Goal: Transaction & Acquisition: Obtain resource

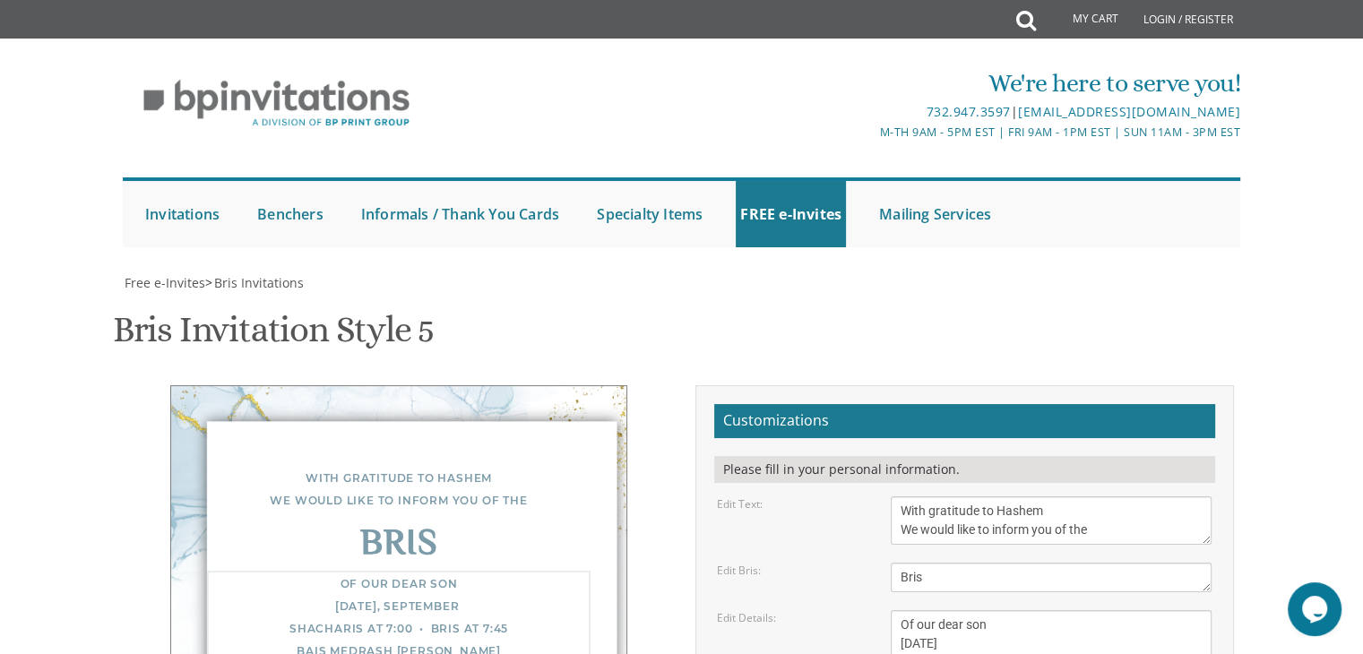
type textarea "Of our dear son [DATE] Shacharis at 7:30 • Bris at 8:15 Breslov of [GEOGRAPHIC_…"
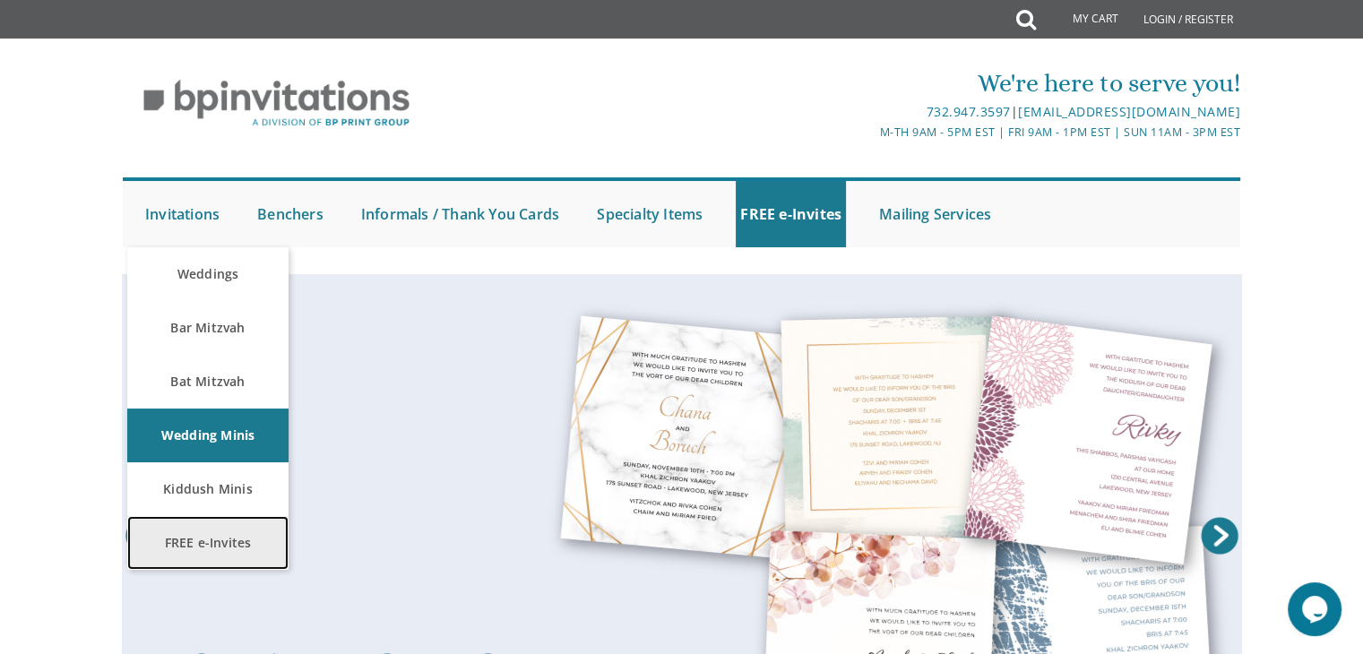
click at [204, 542] on link "FREE e-Invites" at bounding box center [207, 543] width 161 height 54
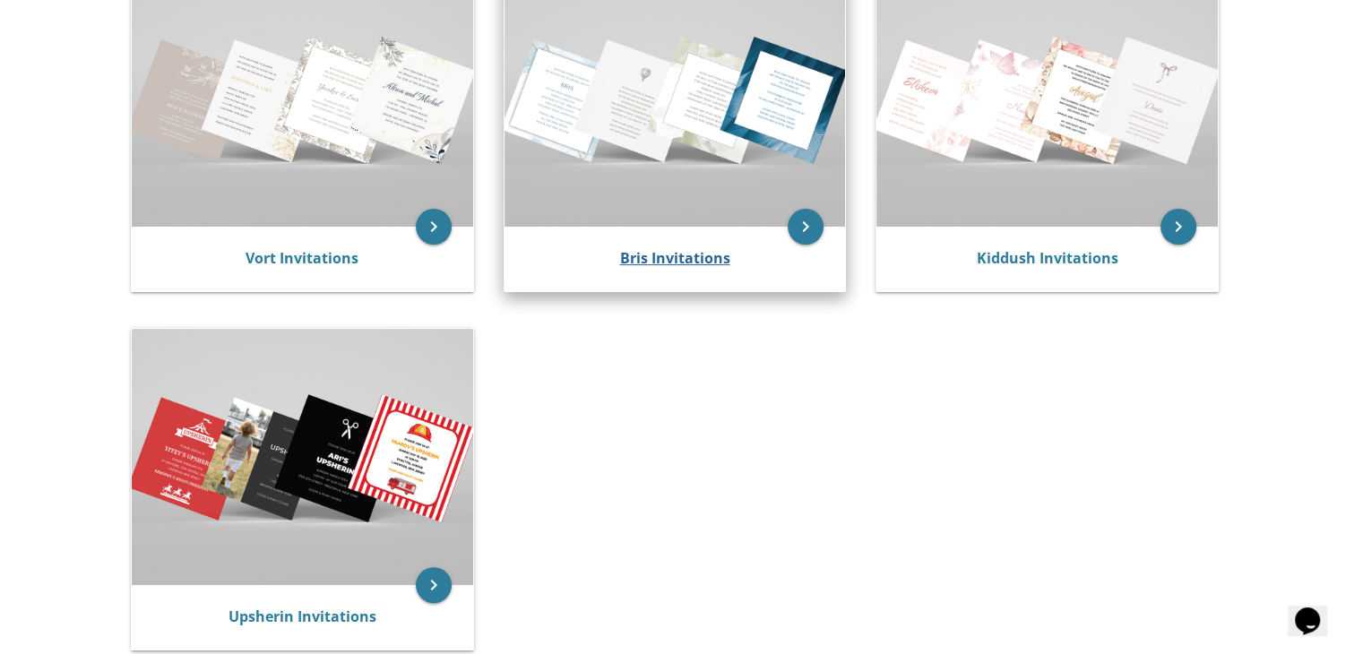
scroll to position [435, 0]
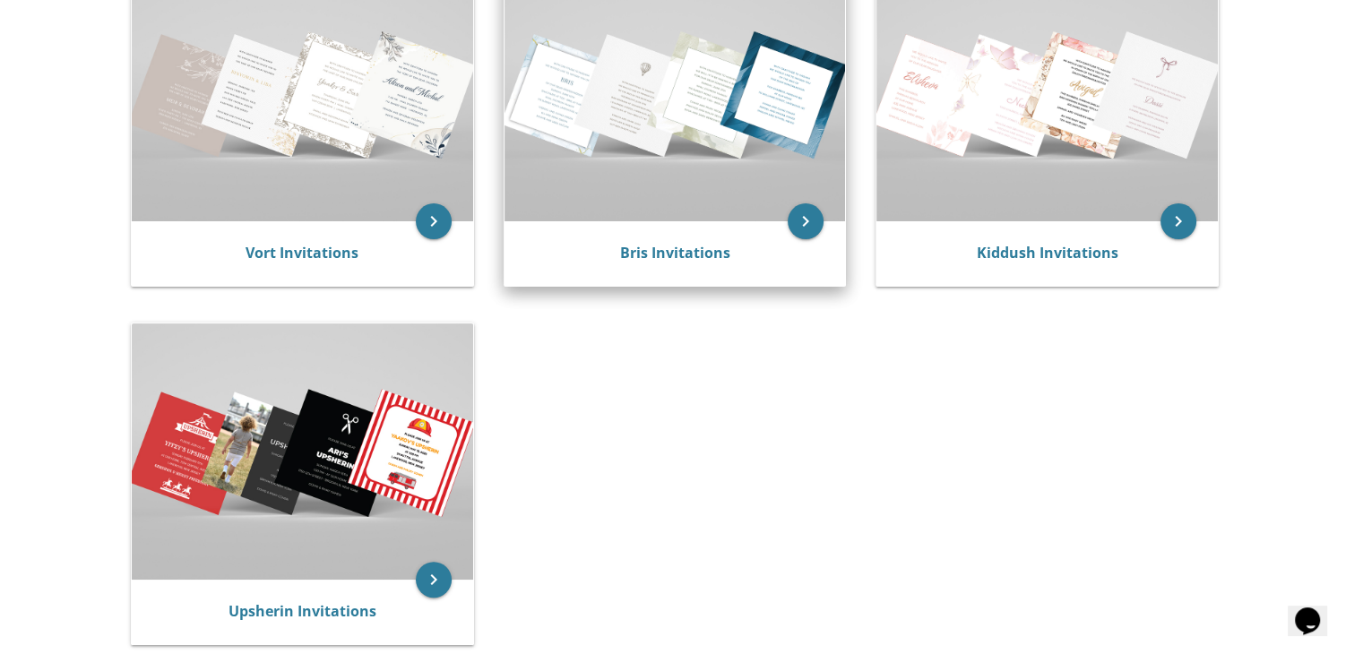
click at [672, 284] on div "Bris Invitations" at bounding box center [674, 253] width 341 height 64
click at [665, 252] on link "Bris Invitations" at bounding box center [674, 253] width 110 height 20
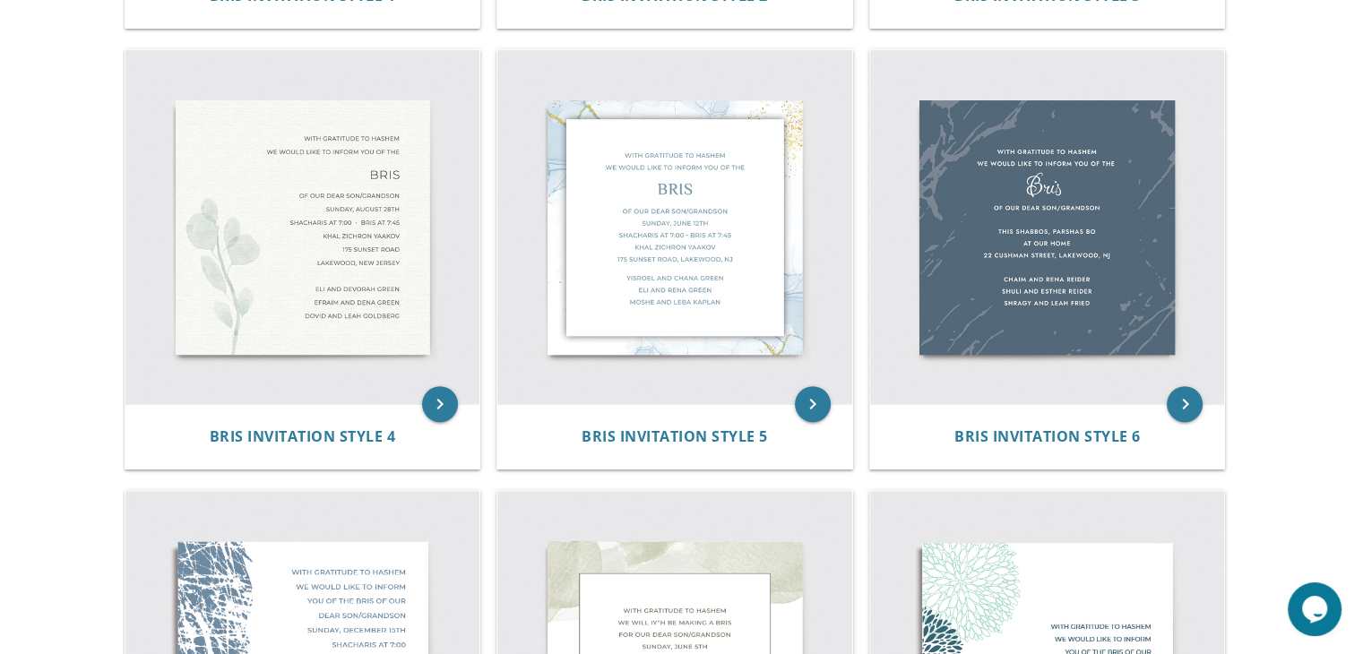
scroll to position [821, 0]
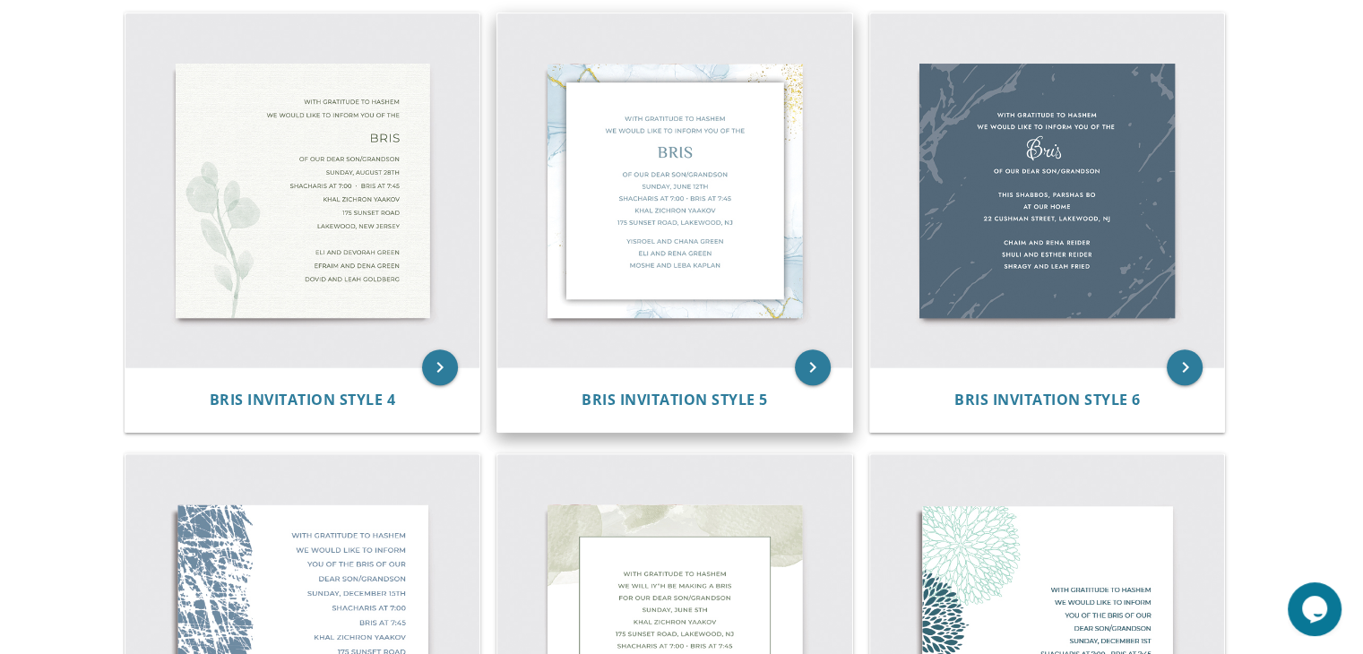
click at [775, 187] on img at bounding box center [674, 190] width 355 height 355
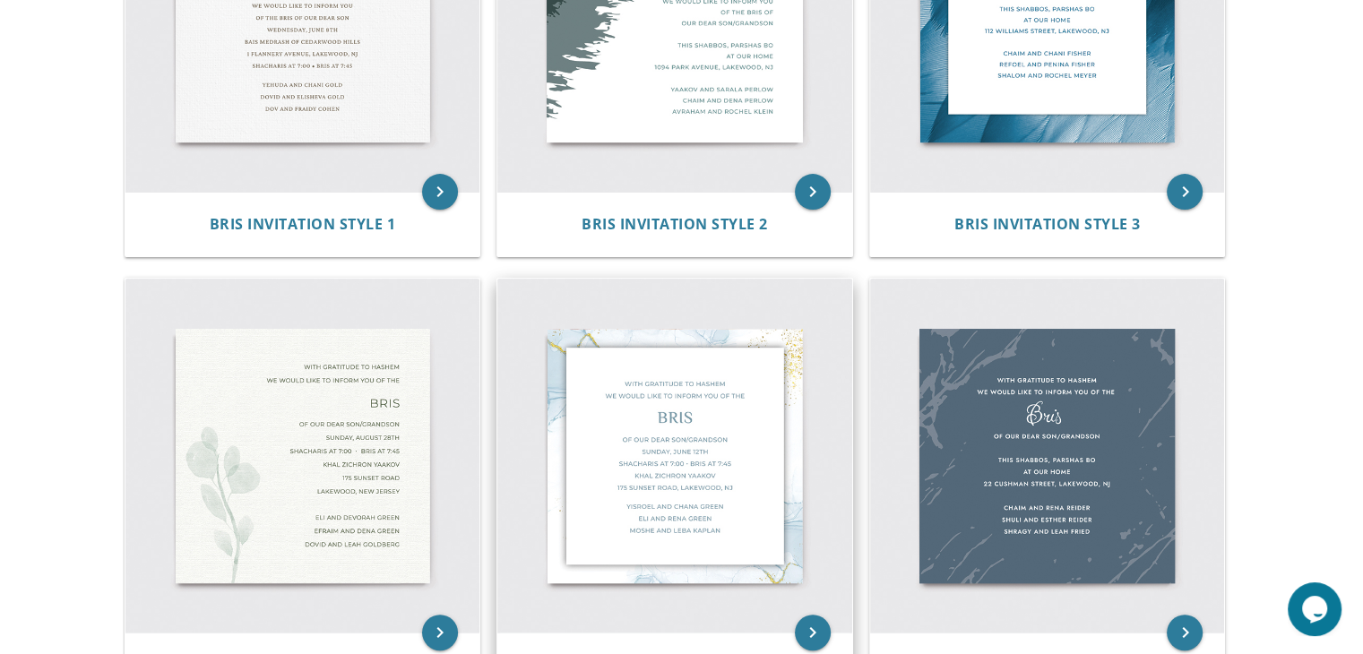
scroll to position [552, 0]
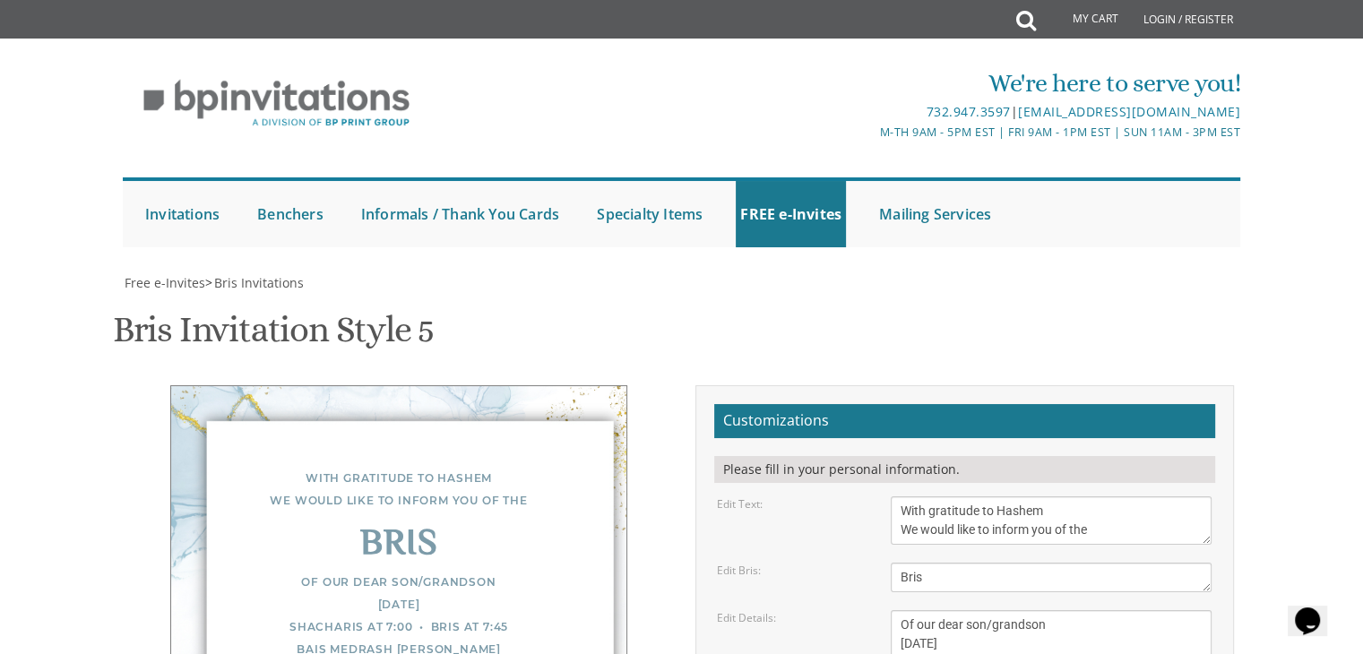
scroll to position [322, 0]
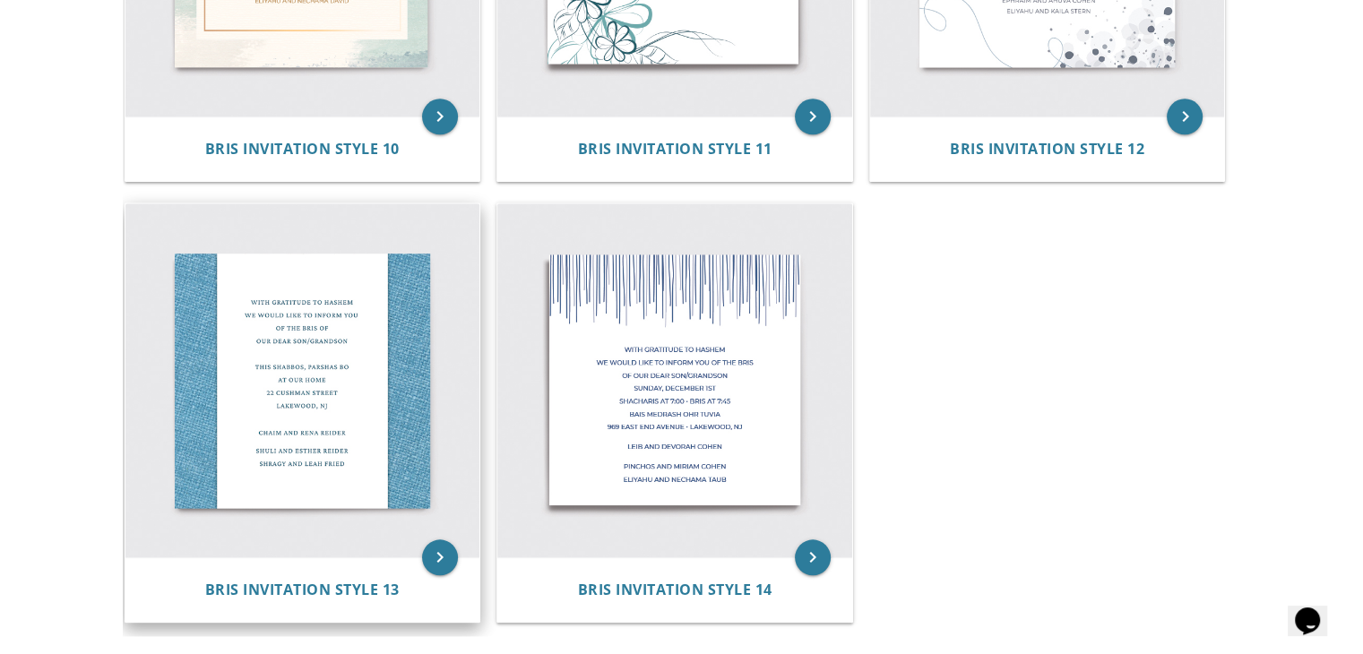
scroll to position [1658, 0]
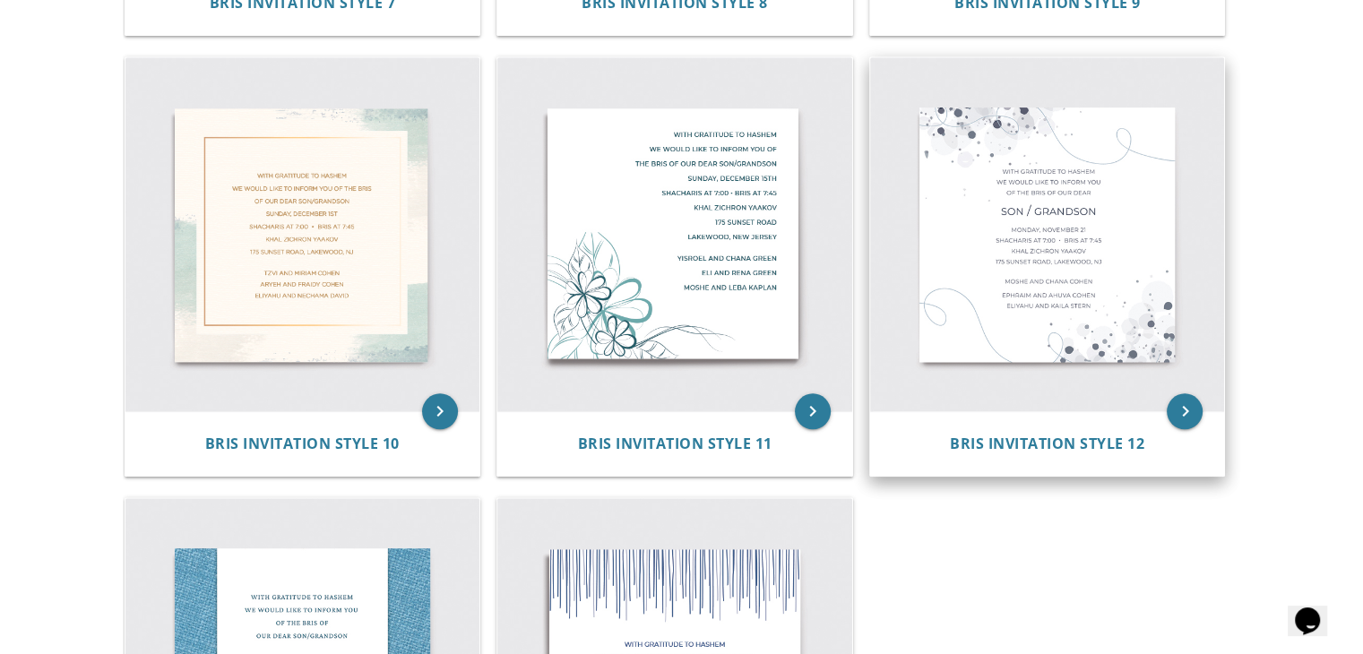
click at [1142, 233] on img at bounding box center [1047, 234] width 355 height 355
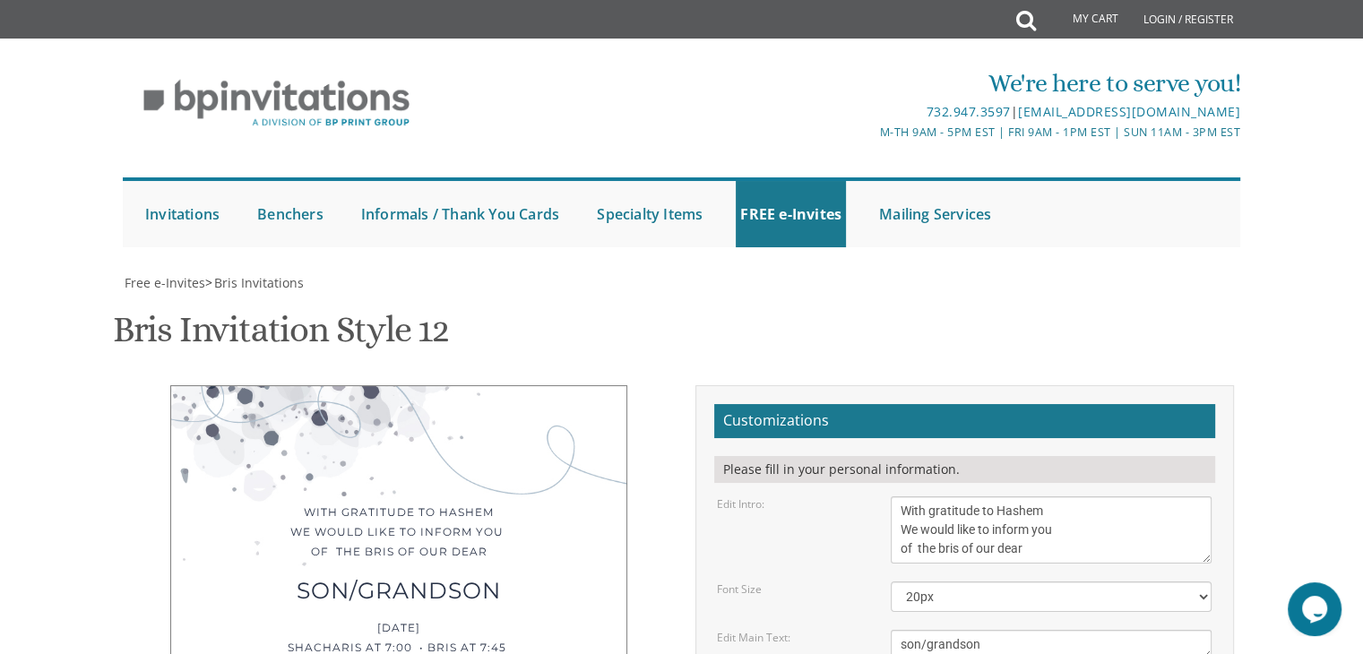
scroll to position [293, 0]
click at [1053, 496] on textarea "With gratitude to Hashem We would like to inform you of the bris of our dear" at bounding box center [1050, 529] width 321 height 67
click at [1031, 496] on textarea "With gratitude to Hashem We would like to inform you of the bris of our dear" at bounding box center [1050, 529] width 321 height 67
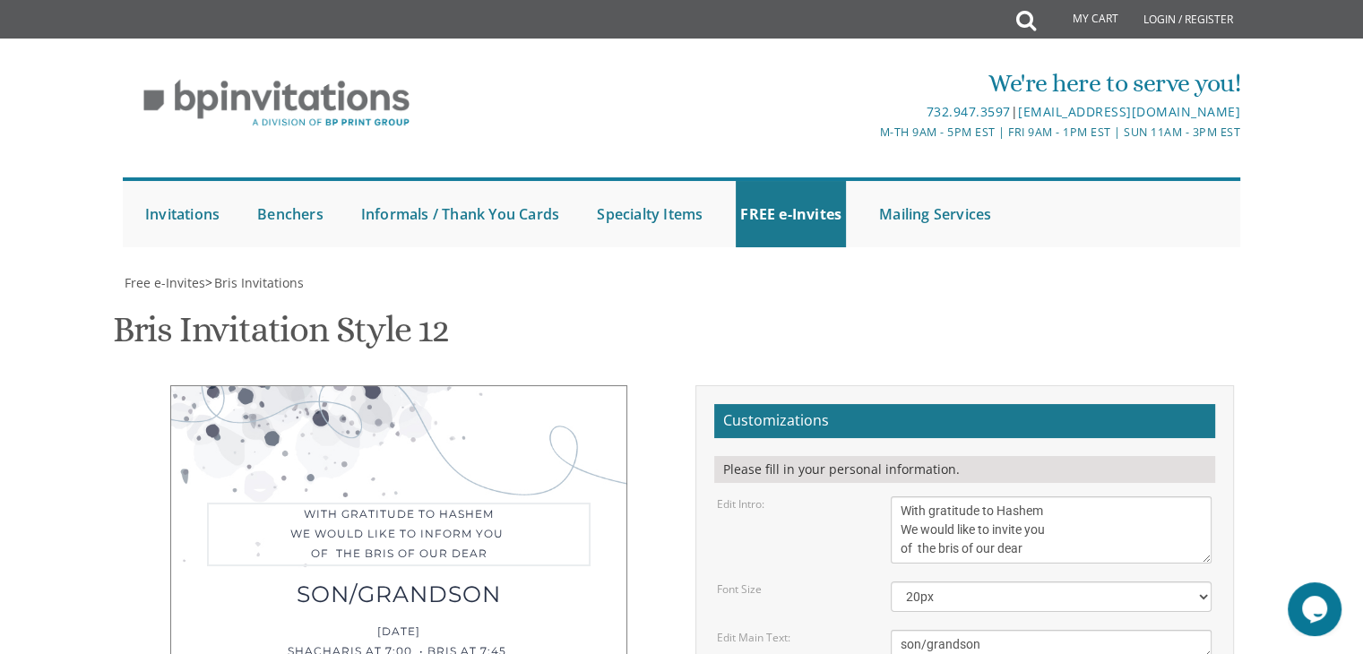
click at [1064, 496] on textarea "With gratitude to Hashem We would like to inform you of the bris of our dear" at bounding box center [1050, 529] width 321 height 67
click at [917, 496] on textarea "With gratitude to Hashem We would like to inform you of the bris of our dear" at bounding box center [1050, 529] width 321 height 67
click at [906, 496] on textarea "With gratitude to Hashem We would like to inform you of the bris of our dear" at bounding box center [1050, 529] width 321 height 67
click at [1163, 496] on textarea "With gratitude to Hashem We would like to inform you of the bris of our dear" at bounding box center [1050, 529] width 321 height 67
type textarea "With gratitude to Hashem We would like to invite you to the Shalom Zachor of ou…"
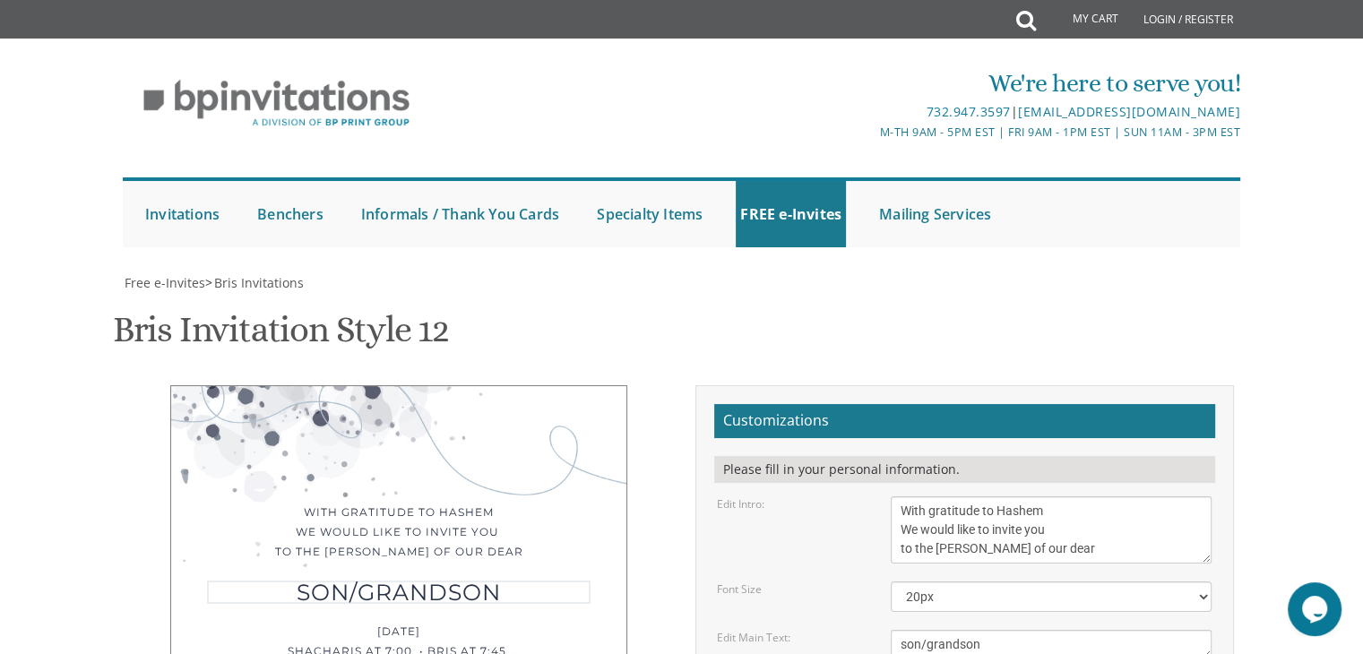
click at [974, 630] on textarea "son/grandson" at bounding box center [1050, 645] width 321 height 30
type textarea "son"
click at [1000, 496] on textarea "With gratitude to Hashem We would like to inform you of the bris of our dear" at bounding box center [1050, 529] width 321 height 67
drag, startPoint x: 1000, startPoint y: 252, endPoint x: 971, endPoint y: 271, distance: 34.8
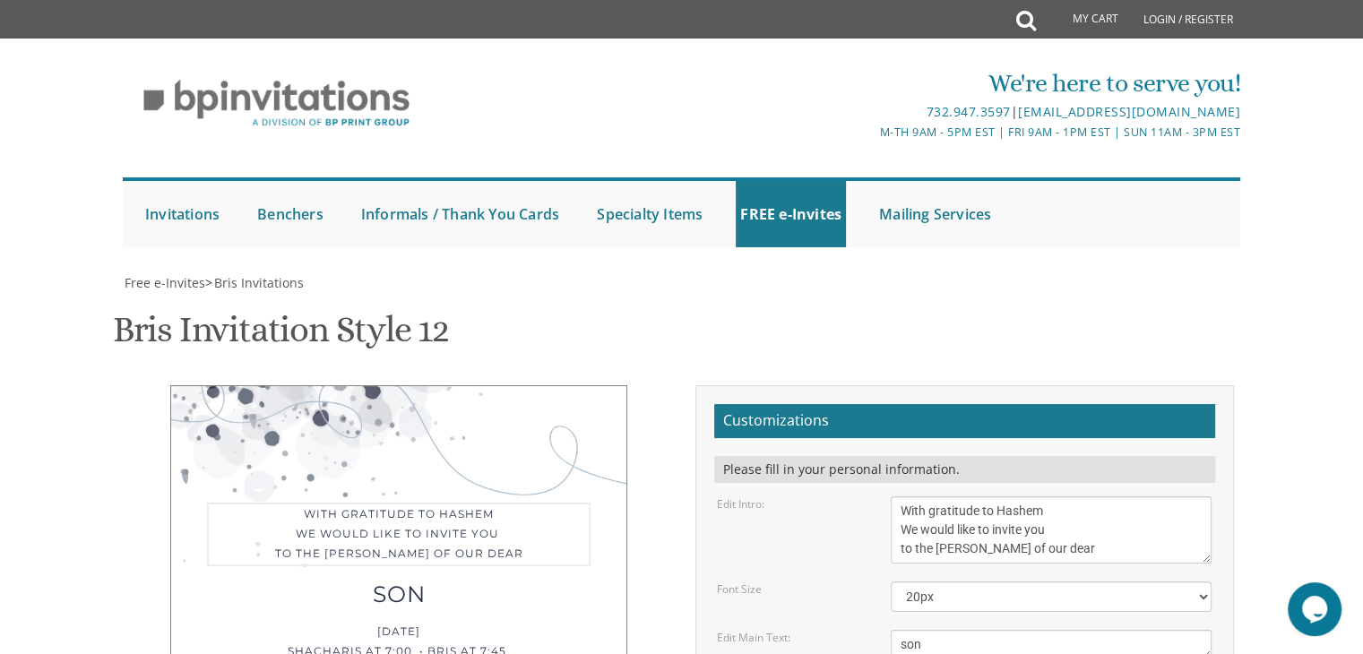
drag, startPoint x: 910, startPoint y: 371, endPoint x: 945, endPoint y: 381, distance: 36.3
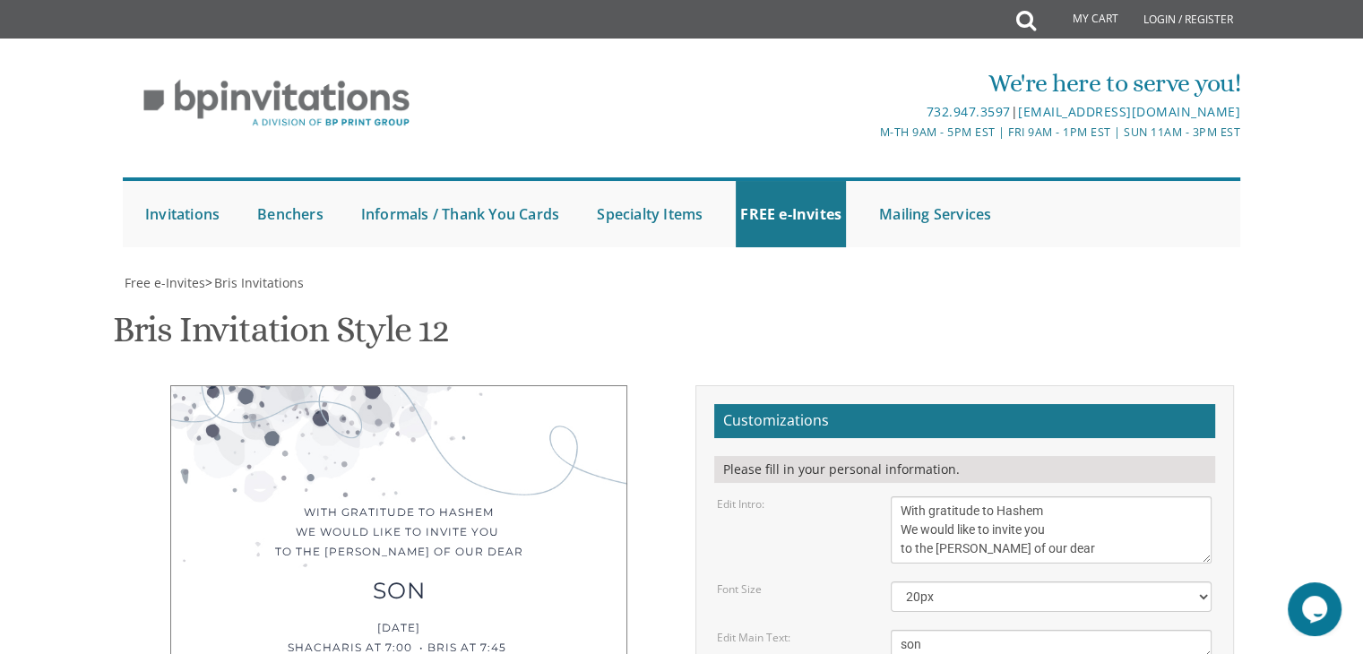
drag, startPoint x: 901, startPoint y: 504, endPoint x: 1050, endPoint y: 529, distance: 150.7
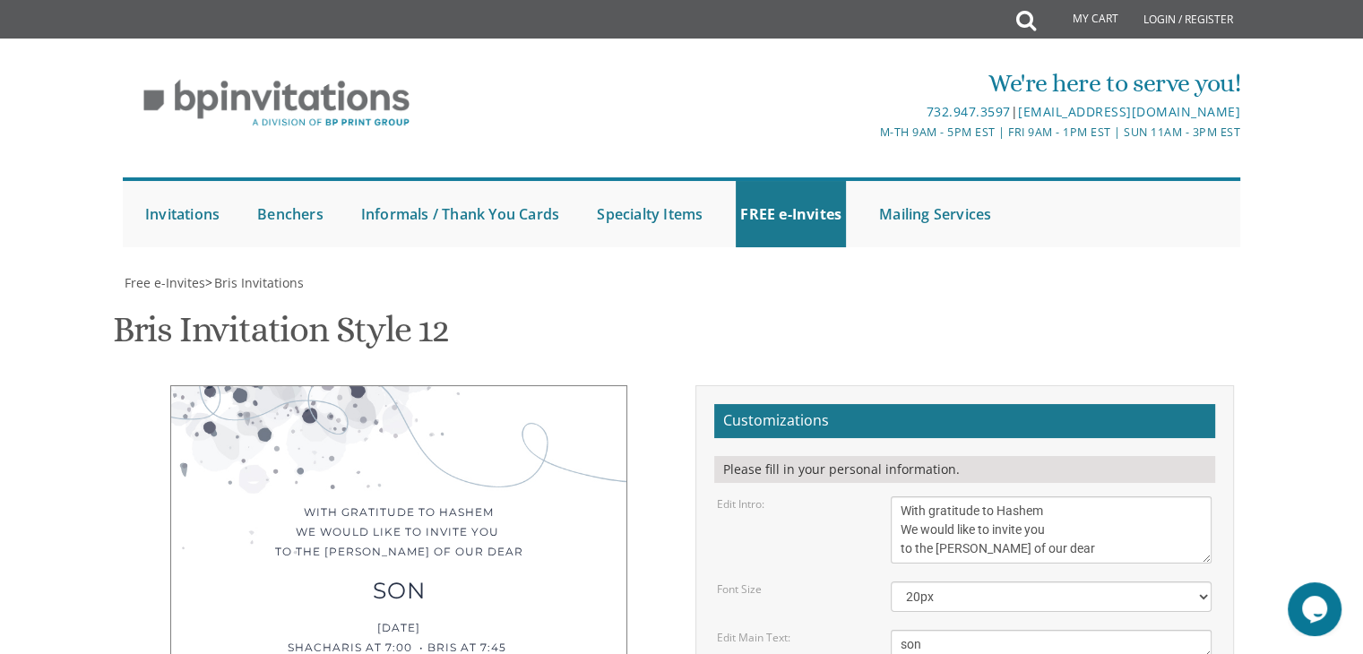
type textarea "Meir and Yocheved Grohman"
drag, startPoint x: 553, startPoint y: 392, endPoint x: 903, endPoint y: 485, distance: 362.2
click at [989, 496] on textarea "With gratitude to Hashem We would like to inform you of the bris of our dear" at bounding box center [1050, 529] width 321 height 67
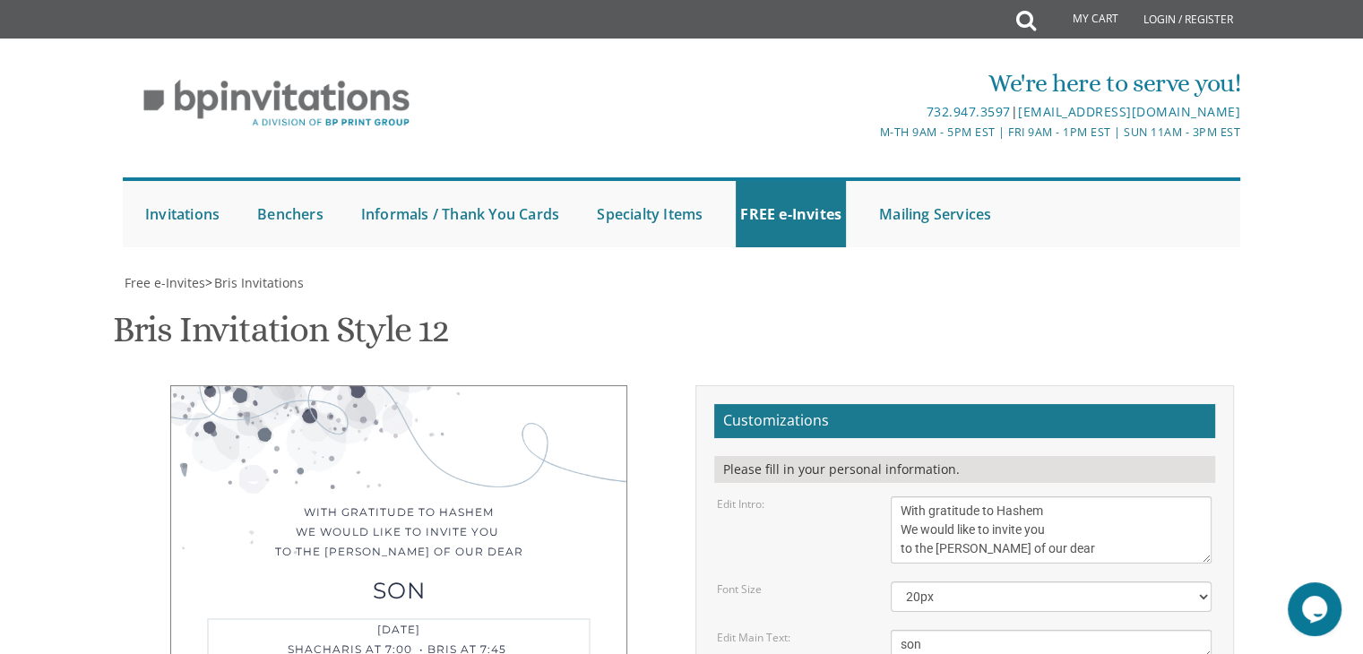
drag, startPoint x: 898, startPoint y: 345, endPoint x: 1154, endPoint y: 399, distance: 260.9
type textarea "F"
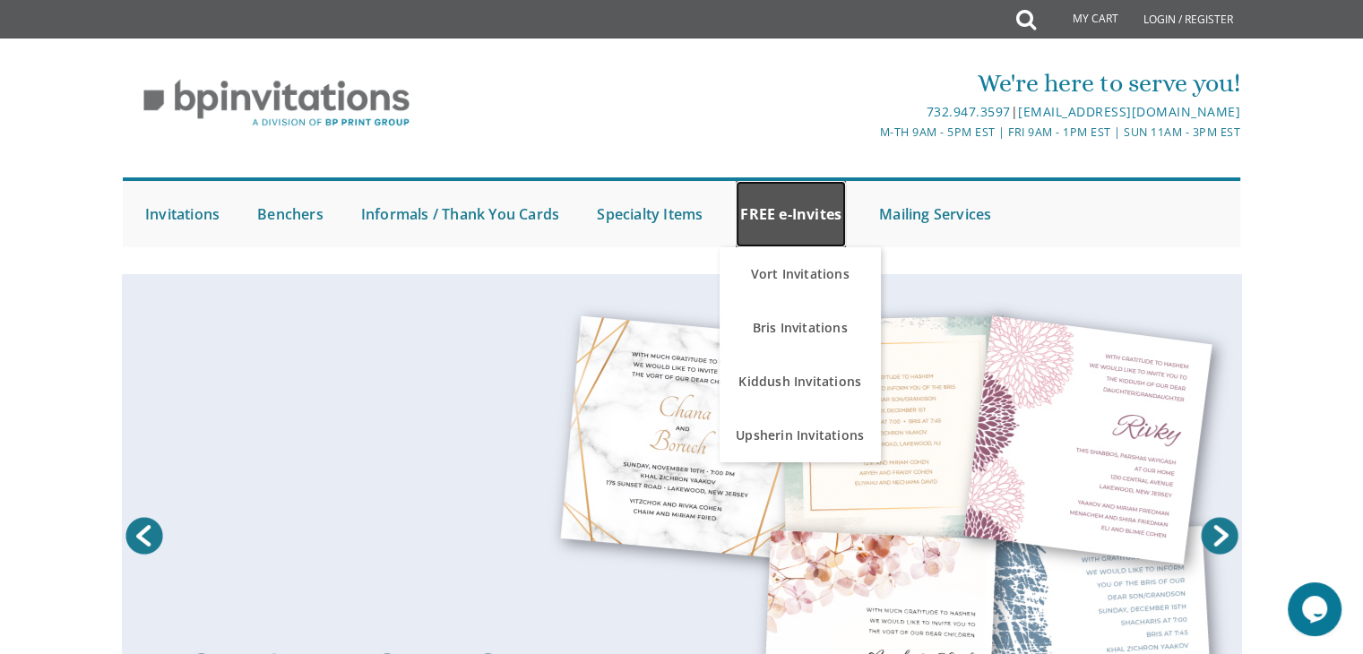
click at [770, 226] on link "FREE e-Invites" at bounding box center [790, 214] width 110 height 66
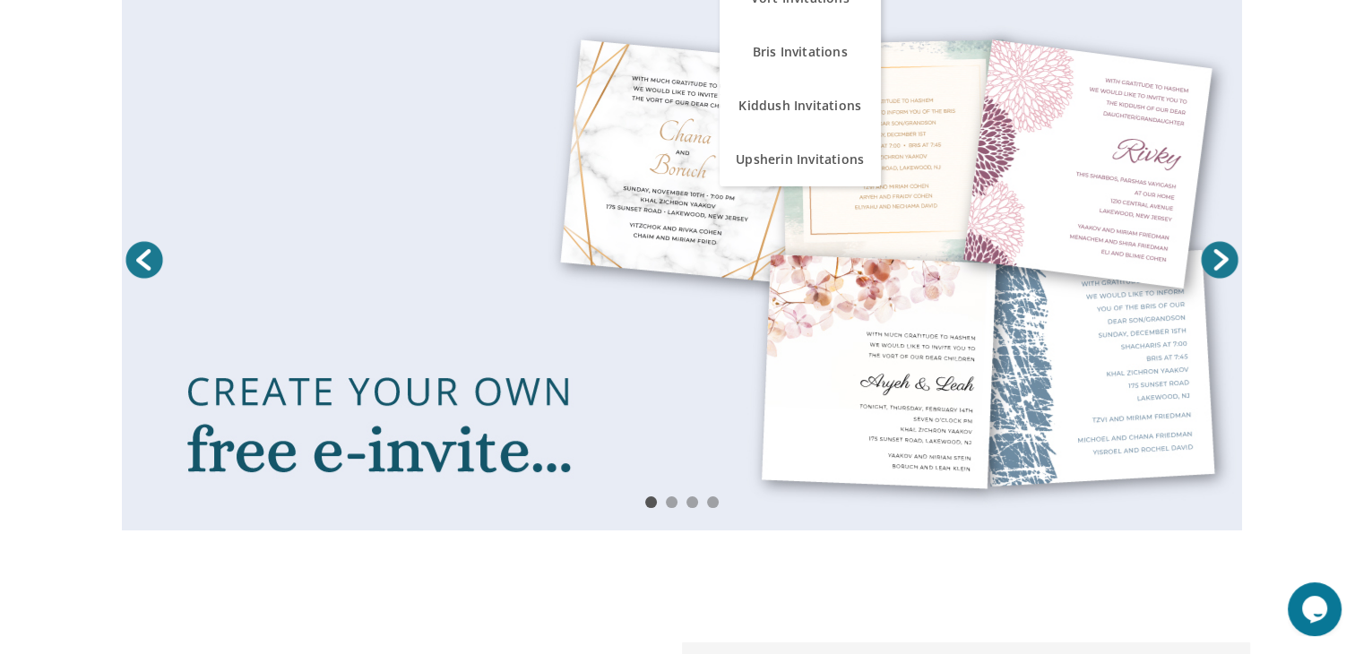
scroll to position [197, 0]
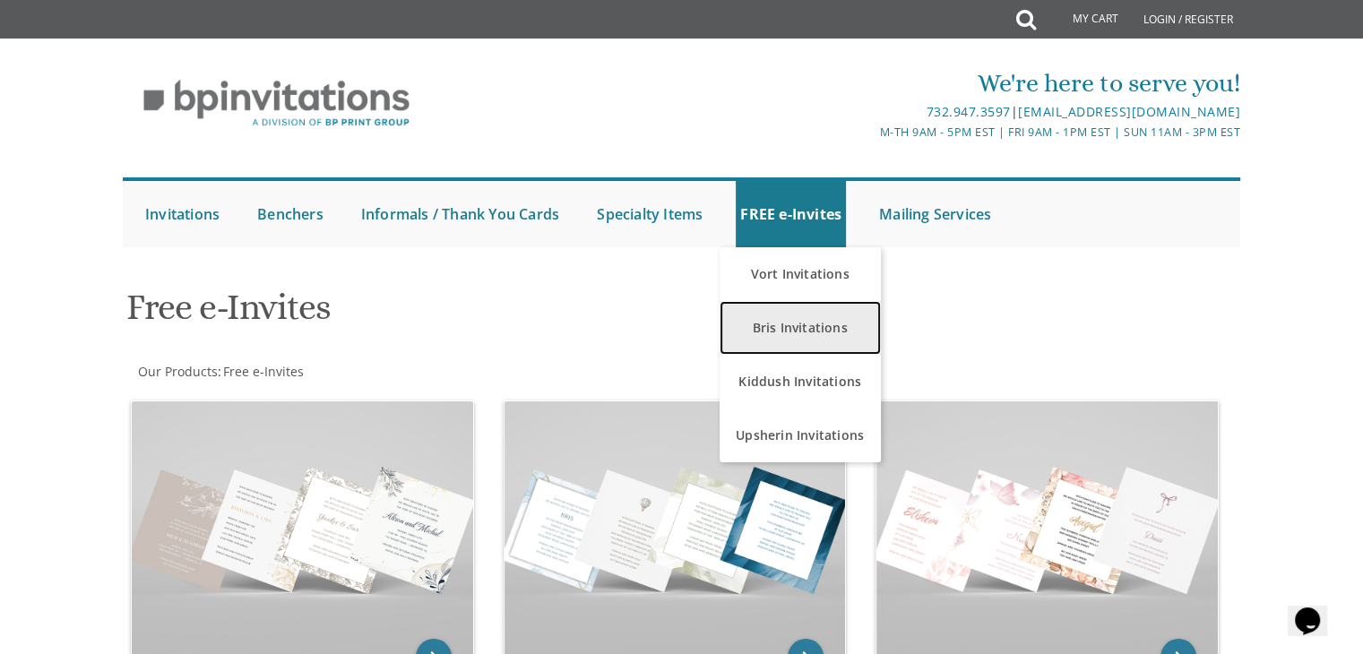
click at [785, 322] on link "Bris Invitations" at bounding box center [799, 328] width 161 height 54
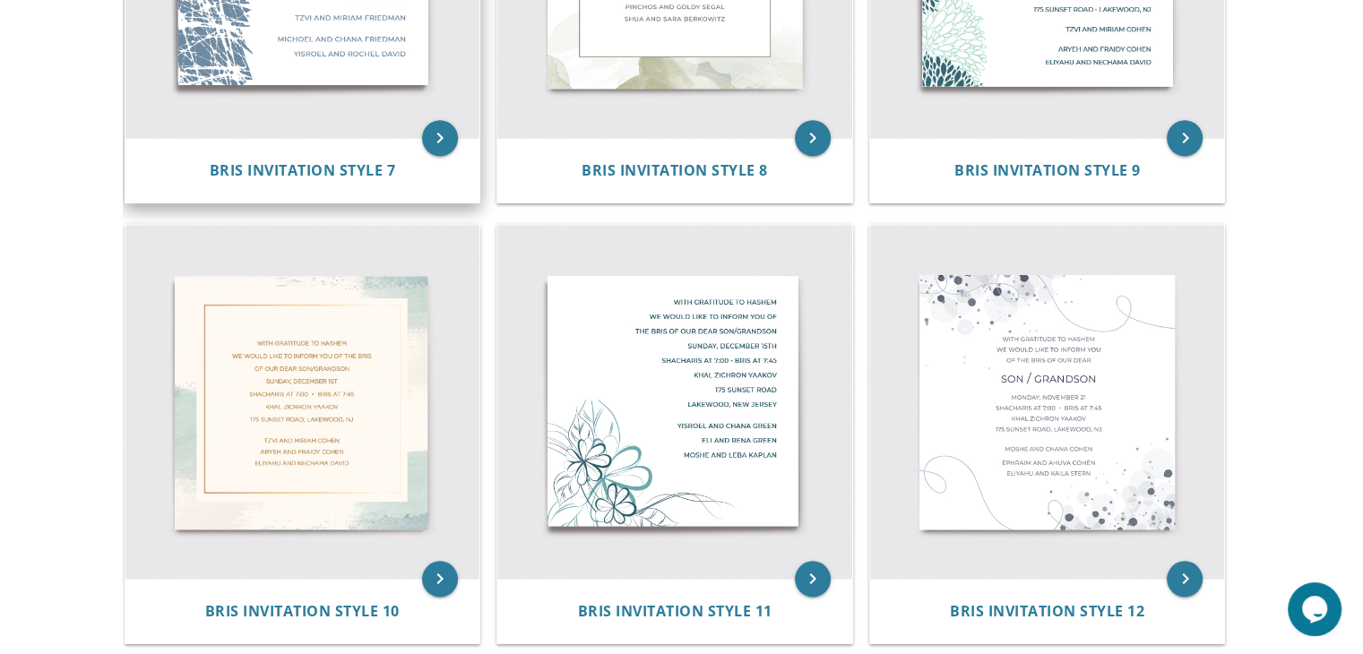
scroll to position [1493, 0]
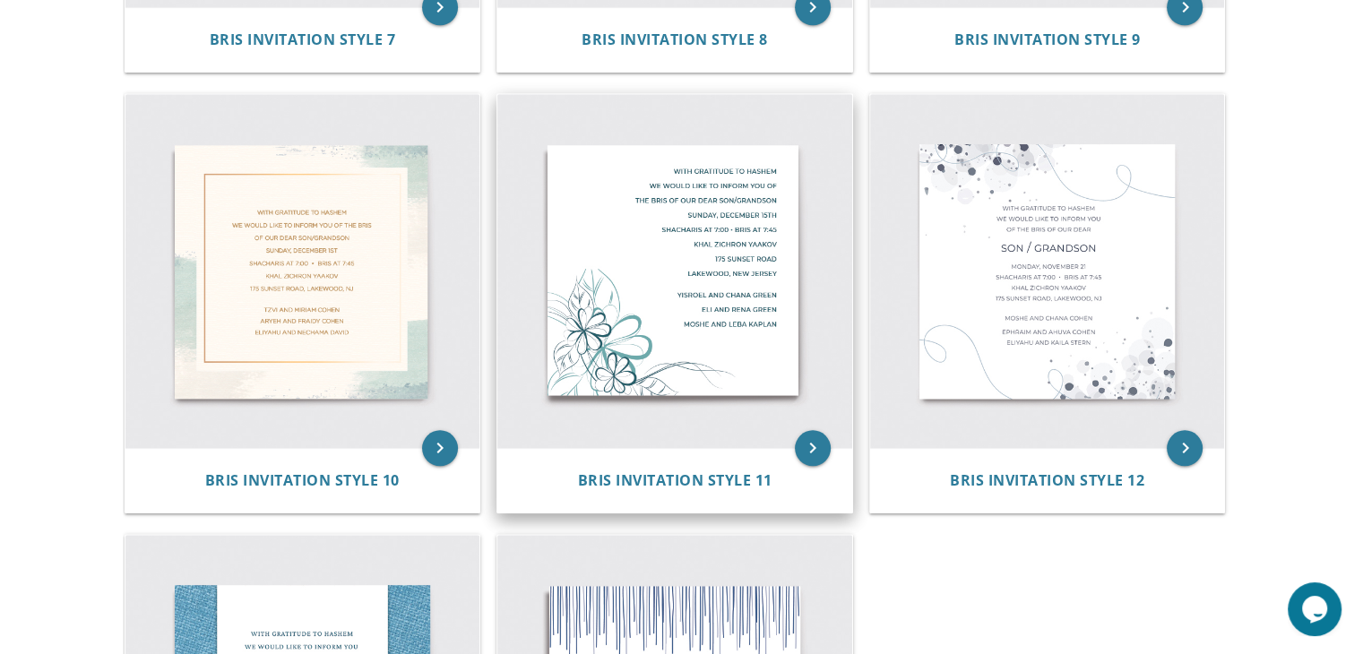
scroll to position [1586, 0]
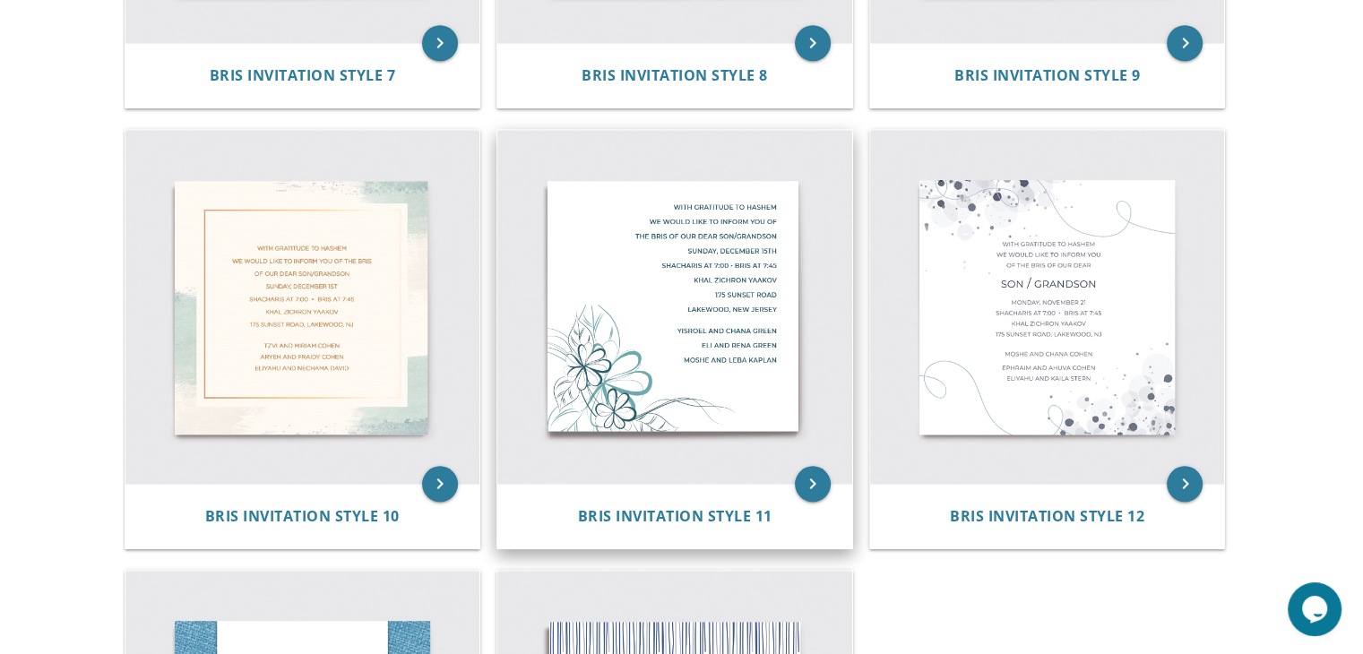
click at [710, 264] on img at bounding box center [674, 307] width 355 height 355
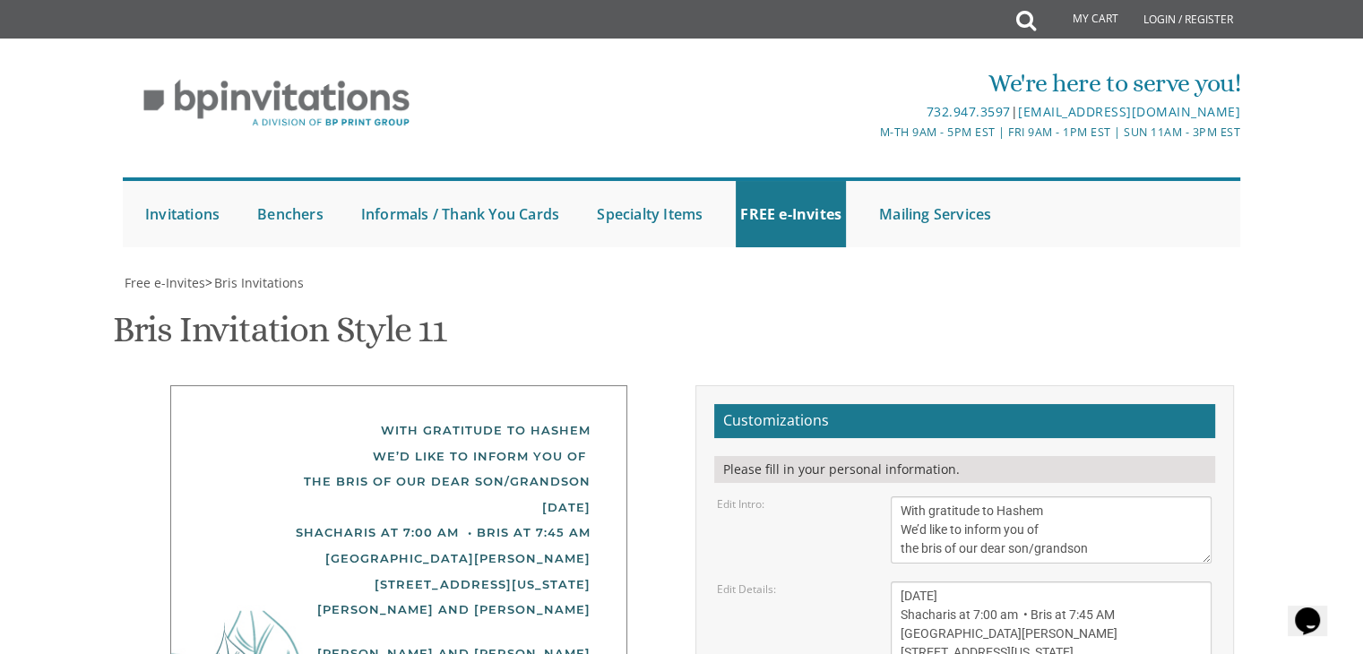
scroll to position [256, 0]
click at [493, 417] on div "With gratitude to Hashem We’d like to inform you of the bris of our dear son/gr…" at bounding box center [398, 455] width 383 height 77
click at [1005, 496] on textarea "With gratitude to Hashem We’d like to inform you of the bris of our dear son/gr…" at bounding box center [1050, 529] width 321 height 67
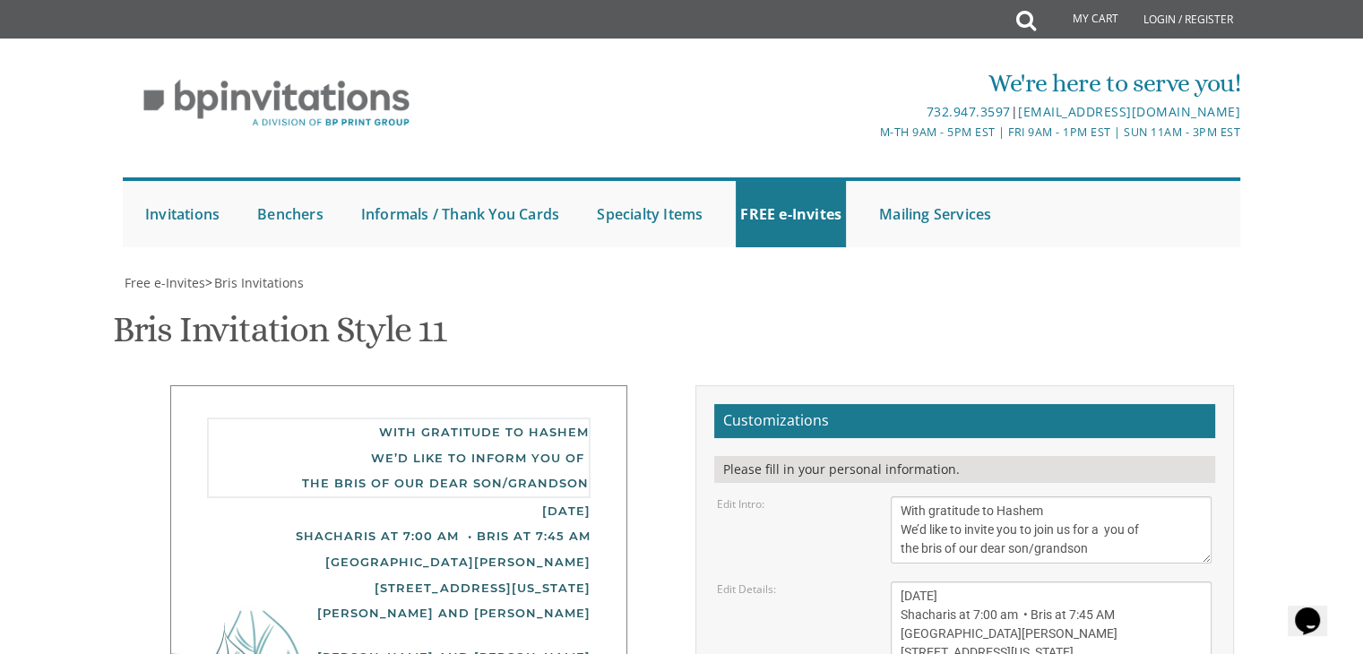
drag, startPoint x: 1113, startPoint y: 270, endPoint x: 1179, endPoint y: 297, distance: 71.5
click at [1179, 496] on textarea "With gratitude to Hashem We’d like to inform you of the bris of our dear son/gr…" at bounding box center [1050, 529] width 321 height 67
type textarea "With gratitude to Hashem We’d like to invite you to join us for a"
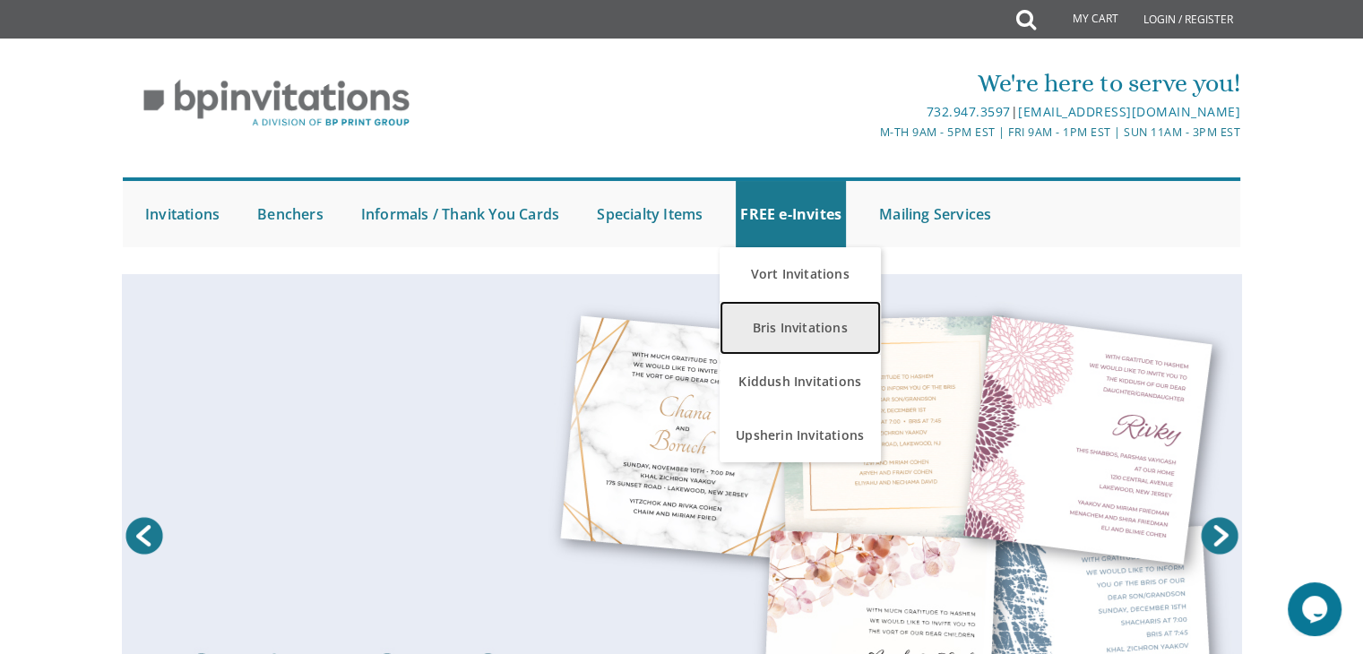
click at [791, 318] on link "Bris Invitations" at bounding box center [799, 328] width 161 height 54
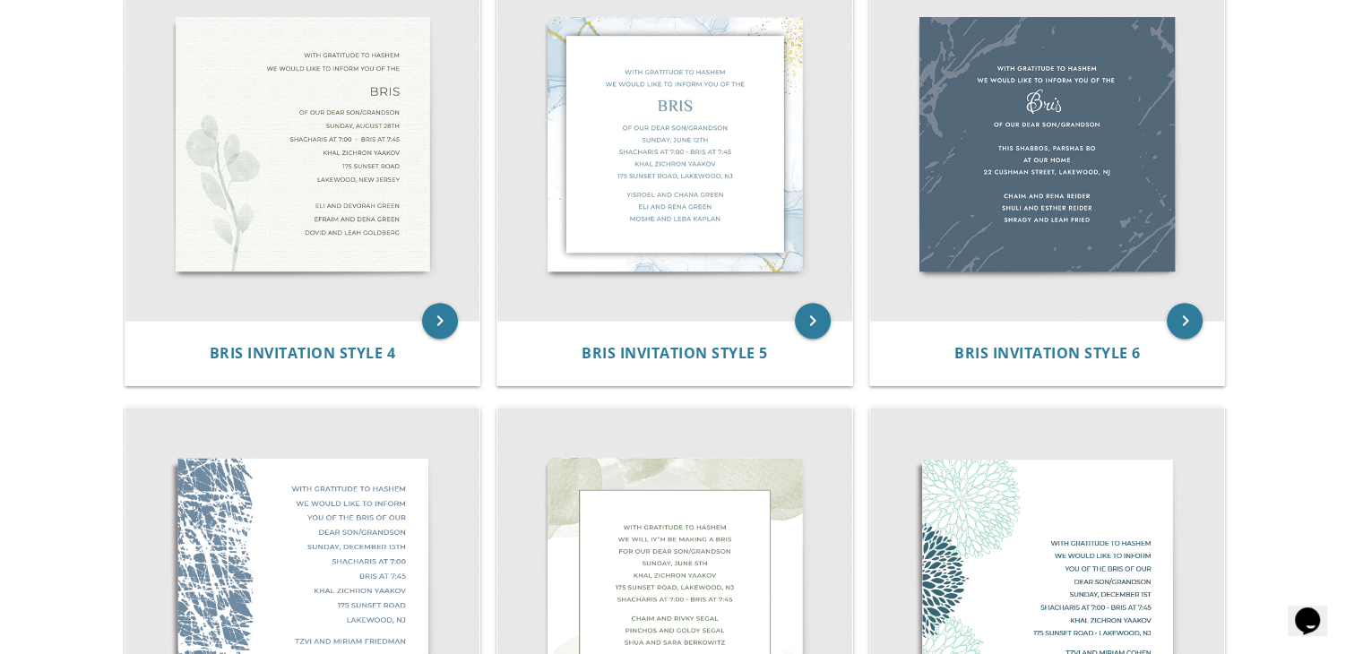
scroll to position [842, 0]
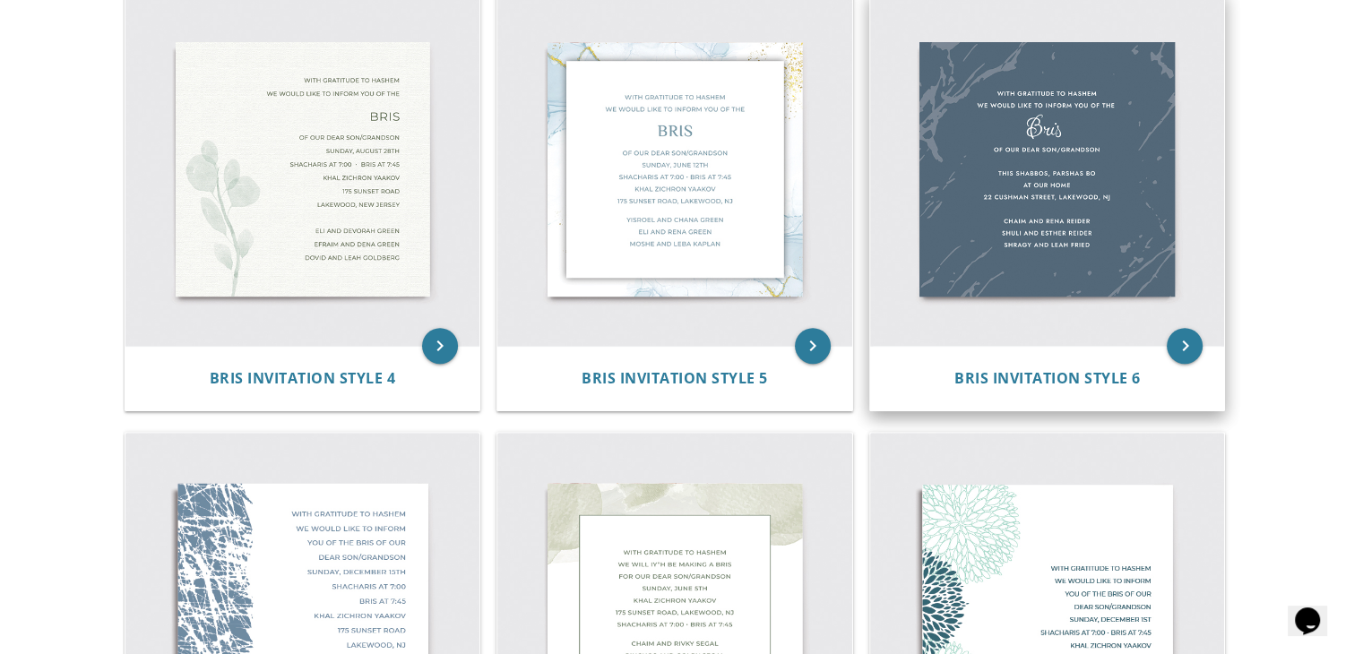
click at [1043, 190] on img at bounding box center [1047, 169] width 355 height 355
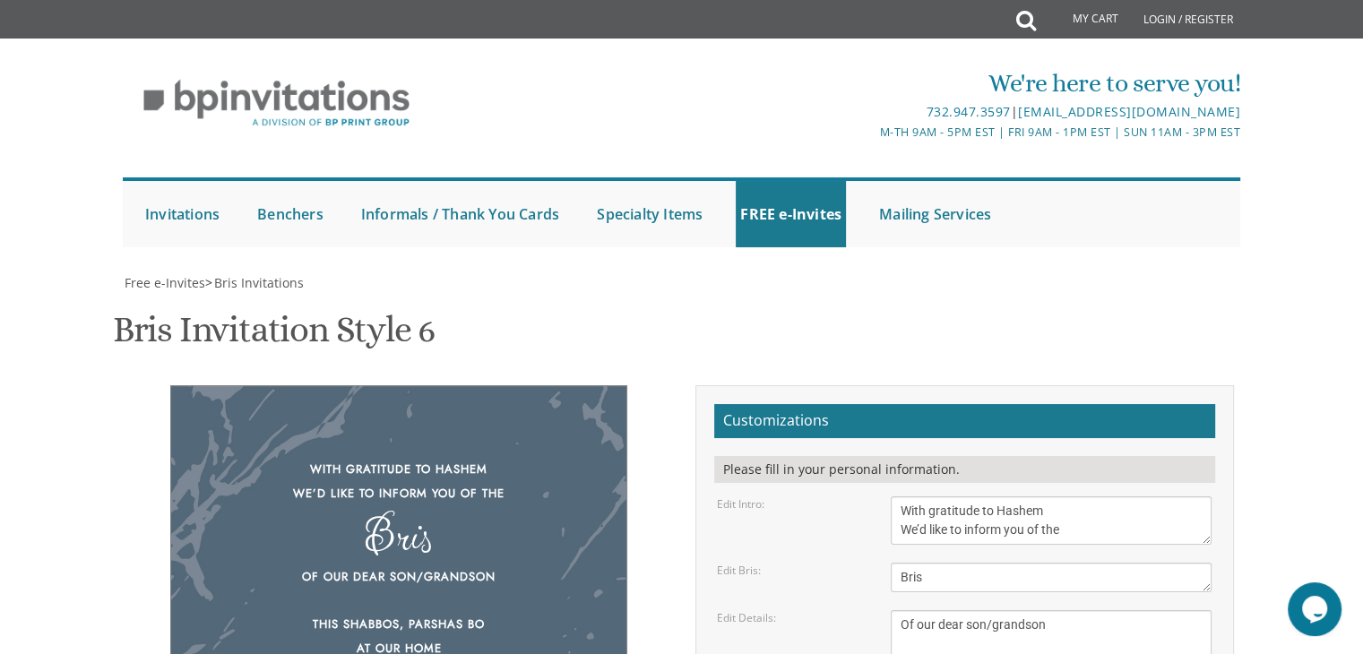
scroll to position [288, 0]
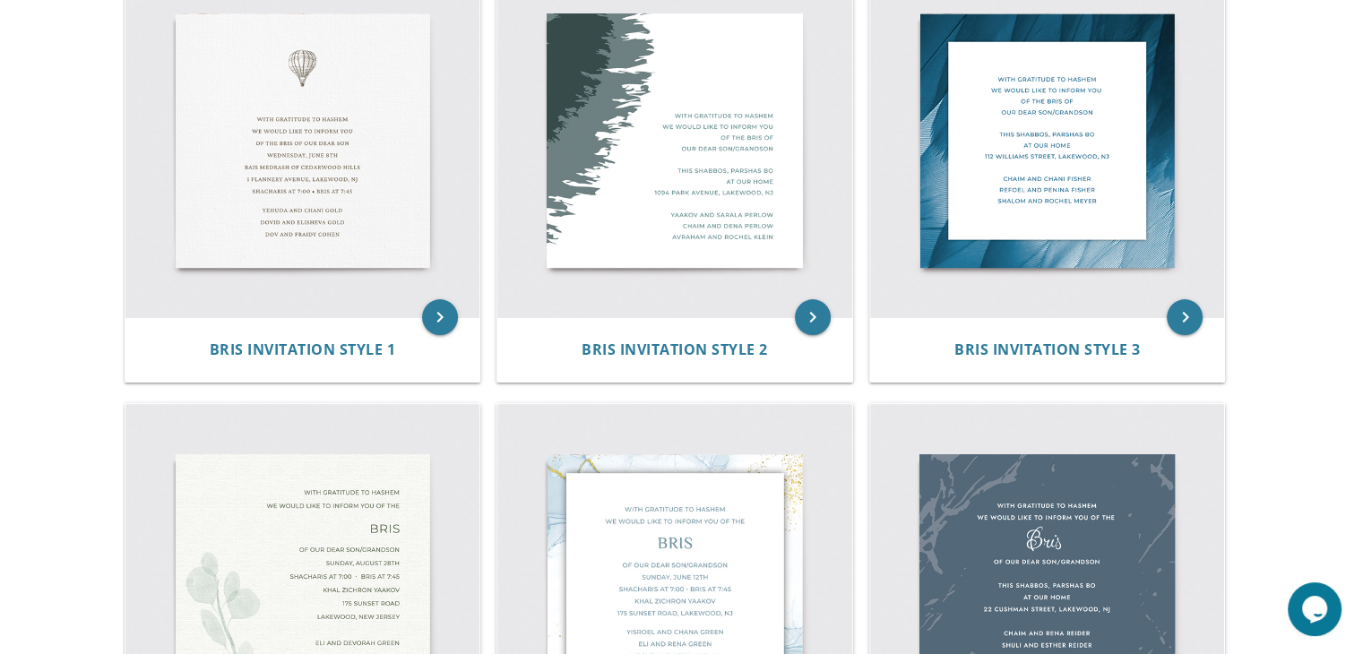
scroll to position [463, 0]
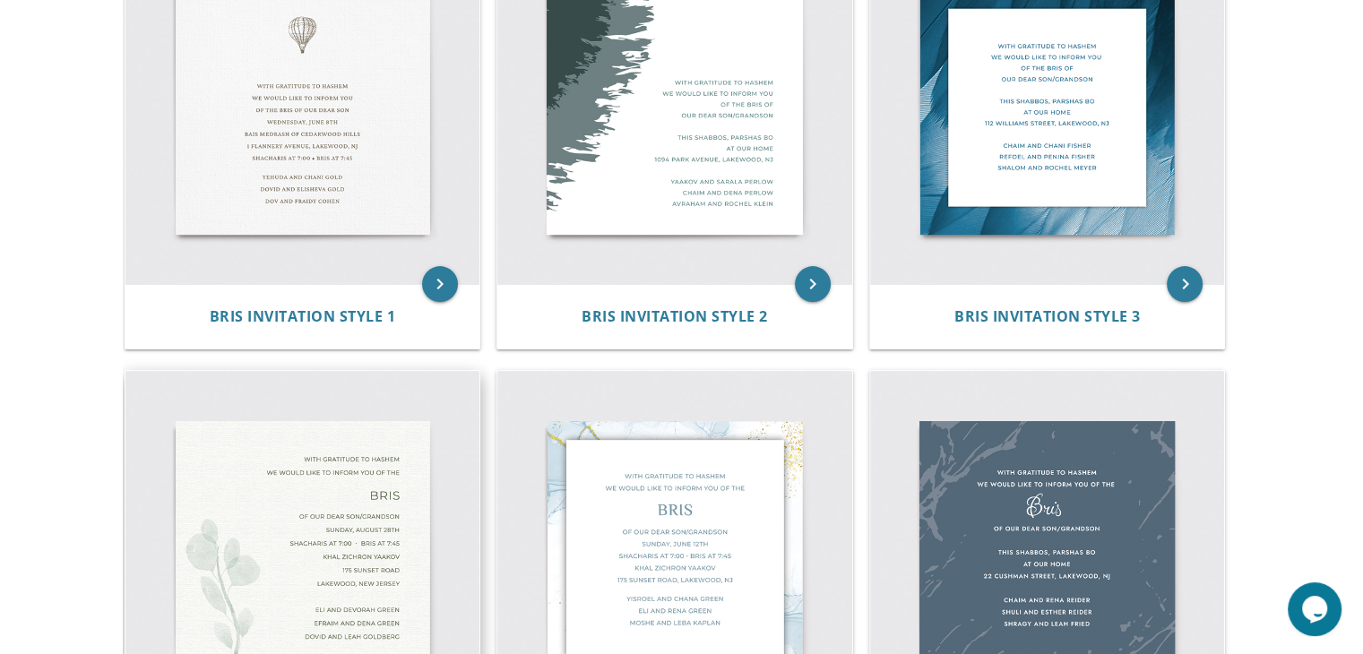
click at [307, 421] on img at bounding box center [302, 548] width 355 height 355
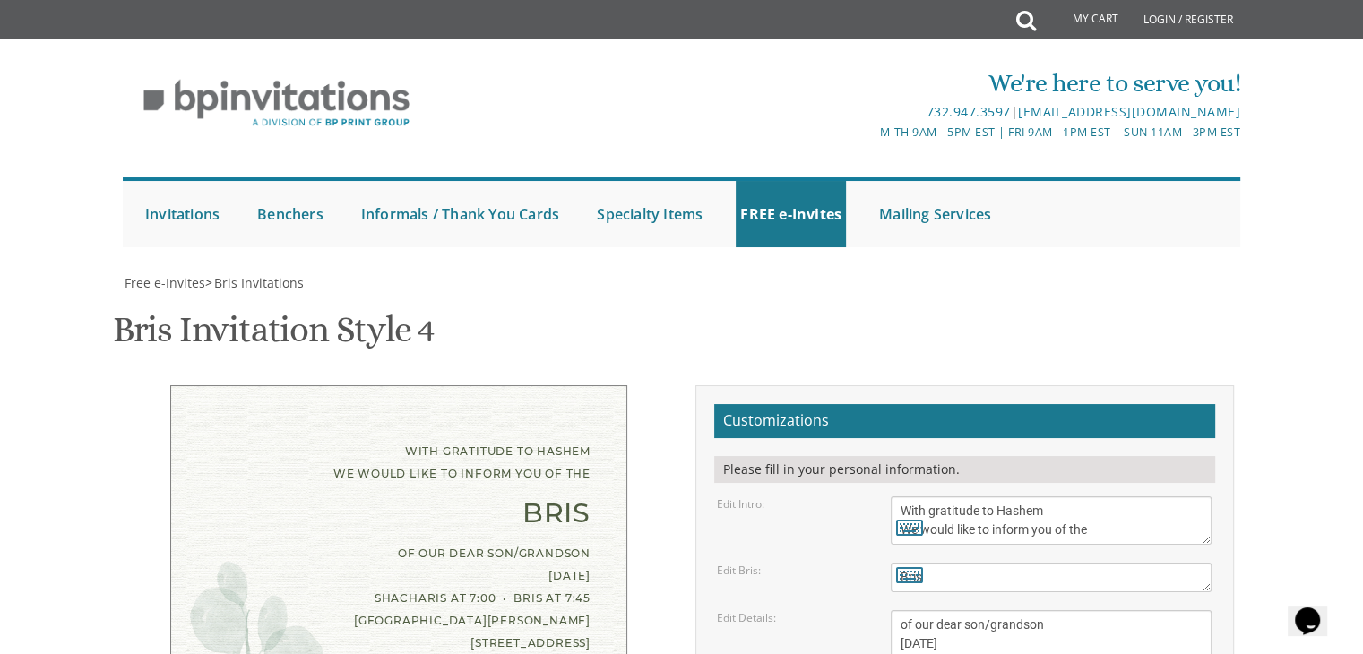
scroll to position [211, 0]
click at [975, 496] on textarea "With gratitude to Hashem We would like to inform you of the" at bounding box center [1050, 520] width 321 height 48
click at [1053, 496] on textarea "With gratitude to Hashem We would like to inform you of the" at bounding box center [1050, 520] width 321 height 48
click at [1153, 496] on textarea "With gratitude to Hashem We would like to inform you of the" at bounding box center [1050, 520] width 321 height 48
type textarea "With gratitude to Hashem We would like to invite you to join us for a"
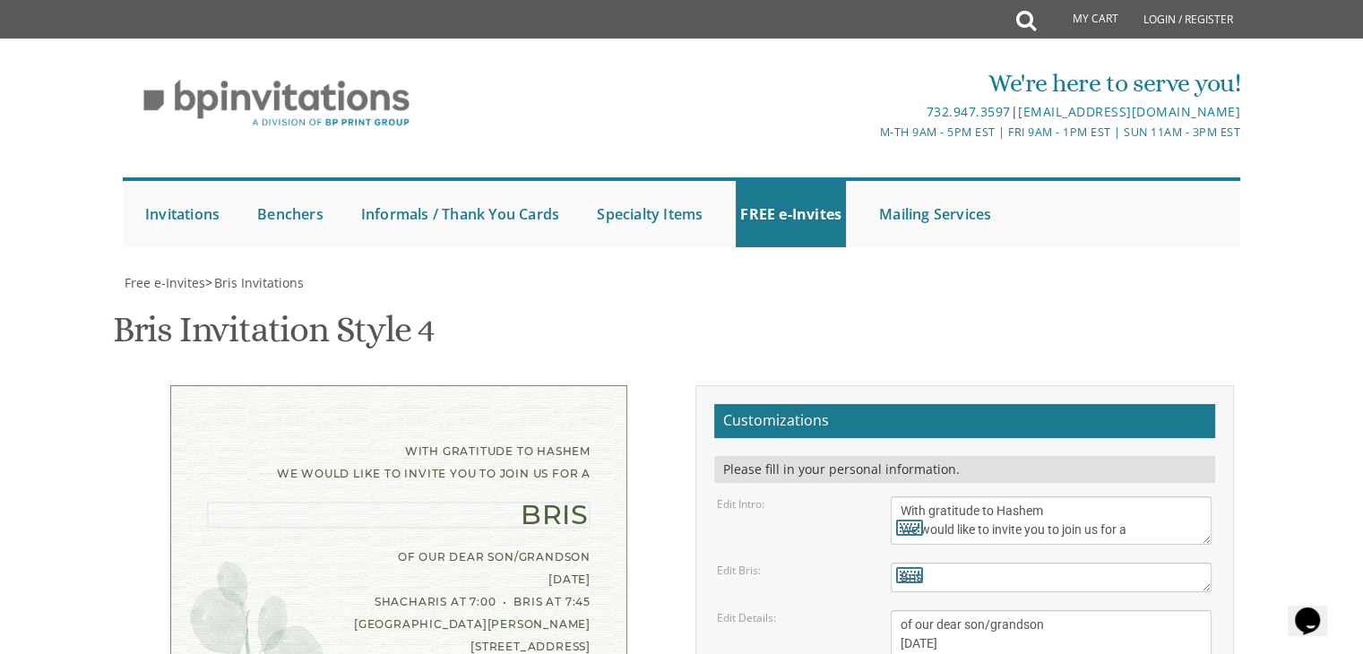
click at [1104, 563] on textarea "Bris" at bounding box center [1050, 578] width 321 height 30
type textarea "S"
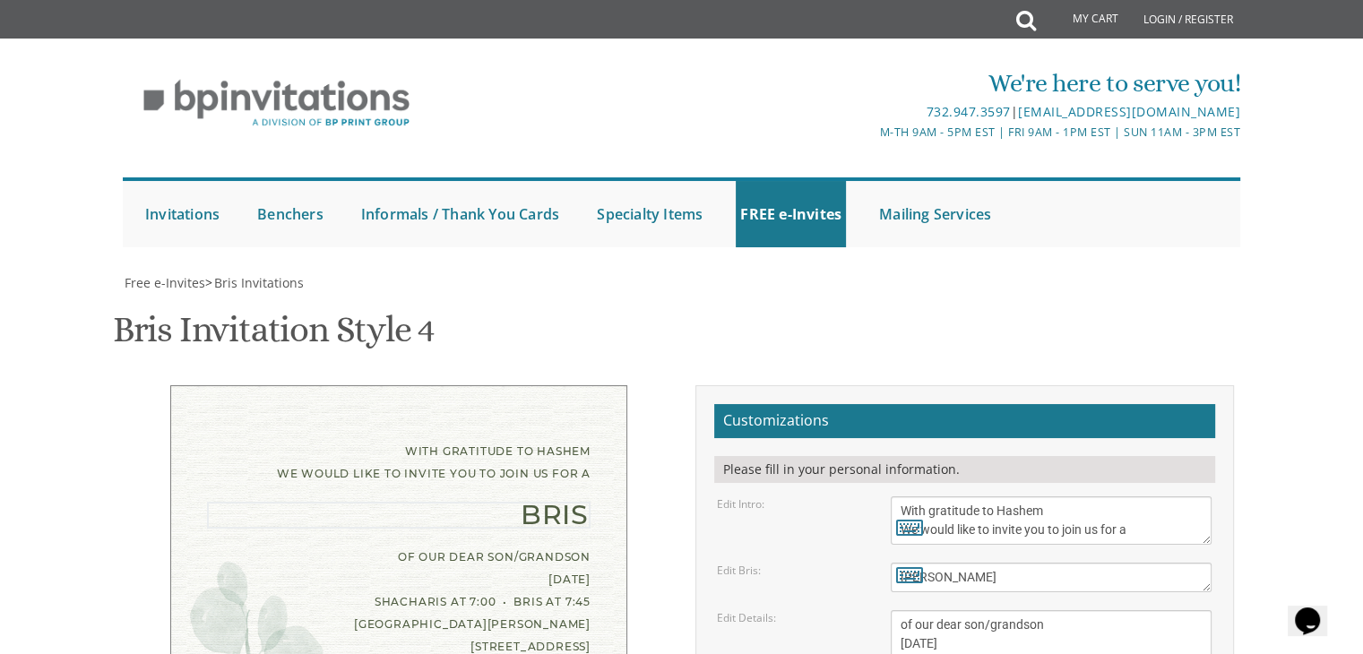
type textarea "shalom zachor"
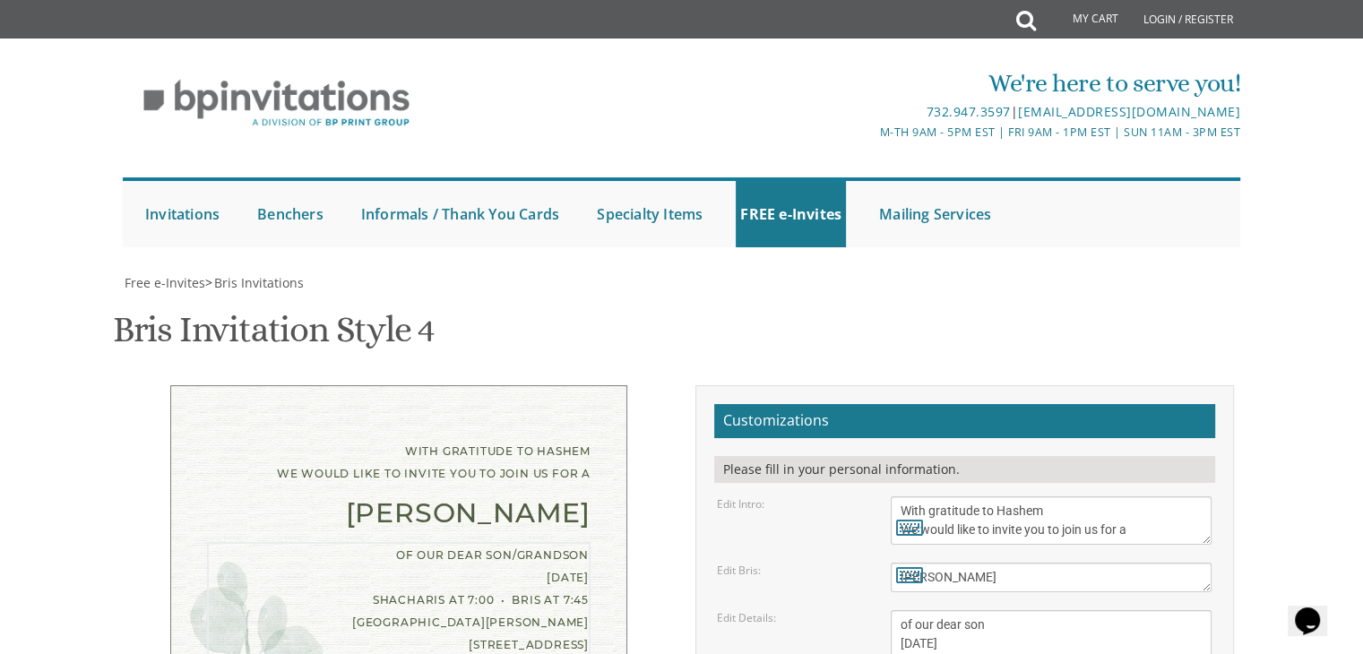
drag, startPoint x: 898, startPoint y: 423, endPoint x: 1063, endPoint y: 494, distance: 179.7
type textarea "of our dear son"
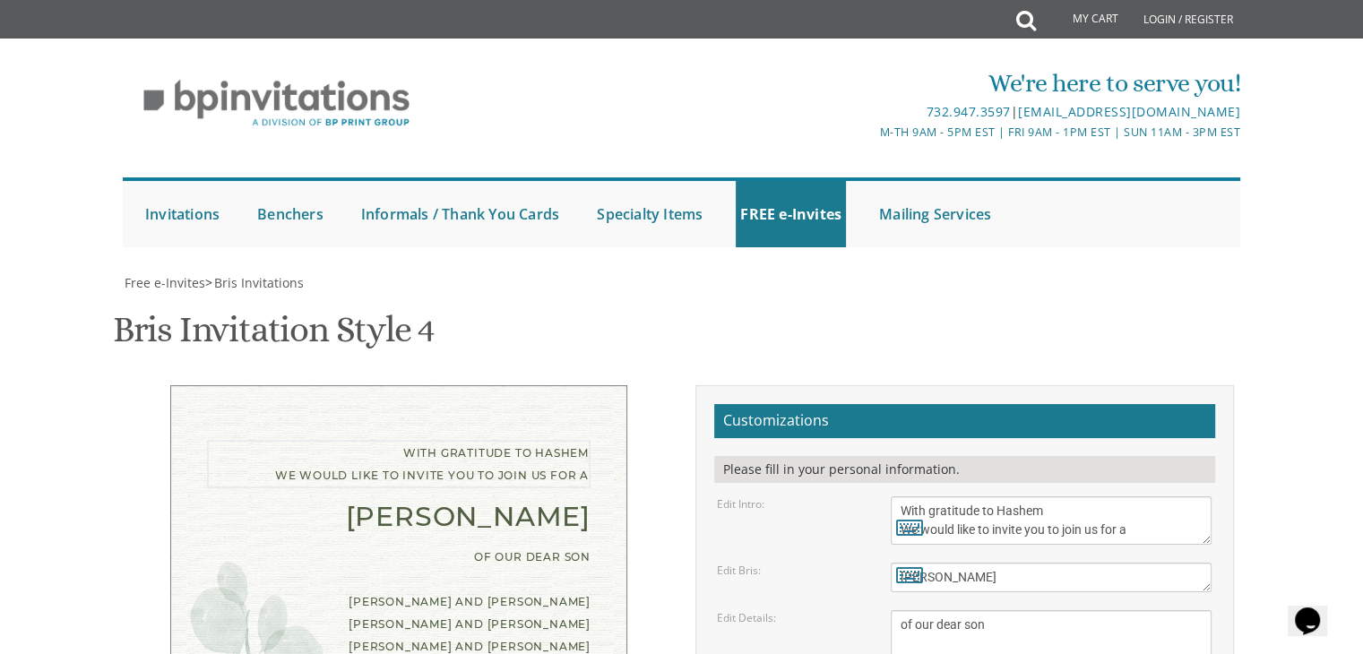
click at [1154, 496] on textarea "With gratitude to Hashem We would like to inform you of the" at bounding box center [1050, 520] width 321 height 48
click at [1053, 496] on textarea "With gratitude to Hashem We would like to inform you of the" at bounding box center [1050, 520] width 321 height 48
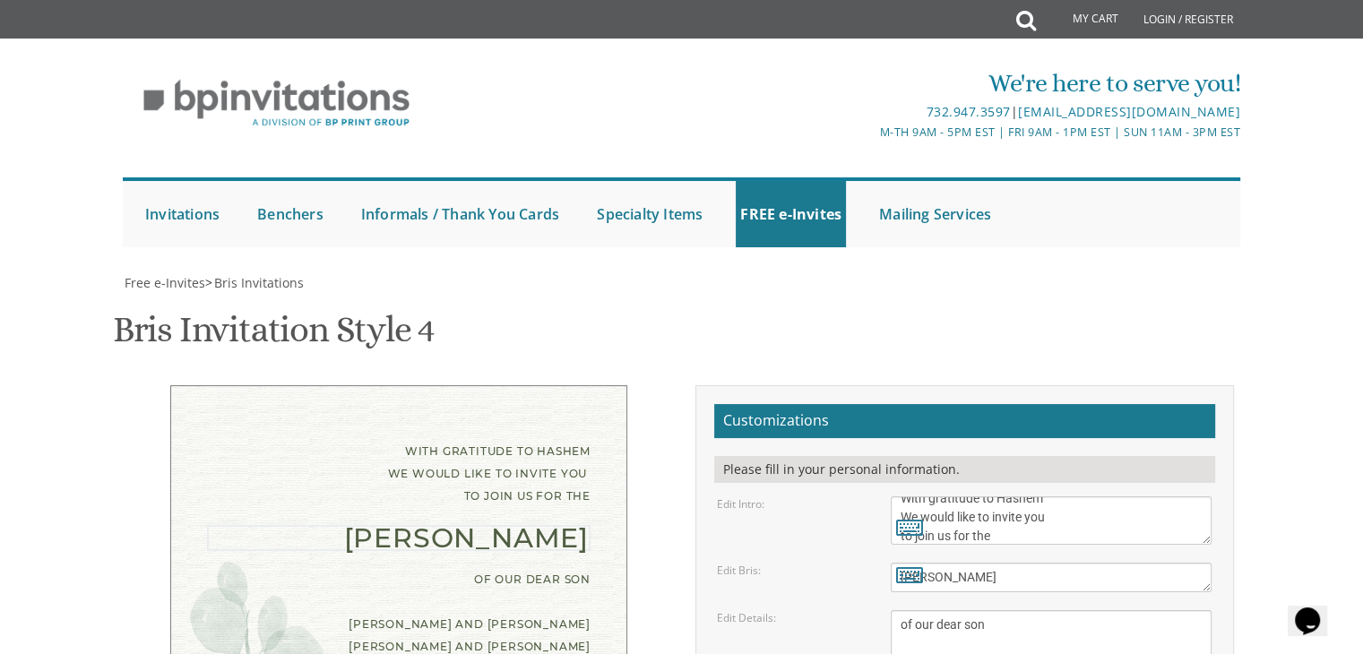
click at [1006, 563] on textarea "Bris" at bounding box center [1050, 578] width 321 height 30
click at [896, 496] on textarea "With gratitude to Hashem We would like to inform you of the" at bounding box center [1050, 520] width 321 height 48
drag, startPoint x: 924, startPoint y: 319, endPoint x: 993, endPoint y: 323, distance: 68.2
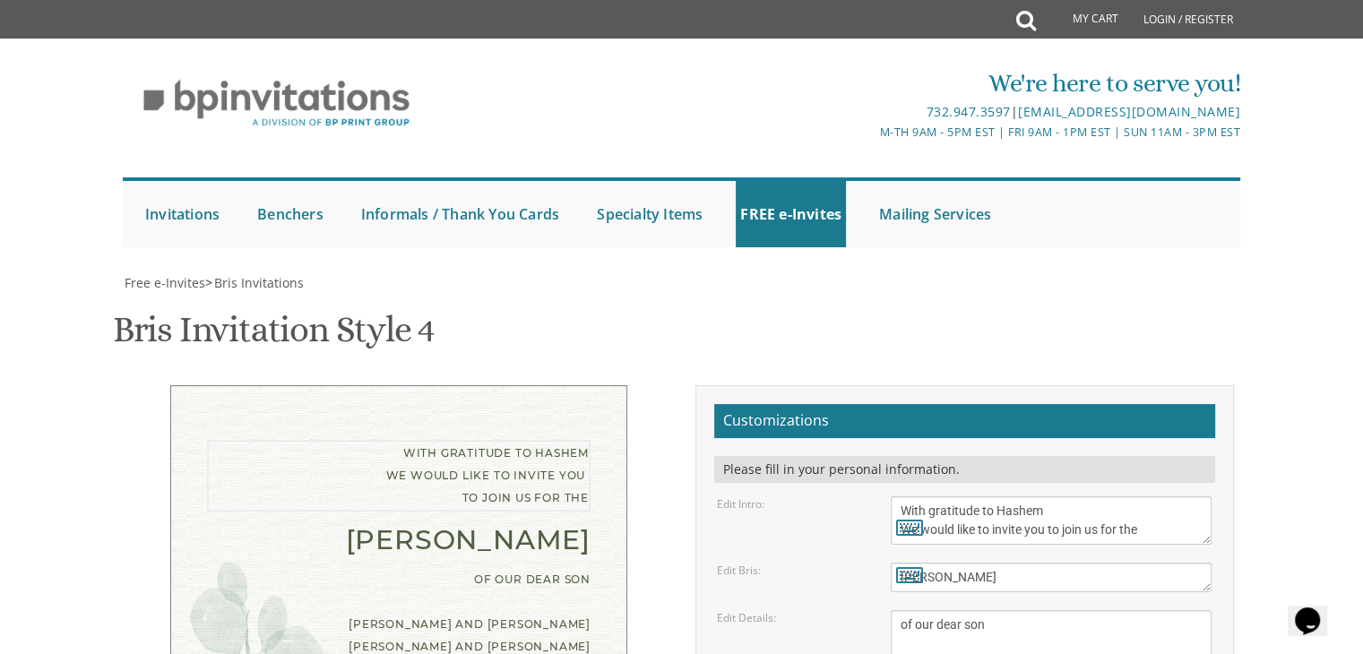
click at [993, 496] on textarea "With gratitude to Hashem We would like to inform you of the" at bounding box center [1050, 520] width 321 height 48
type textarea "With gratitude to Hashem We invite you to join us for the"
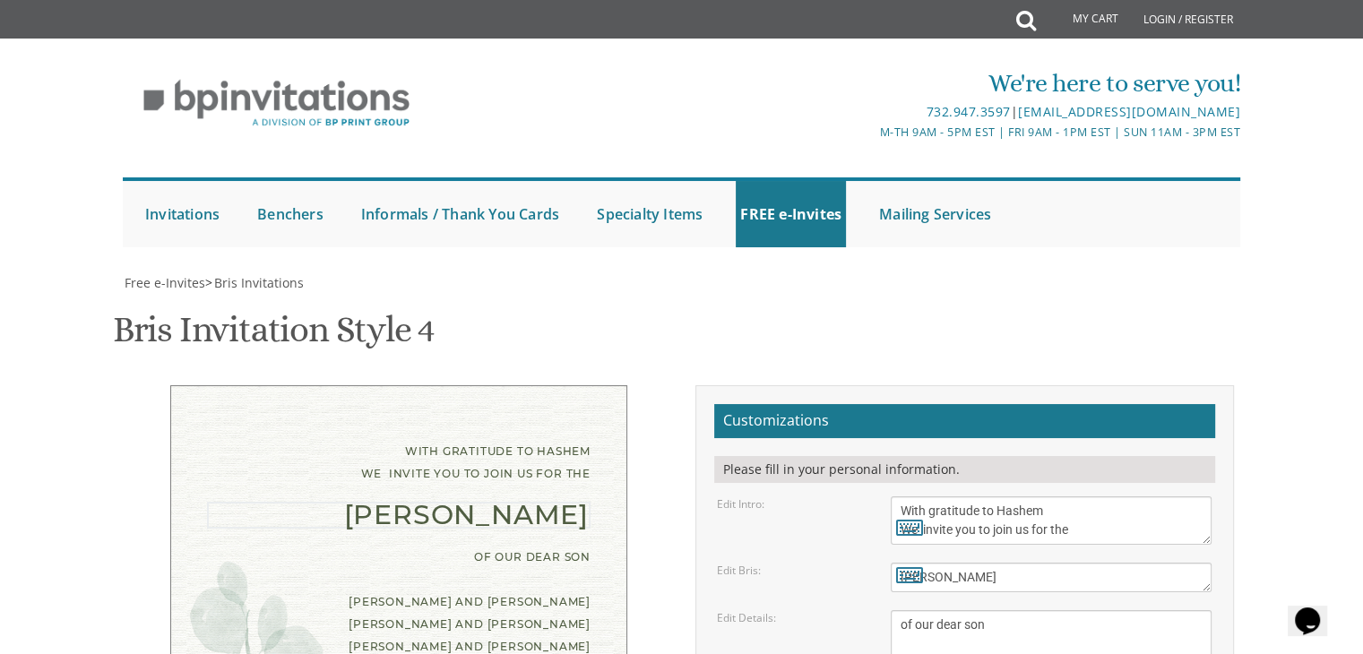
click at [1046, 563] on textarea "Bris" at bounding box center [1050, 578] width 321 height 30
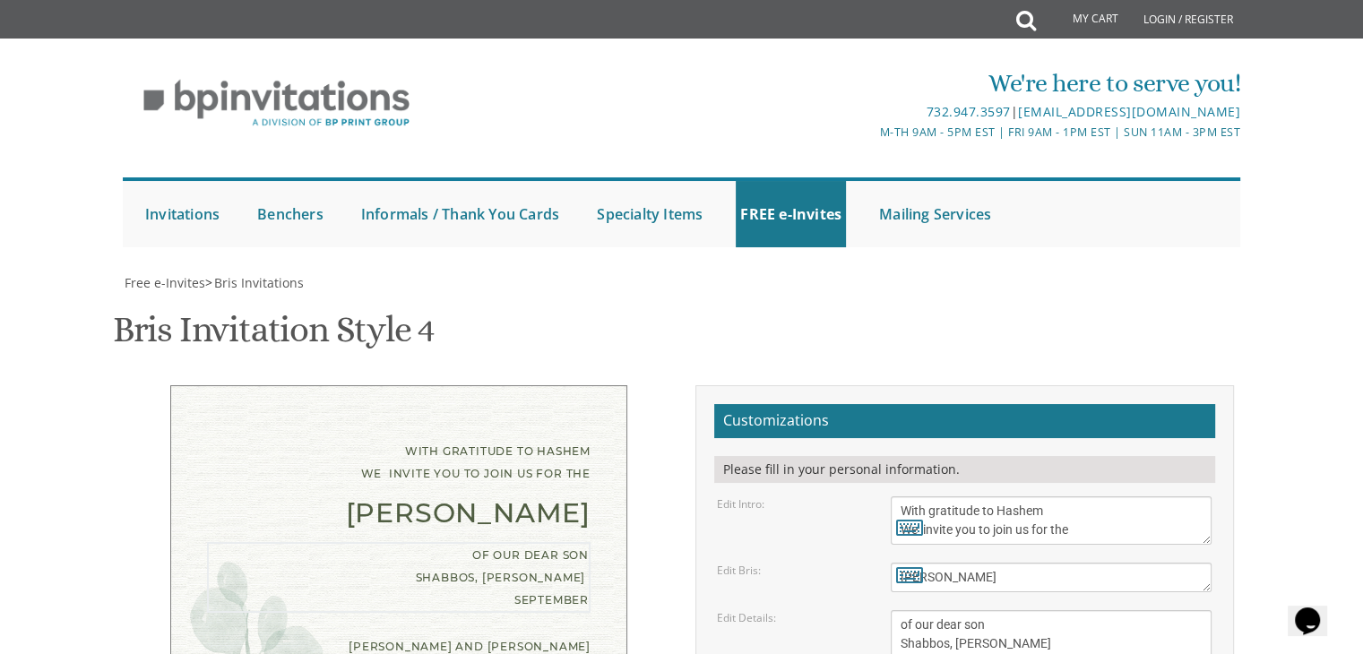
type textarea "of our dear son Shabbos, Parshas September 5th 9 Woodwind Lane"
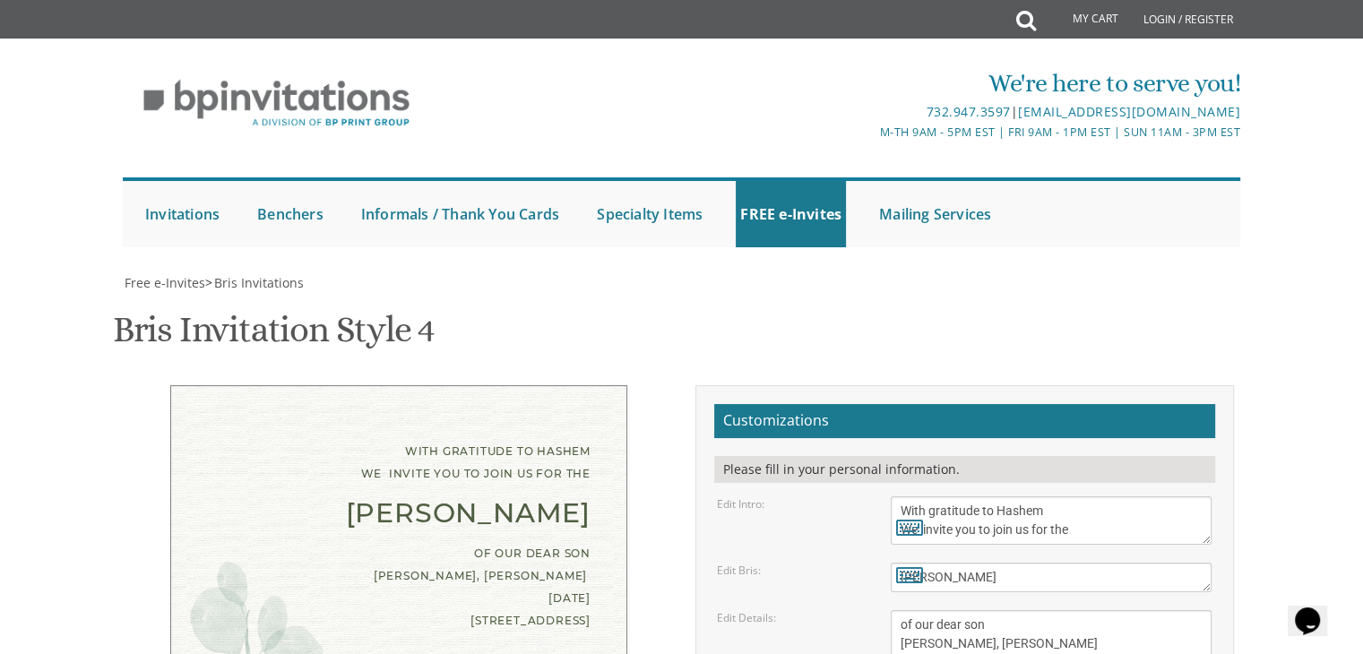
drag, startPoint x: 921, startPoint y: 519, endPoint x: 1077, endPoint y: 567, distance: 163.2
type textarea "E"
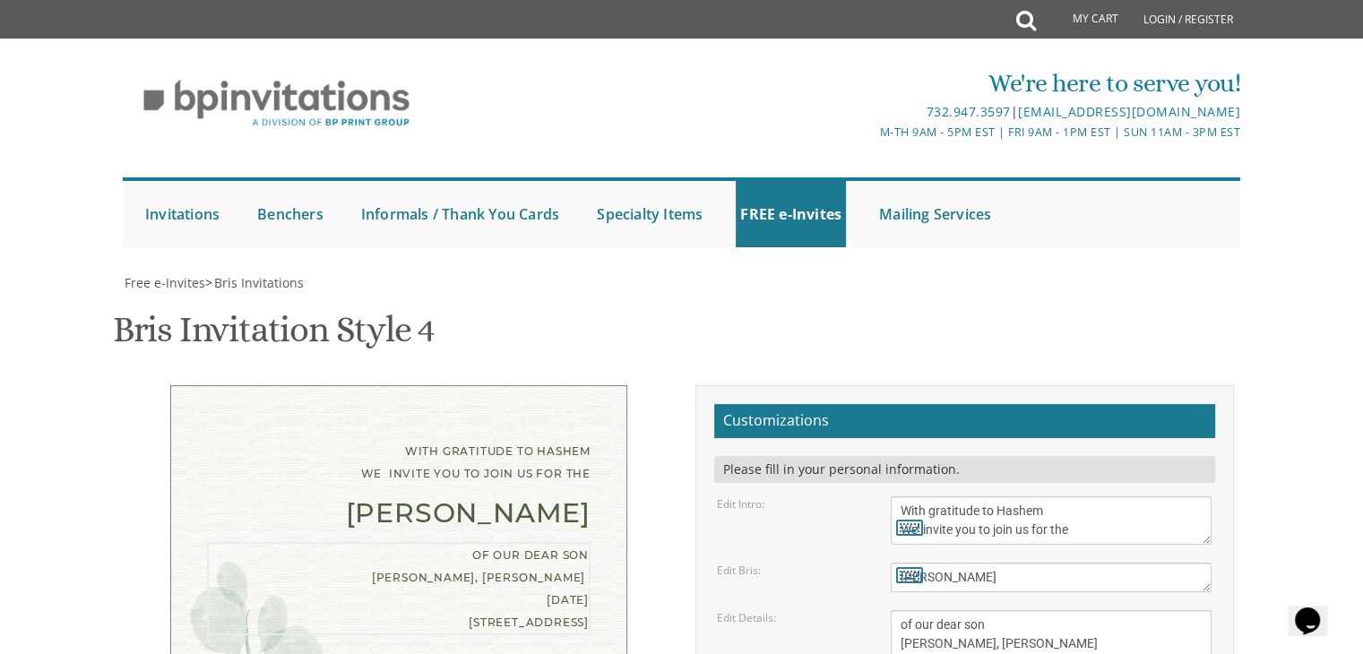
drag, startPoint x: 900, startPoint y: 378, endPoint x: 1015, endPoint y: 457, distance: 139.1
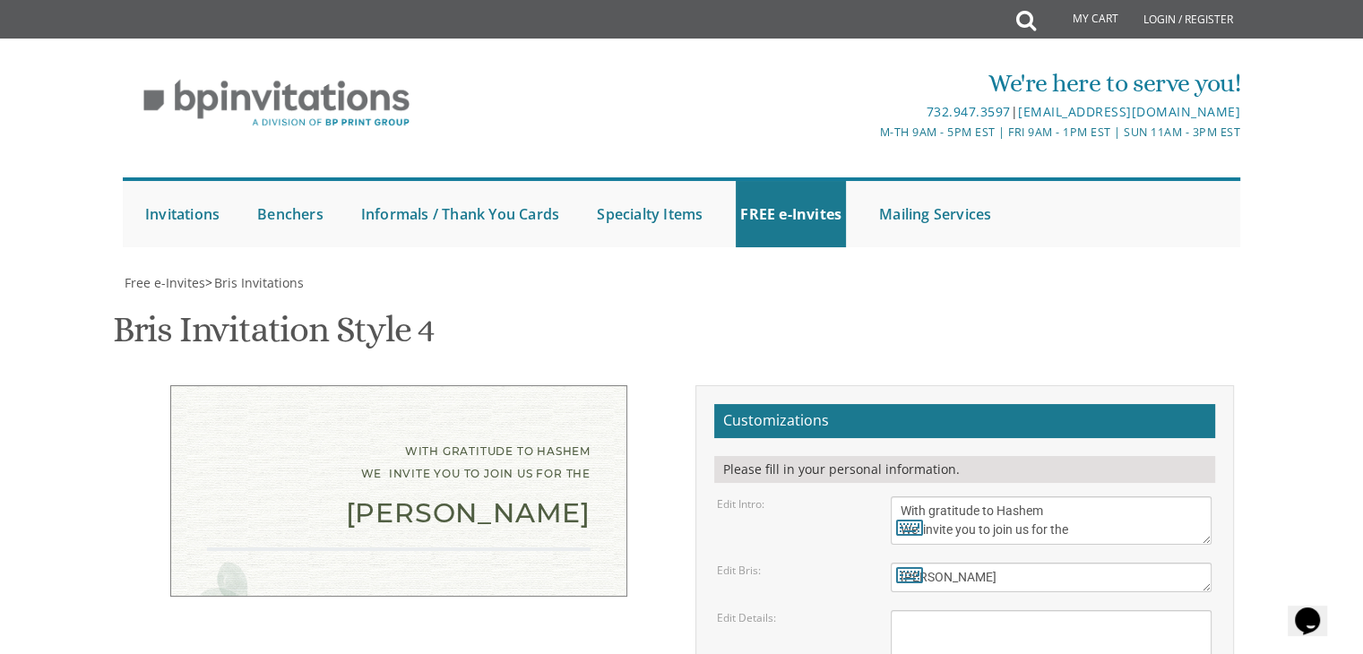
paste textarea "of our dear son Shabbos, Parshas September 5th 9 Woodwind Lane"
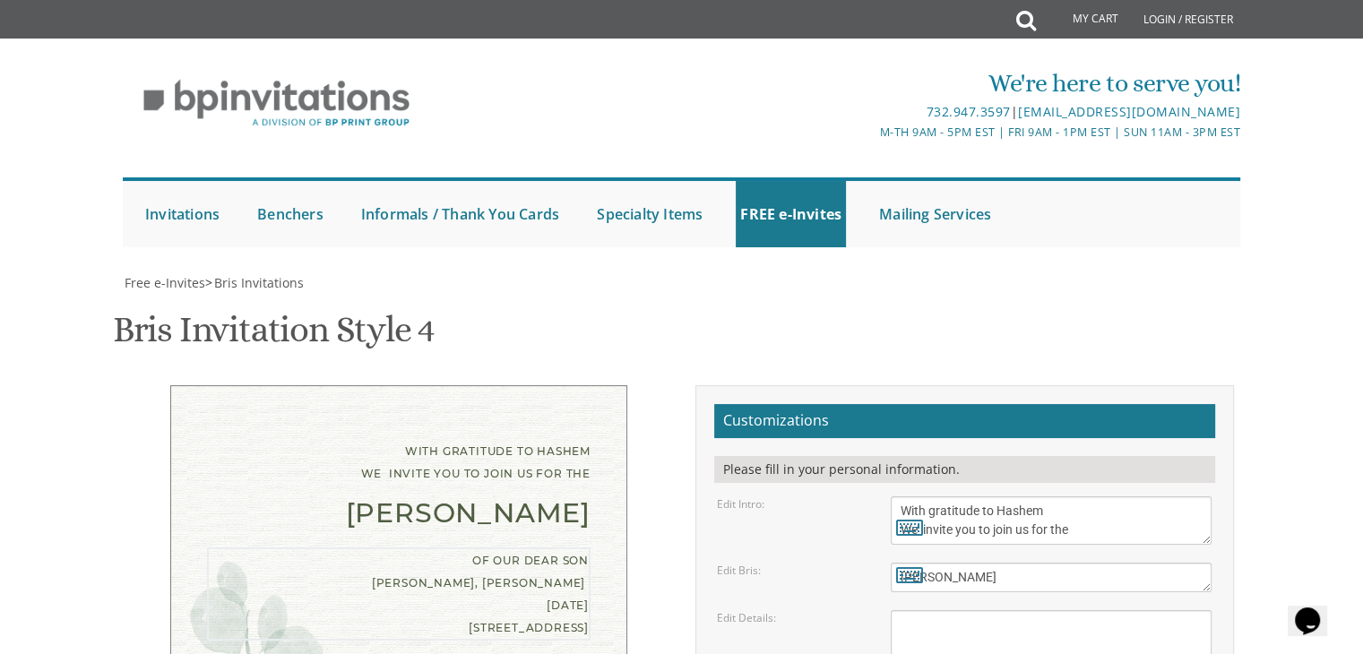
scroll to position [88, 0]
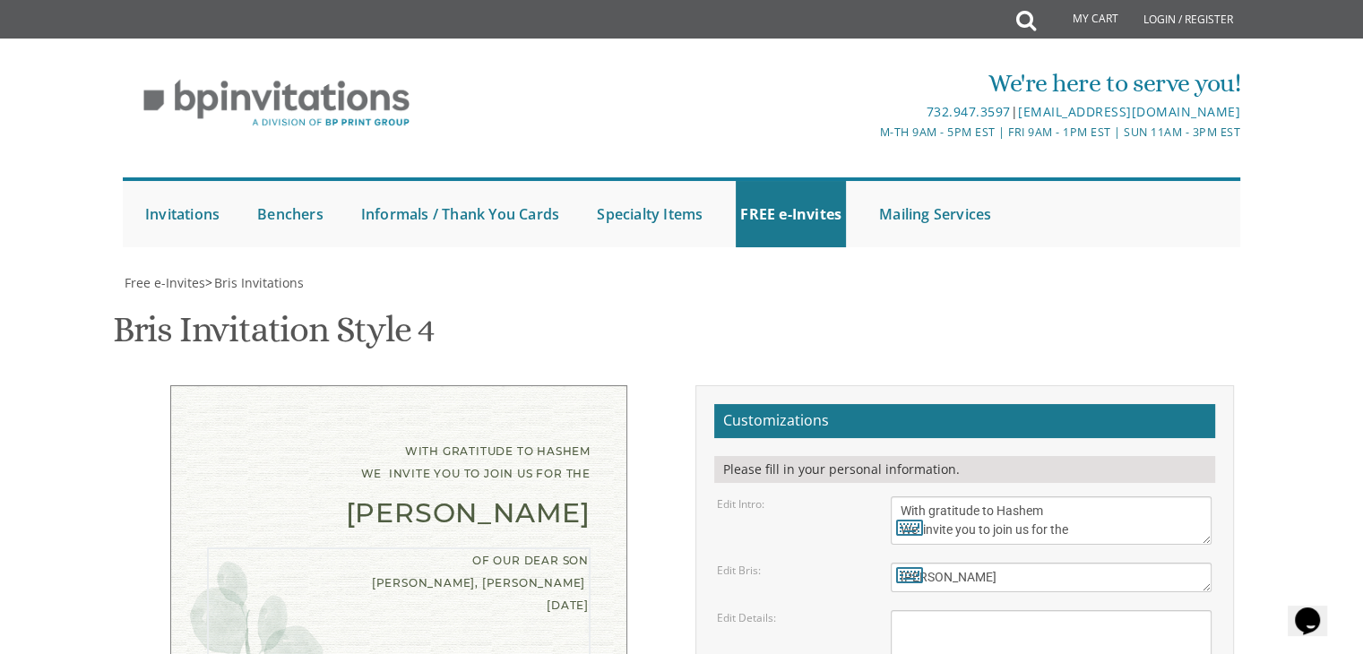
type textarea "of our dear son Shabbos, Parshas September 5th 9 Woodwind Lane"
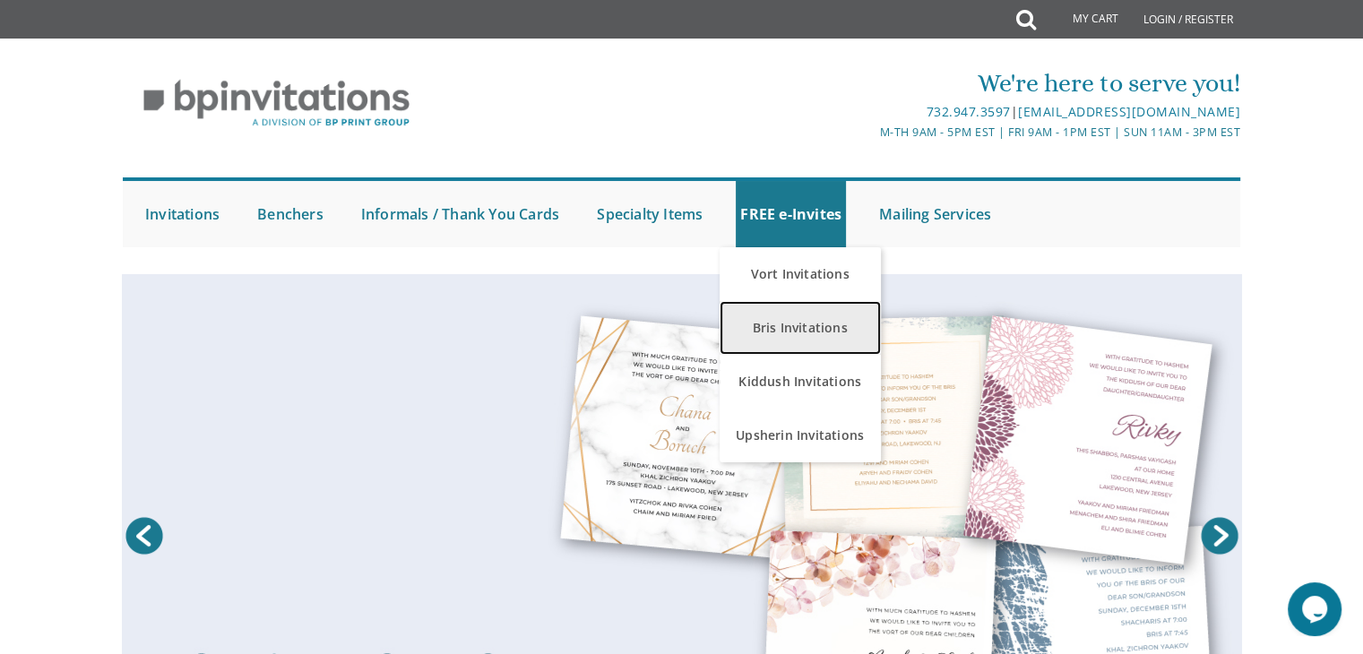
click at [797, 314] on link "Bris Invitations" at bounding box center [799, 328] width 161 height 54
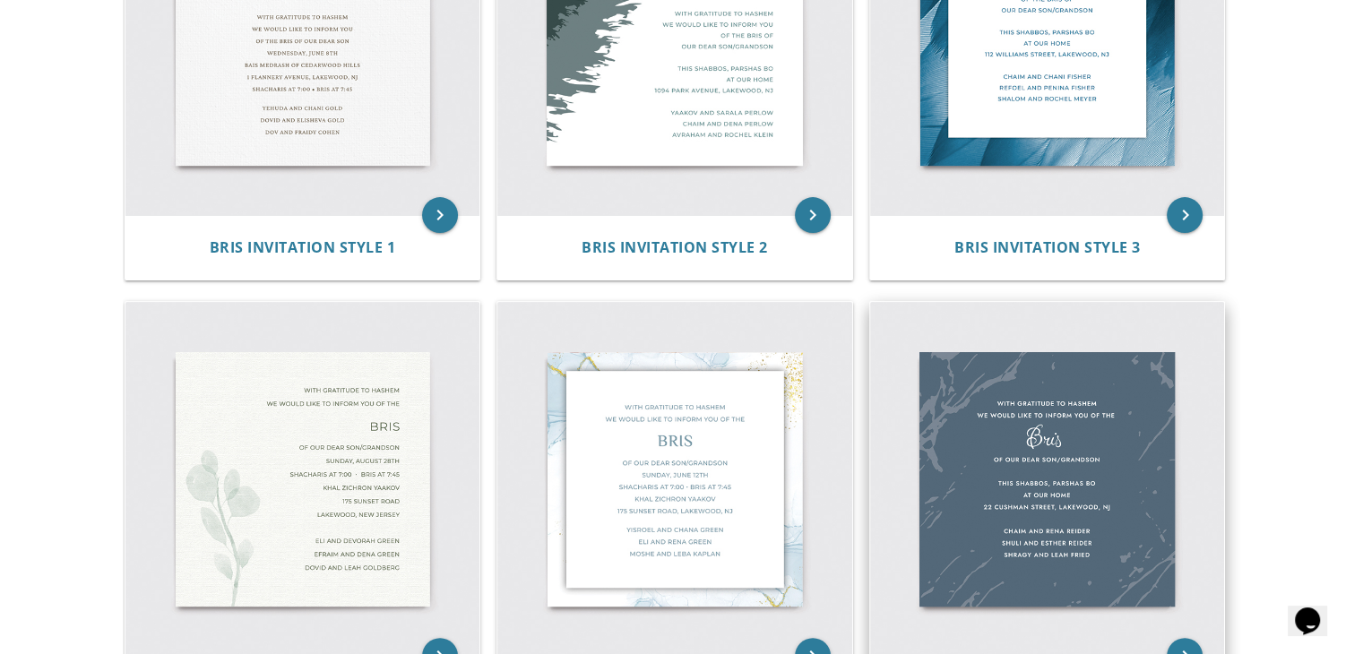
scroll to position [516, 0]
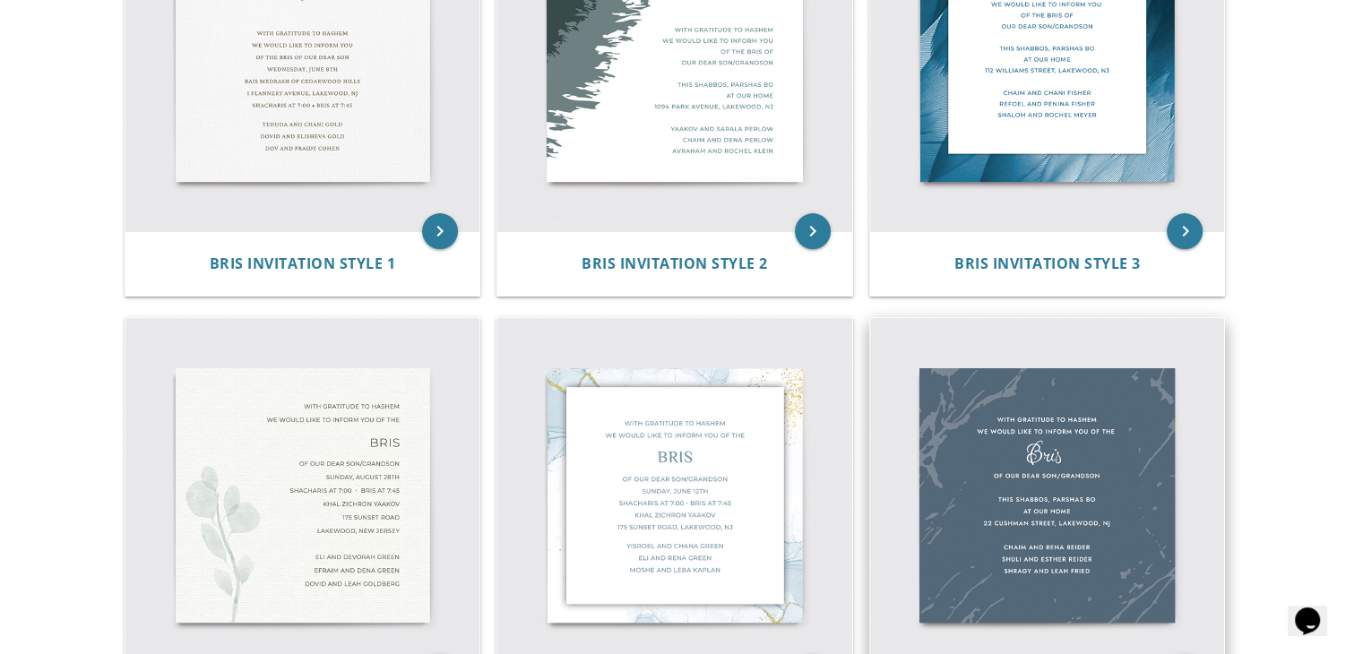
click at [1010, 510] on img at bounding box center [1047, 495] width 355 height 355
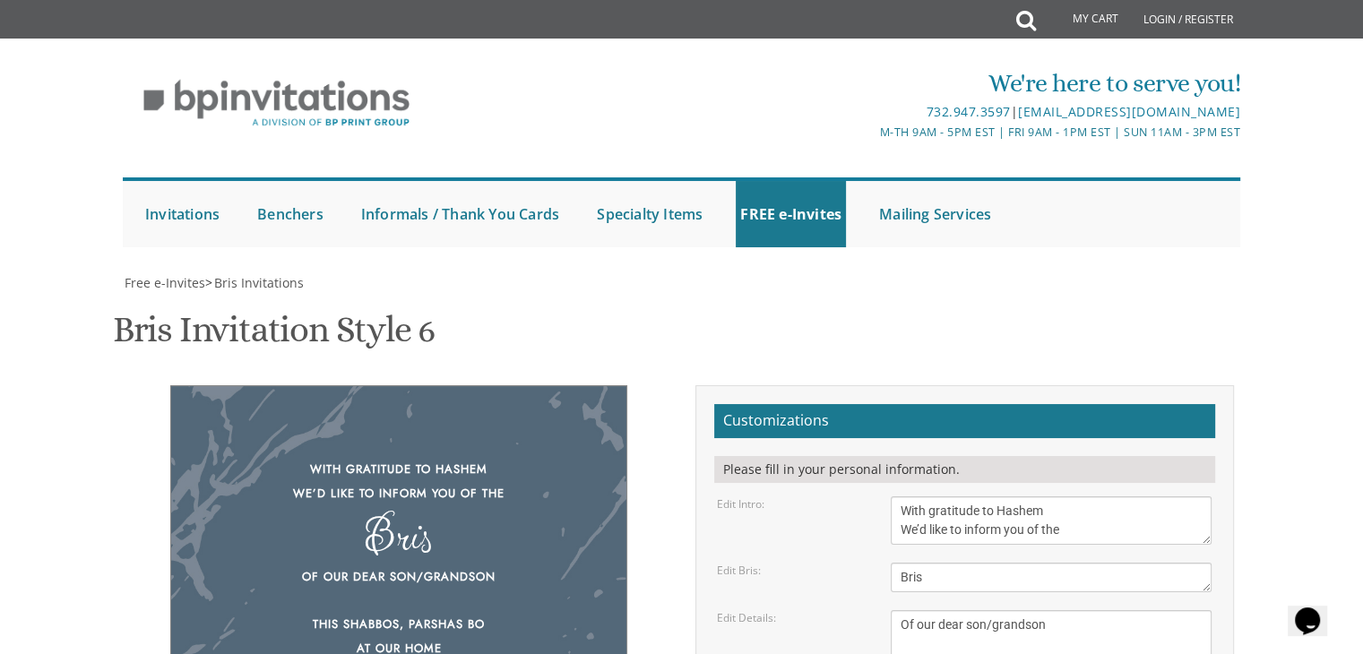
scroll to position [229, 0]
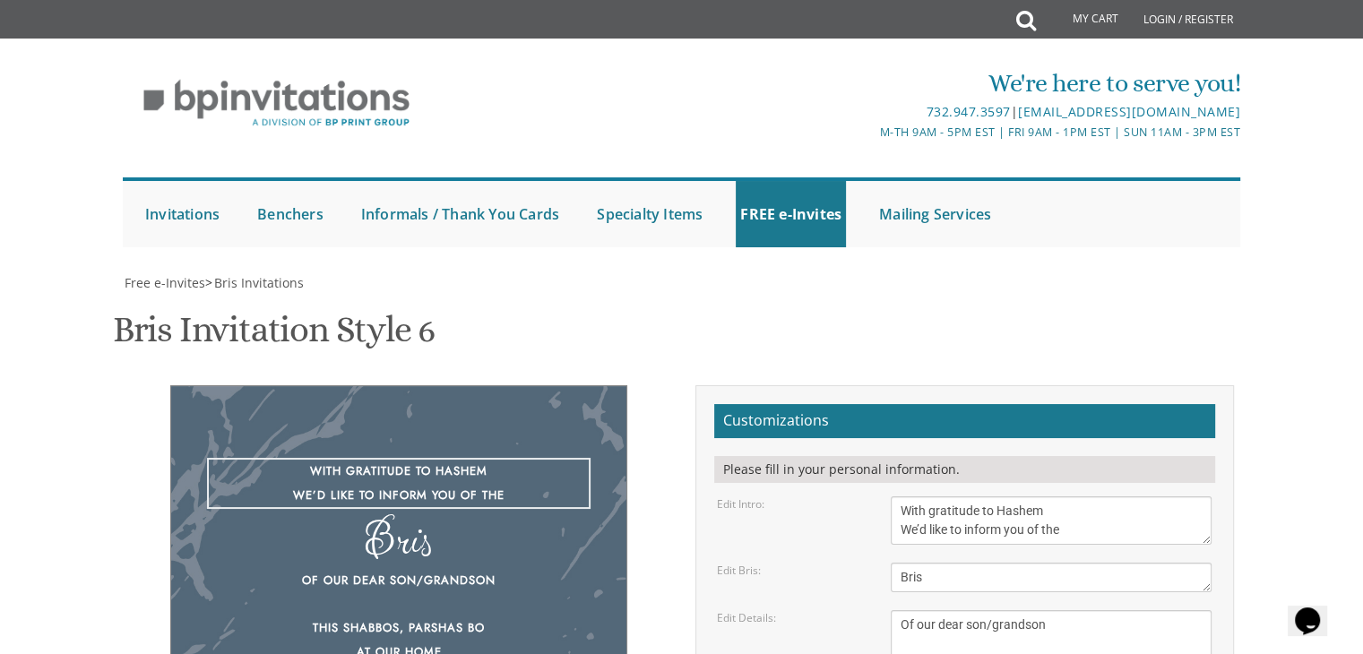
click at [1004, 496] on textarea "With gratitude to Hashem We’d like to inform you of the" at bounding box center [1050, 520] width 321 height 48
click at [1036, 496] on textarea "With gratitude to Hashem We’d like to inform you of the" at bounding box center [1050, 520] width 321 height 48
type textarea "With gratitude to Hashem We’d like to invite you to the"
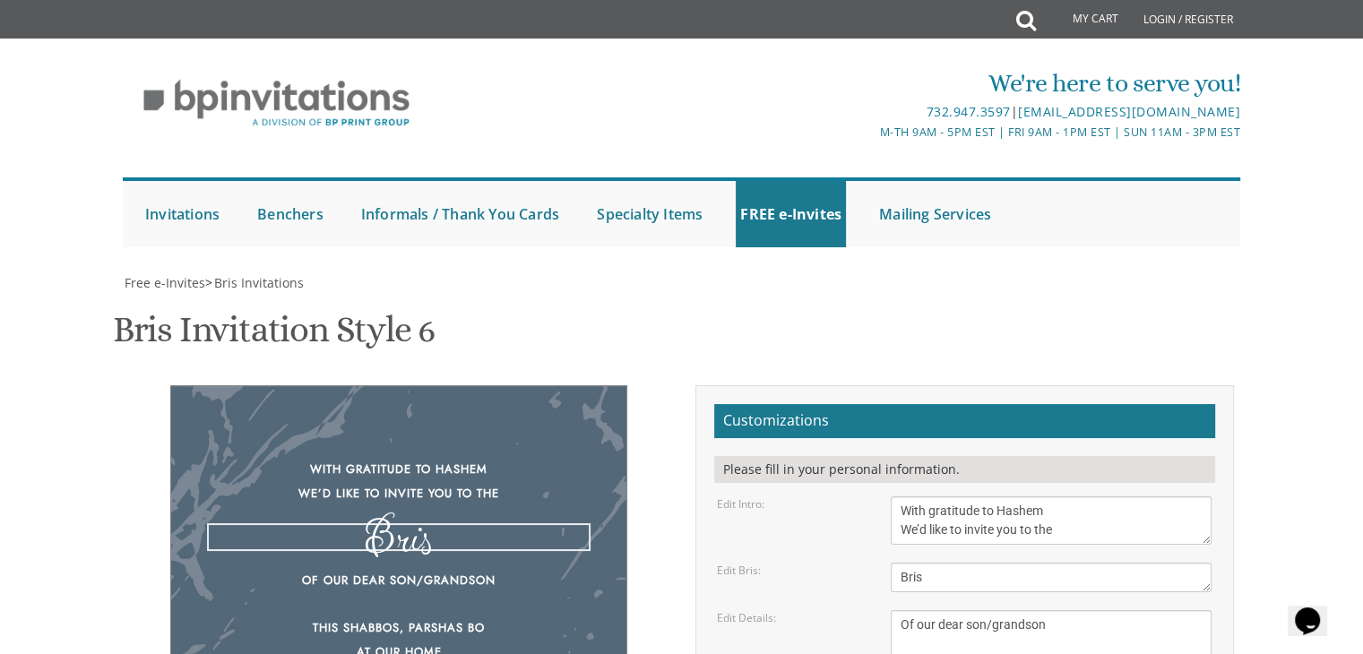
click at [1002, 563] on textarea "Bris" at bounding box center [1050, 578] width 321 height 30
type textarea "Shalom Zachor"
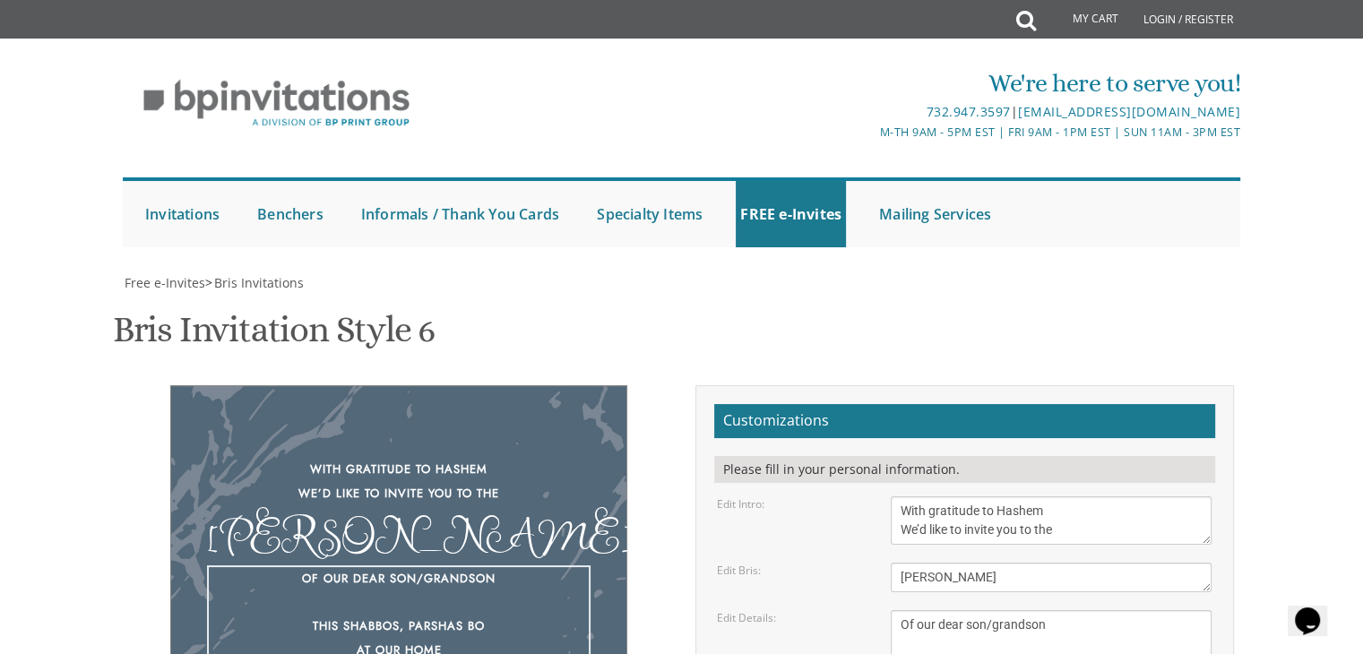
click at [1053, 610] on textarea "Of our dear son/grandson This Shabbos, Parshas Bo at our home 22 Cushman Street…" at bounding box center [1050, 662] width 321 height 105
drag, startPoint x: 904, startPoint y: 435, endPoint x: 1122, endPoint y: 512, distance: 230.9
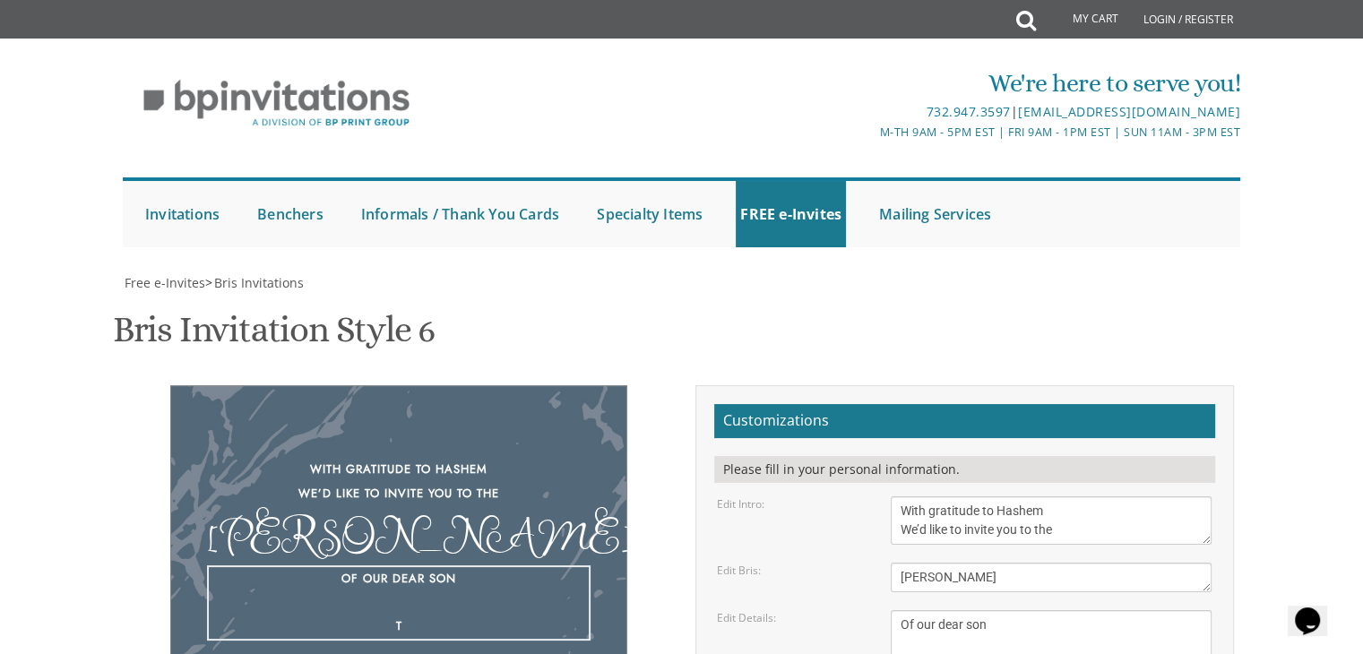
paste textarea "of our dear son Shabbos, Parshas September 5th 9 Woodwind Lane"
drag, startPoint x: 900, startPoint y: 431, endPoint x: 993, endPoint y: 434, distance: 93.2
click at [993, 610] on textarea "Of our dear son/grandson This Shabbos, Parshas Bo at our home 22 Cushman Street…" at bounding box center [1050, 662] width 321 height 105
type textarea "Of our dear son Shabbos, Parshas September 5th 9 Woodwind Lane"
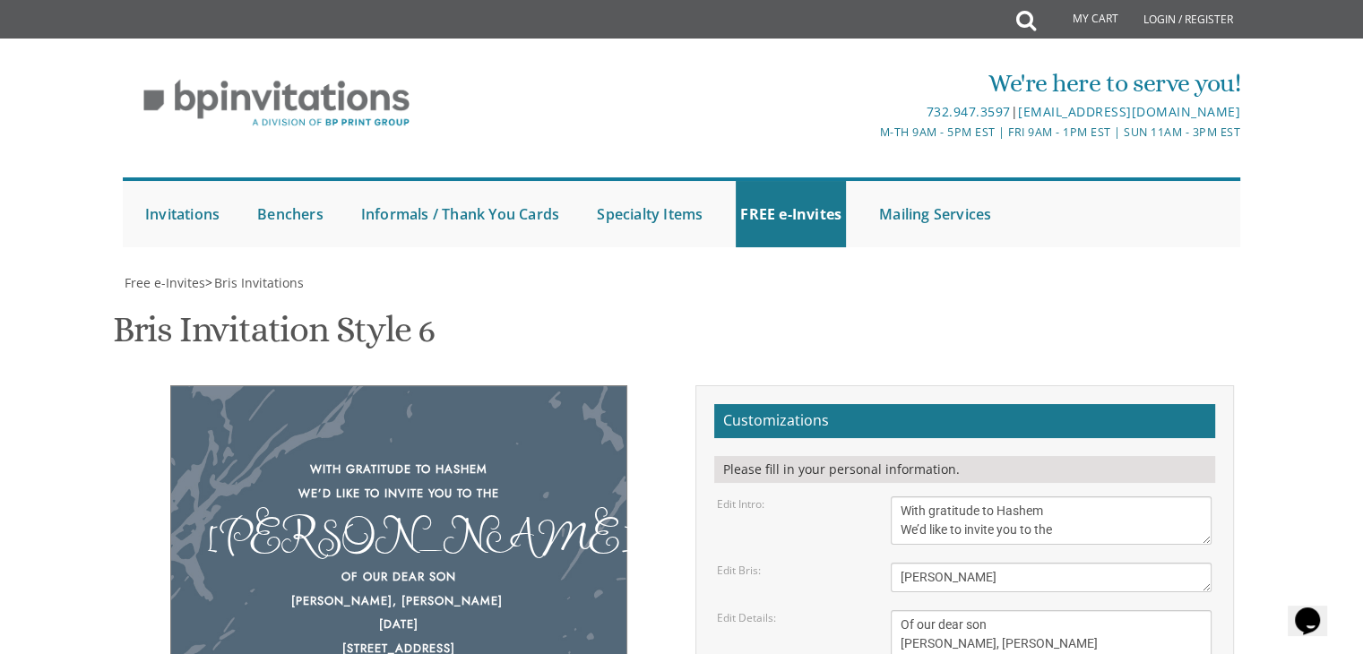
drag, startPoint x: 900, startPoint y: 506, endPoint x: 1059, endPoint y: 571, distance: 171.2
type textarea "[PERSON_NAME] and [PERSON_NAME]"
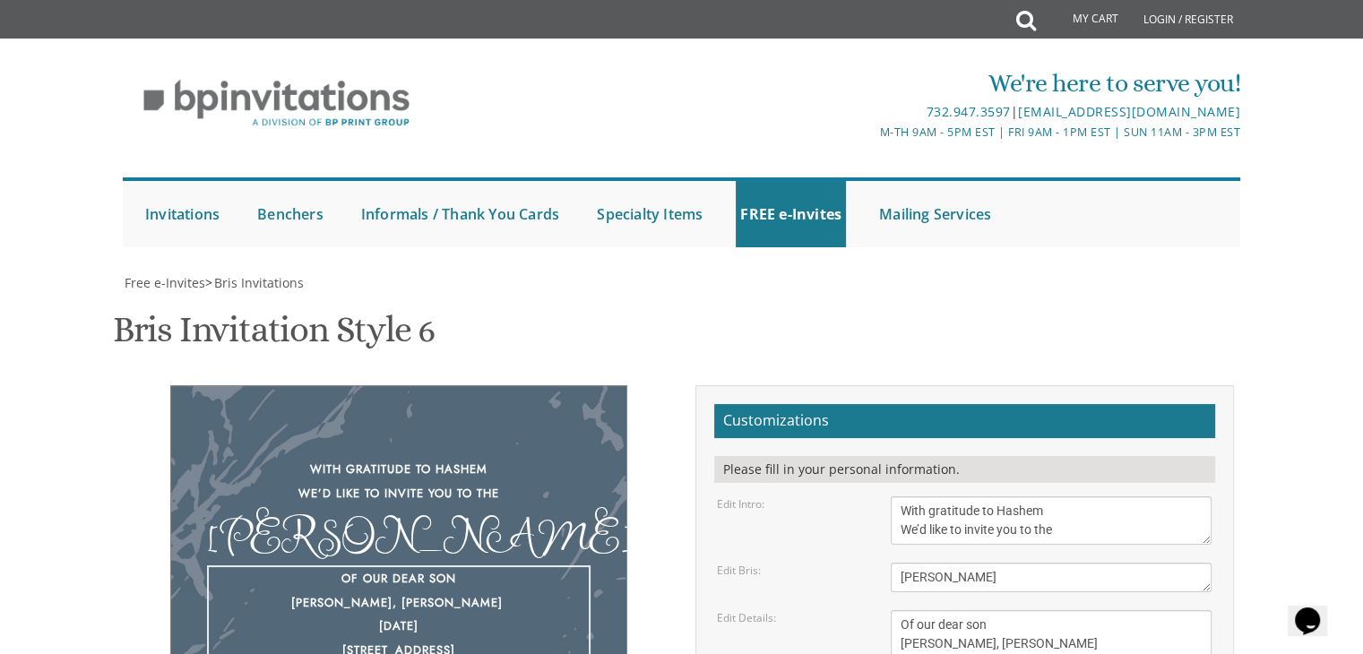
click at [987, 610] on textarea "Of our dear son/grandson This Shabbos, Parshas Bo at our home 22 Cushman Street…" at bounding box center [1050, 662] width 321 height 105
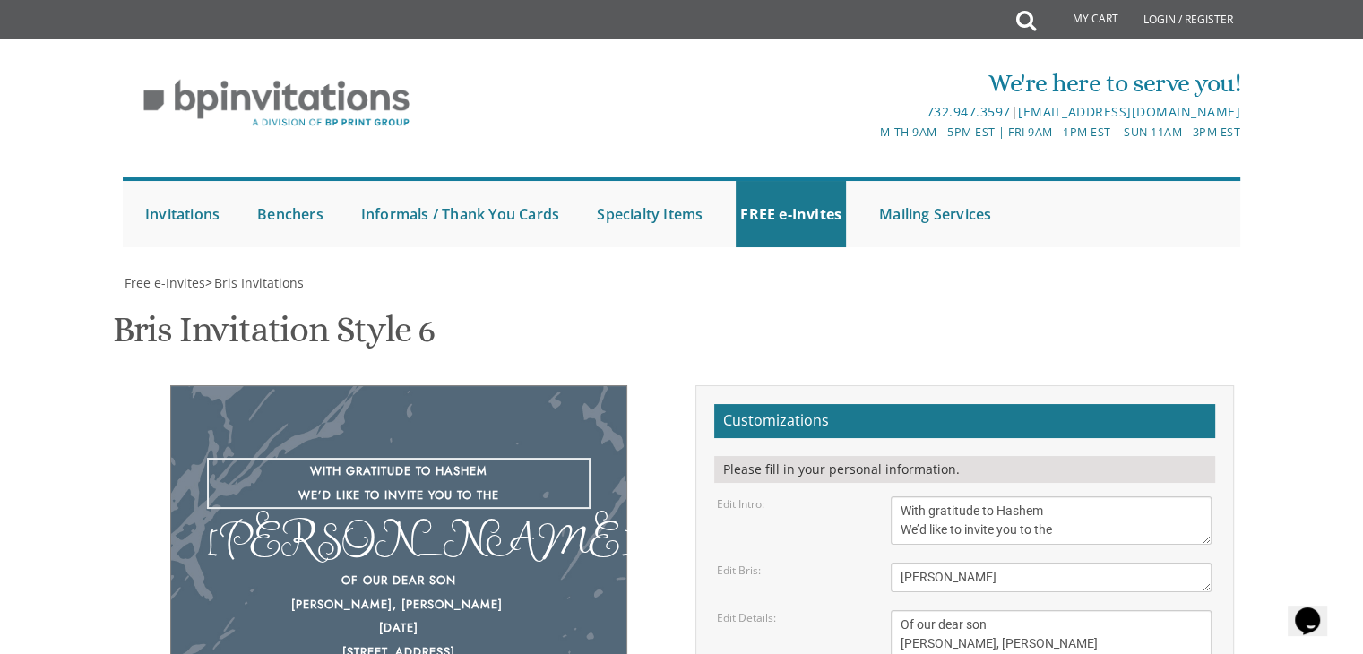
click at [986, 496] on textarea "With gratitude to Hashem We’d like to inform you of the" at bounding box center [1050, 520] width 321 height 48
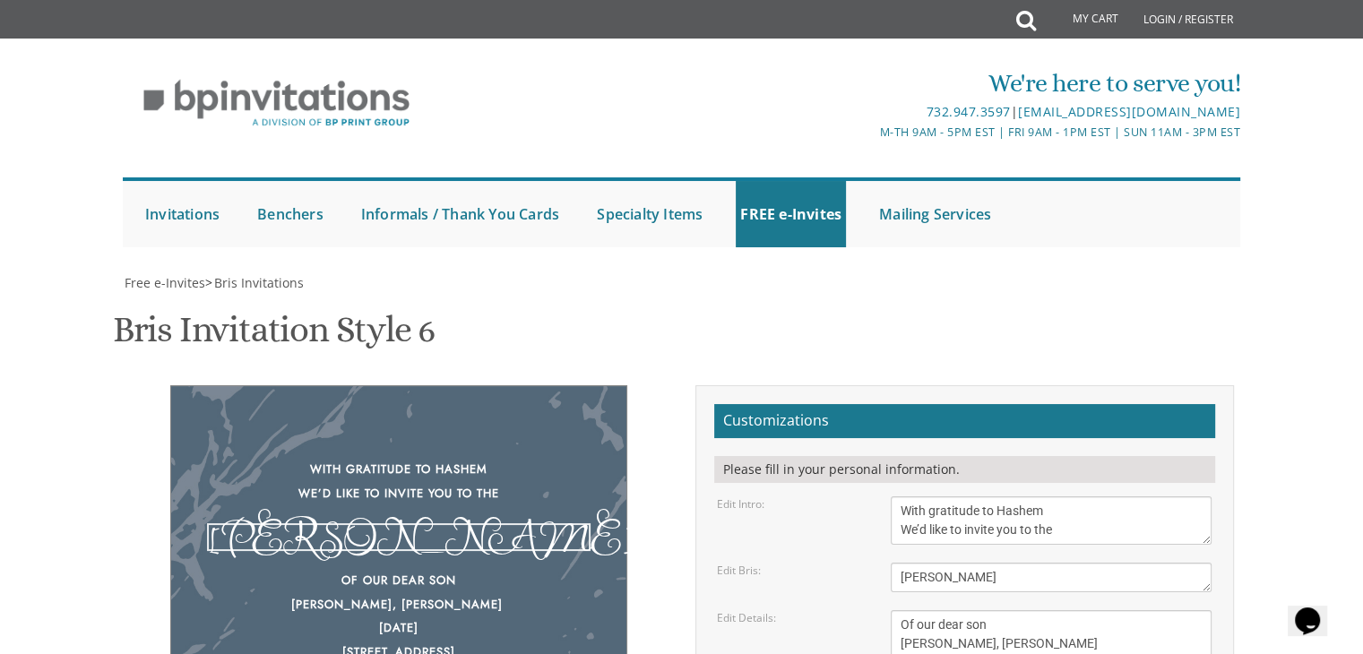
click at [1000, 563] on textarea "Bris" at bounding box center [1050, 578] width 321 height 30
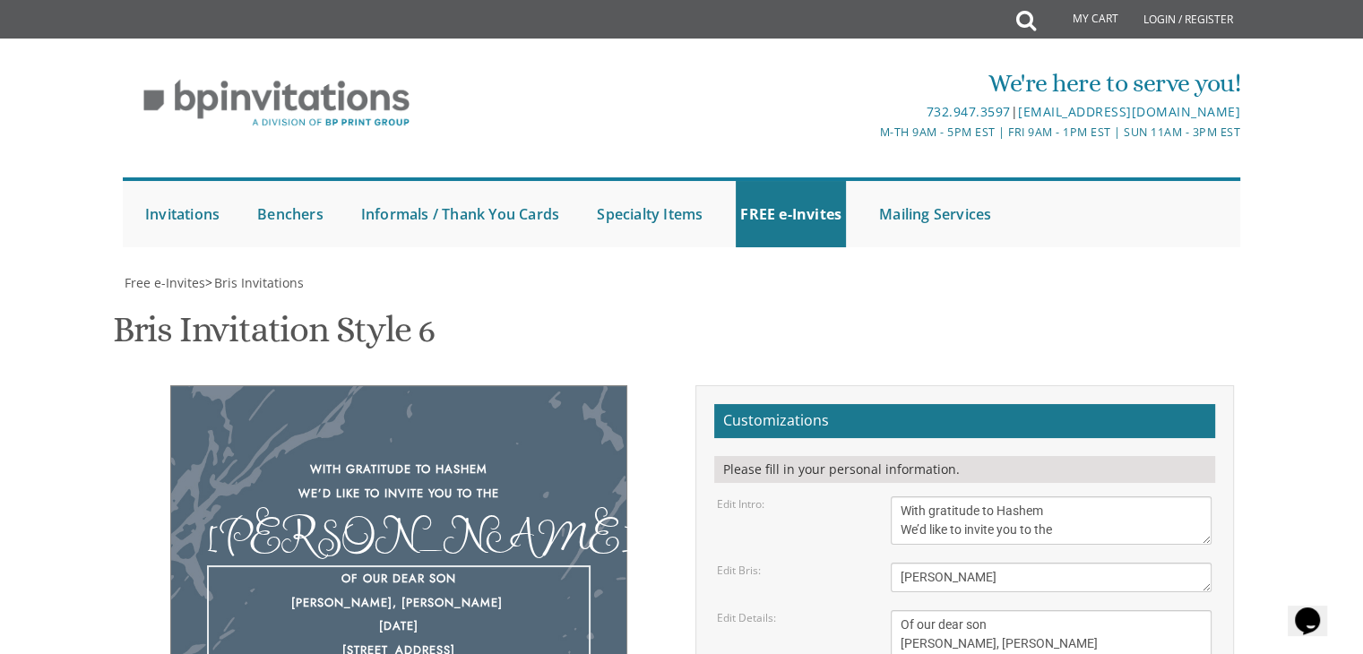
drag, startPoint x: 996, startPoint y: 424, endPoint x: 950, endPoint y: 416, distance: 46.4
click at [950, 610] on textarea "Of our dear son/grandson This Shabbos, Parshas Bo at our home 22 Cushman Street…" at bounding box center [1050, 662] width 321 height 105
click at [904, 610] on textarea "Of our dear son/grandson This Shabbos, Parshas Bo at our home 22 Cushman Street…" at bounding box center [1050, 662] width 321 height 105
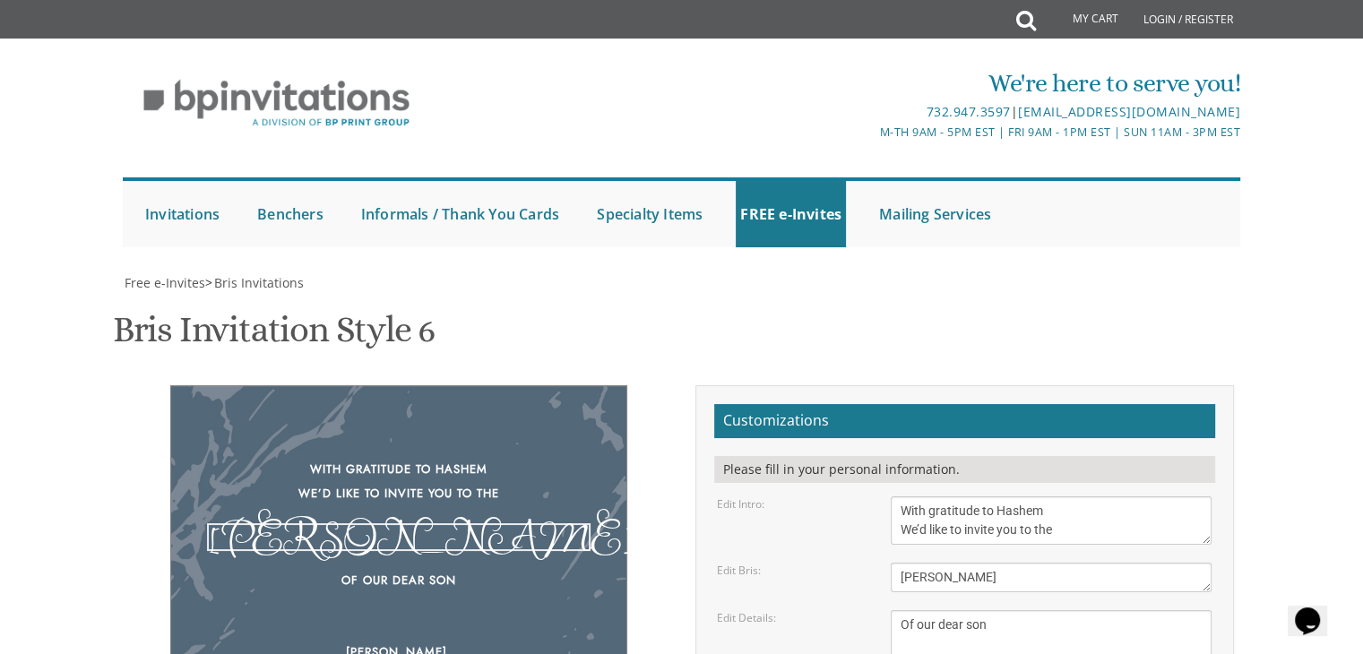
click at [950, 563] on textarea "Bris" at bounding box center [1050, 578] width 321 height 30
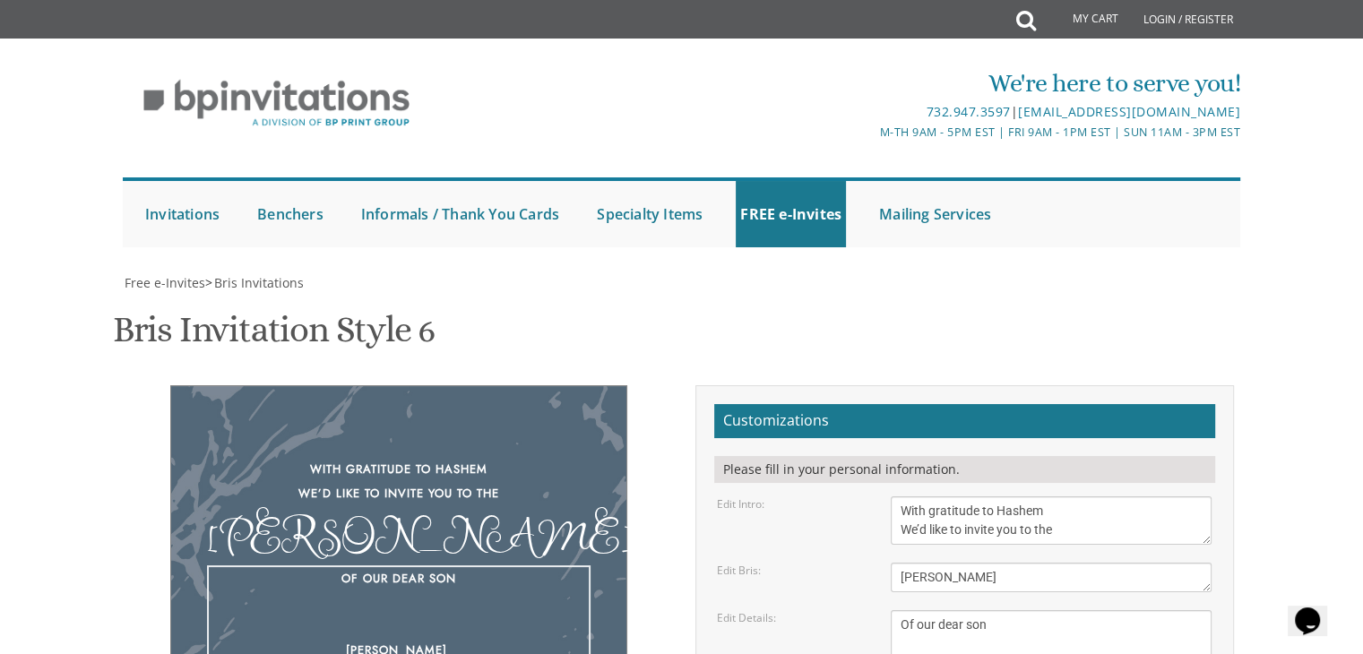
click at [920, 610] on textarea "Of our dear son/grandson This Shabbos, Parshas Bo at our home 22 Cushman Street…" at bounding box center [1050, 662] width 321 height 105
click at [922, 610] on textarea "Of our dear son/grandson This Shabbos, Parshas Bo at our home 22 Cushman Street…" at bounding box center [1050, 662] width 321 height 105
click at [989, 563] on textarea "Bris" at bounding box center [1050, 578] width 321 height 30
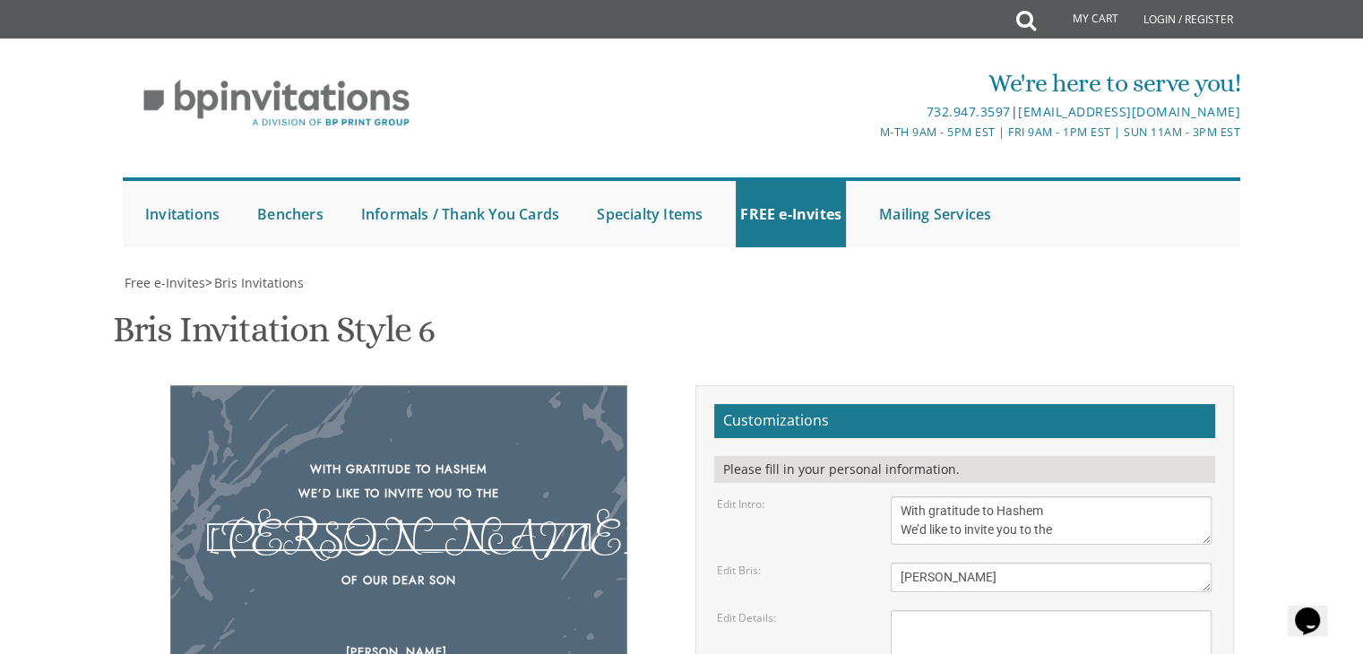
scroll to position [0, 0]
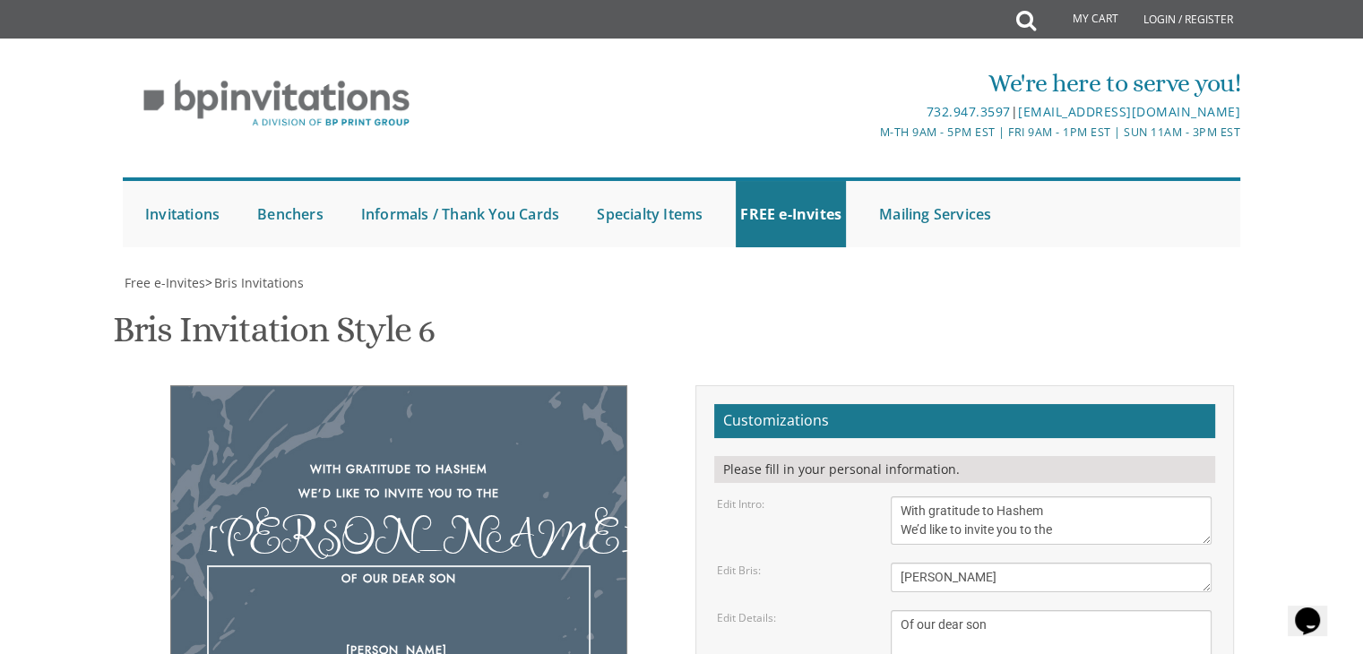
click at [917, 610] on textarea "Of our dear son/grandson This Shabbos, Parshas Bo at our home 22 Cushman Street…" at bounding box center [1050, 662] width 321 height 105
drag, startPoint x: 983, startPoint y: 327, endPoint x: 978, endPoint y: 345, distance: 18.5
click at [1017, 610] on textarea "Of our dear son/grandson This Shabbos, Parshas Bo at our home 22 Cushman Street…" at bounding box center [1050, 662] width 321 height 105
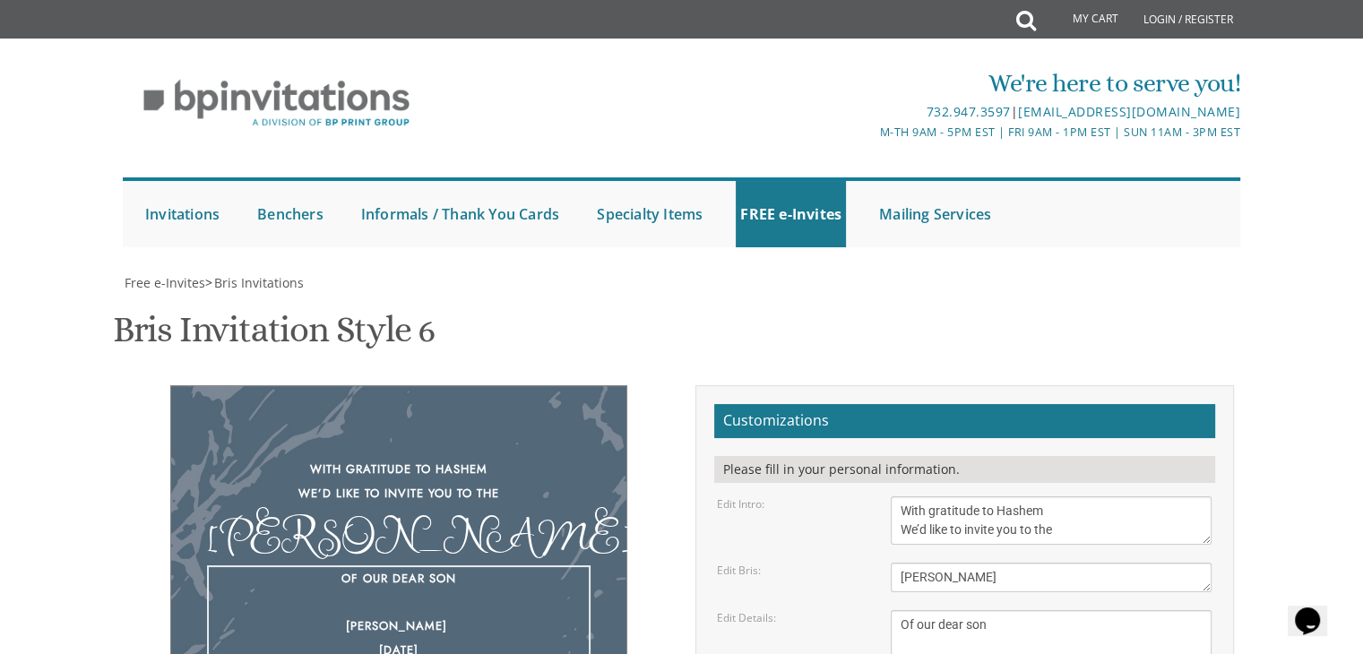
paste textarea "of our dear son Shabbos, Parshas September 5th 9 Woodwind Lane"
paste textarea "Ki Teitze"
click at [1070, 610] on textarea "Of our dear son/grandson This Shabbos, Parshas Bo at our home 22 Cushman Street…" at bounding box center [1050, 662] width 321 height 105
type textarea "Of our dear son Shabbos, Parshas Ki Teitze September 5th 9 Woodwind Lane"
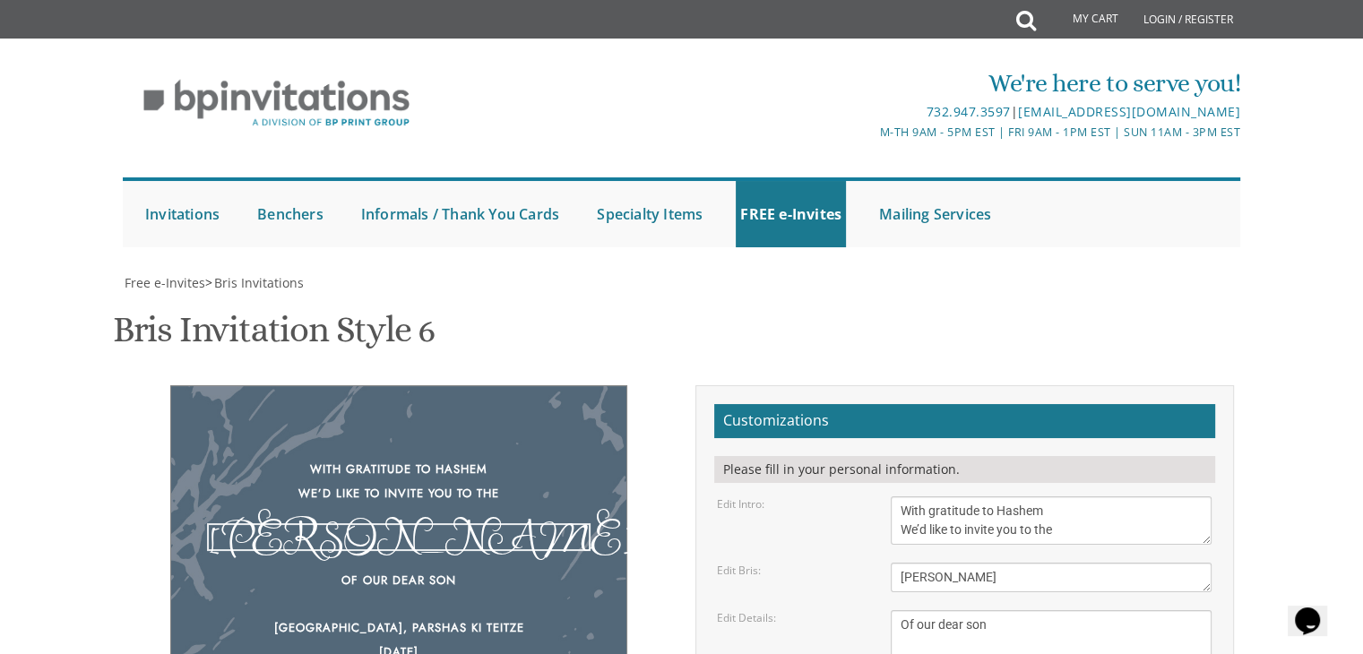
click at [1050, 563] on textarea "Bris" at bounding box center [1050, 578] width 321 height 30
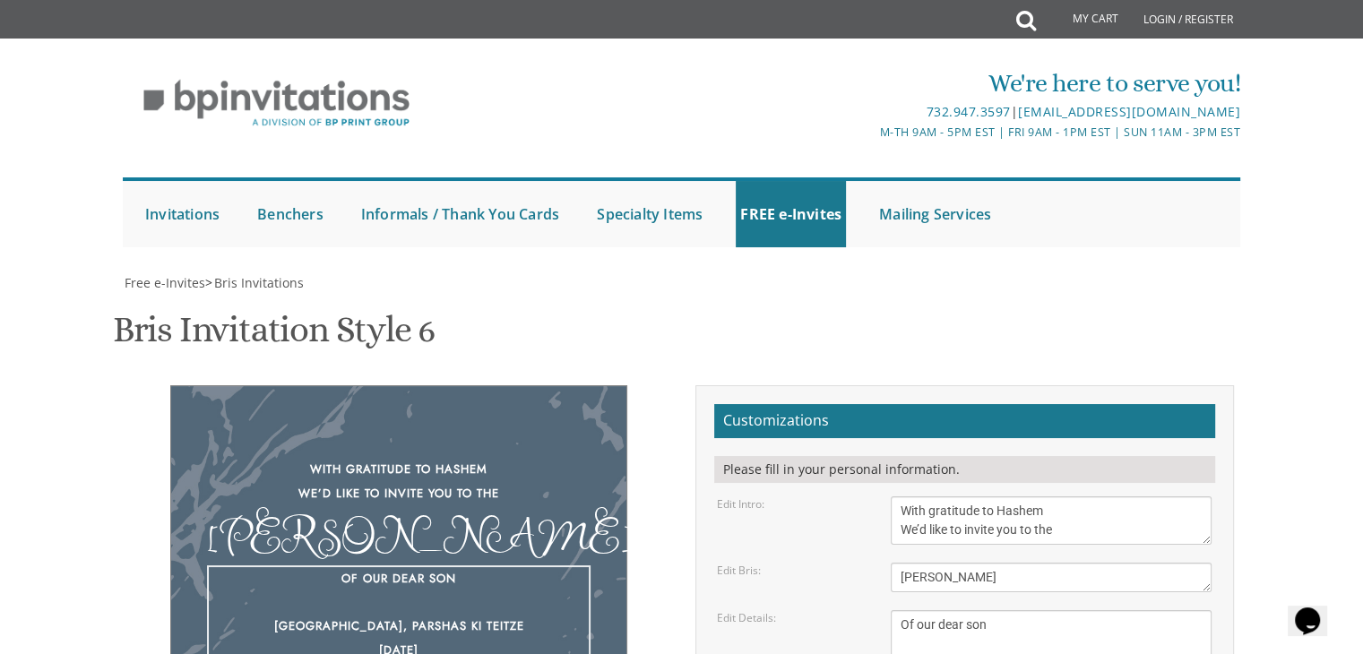
drag, startPoint x: 1055, startPoint y: 451, endPoint x: 1018, endPoint y: 443, distance: 38.5
click at [1018, 610] on textarea "Of our dear son/grandson This Shabbos, Parshas Bo at our home 22 Cushman Street…" at bounding box center [1050, 662] width 321 height 105
click at [1089, 610] on textarea "Of our dear son/grandson This Shabbos, Parshas Bo at our home 22 Cushman Street…" at bounding box center [1050, 662] width 321 height 105
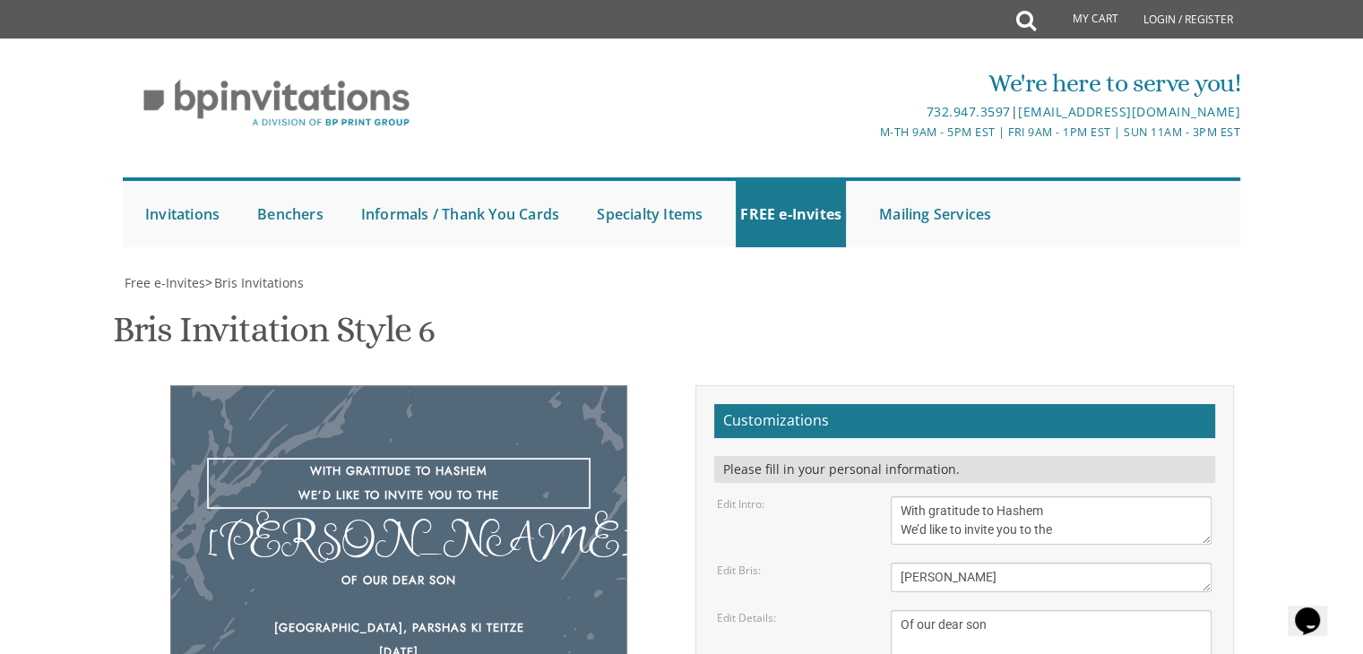
click at [1071, 496] on textarea "With gratitude to Hashem We’d like to inform you of the" at bounding box center [1050, 520] width 321 height 48
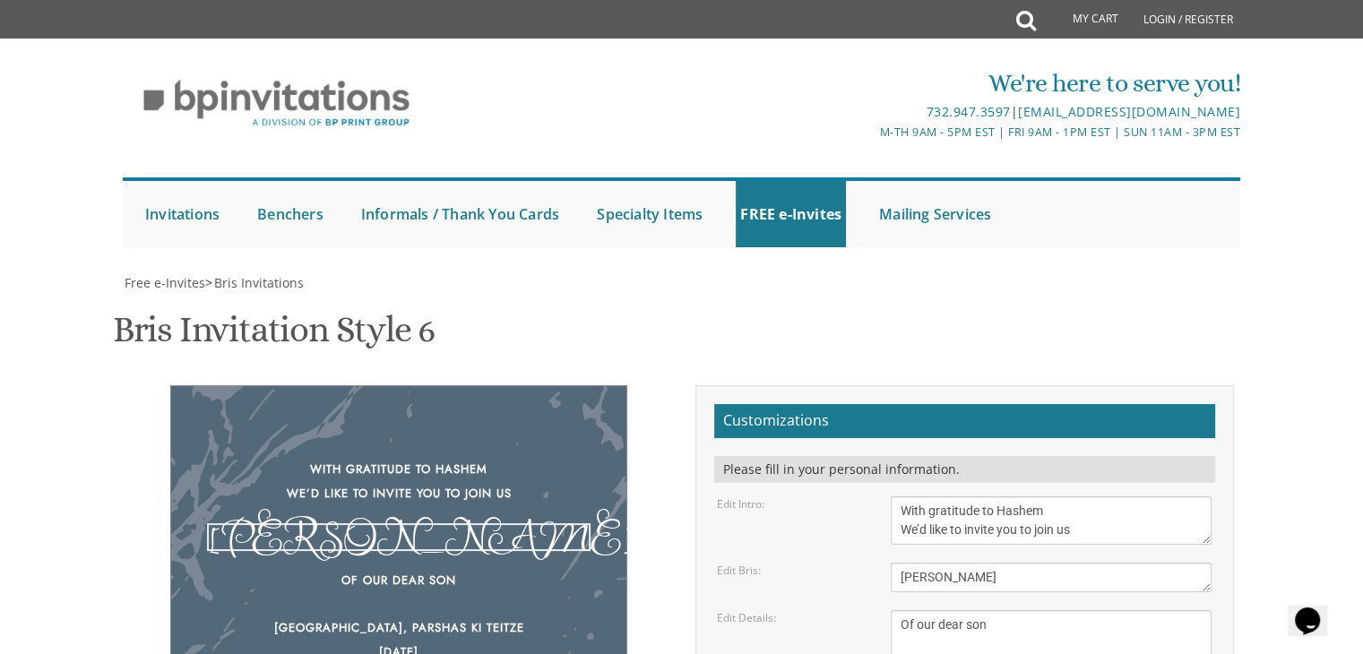
click at [1062, 563] on textarea "Bris" at bounding box center [1050, 578] width 321 height 30
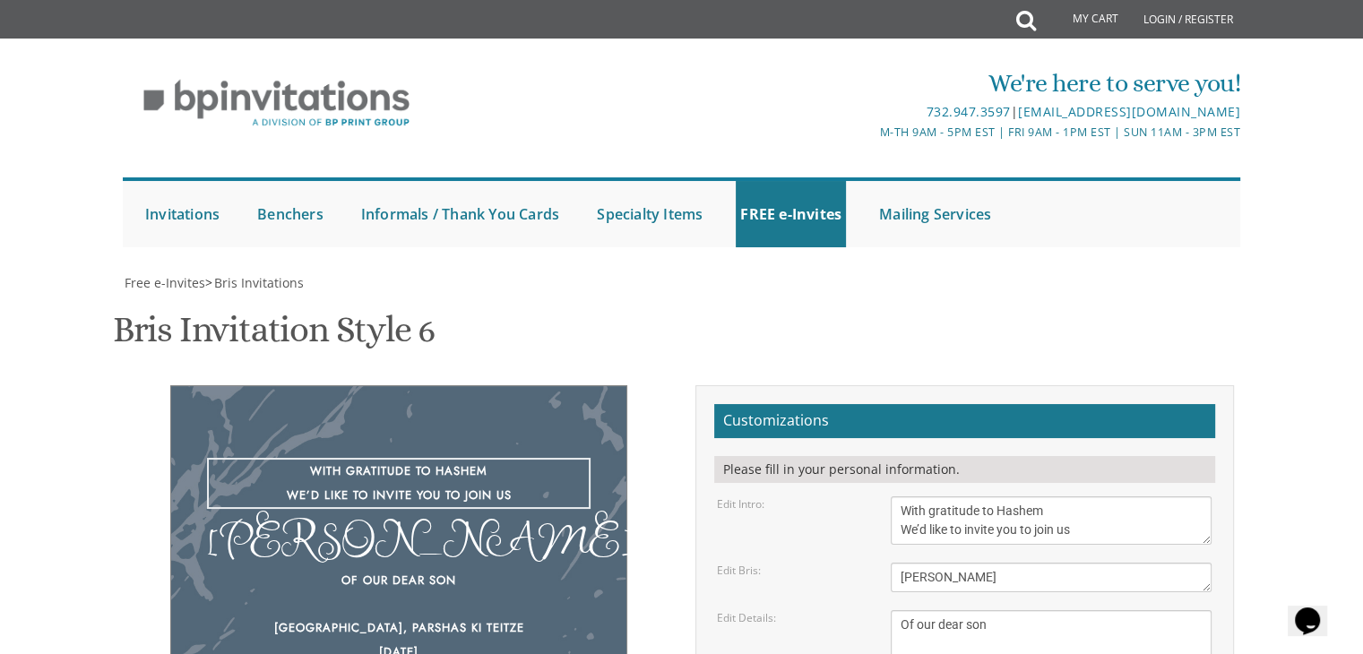
click at [1104, 496] on textarea "With gratitude to Hashem We’d like to inform you of the" at bounding box center [1050, 520] width 321 height 48
type textarea "With gratitude to Hashem We’d like to invite you to join us for a"
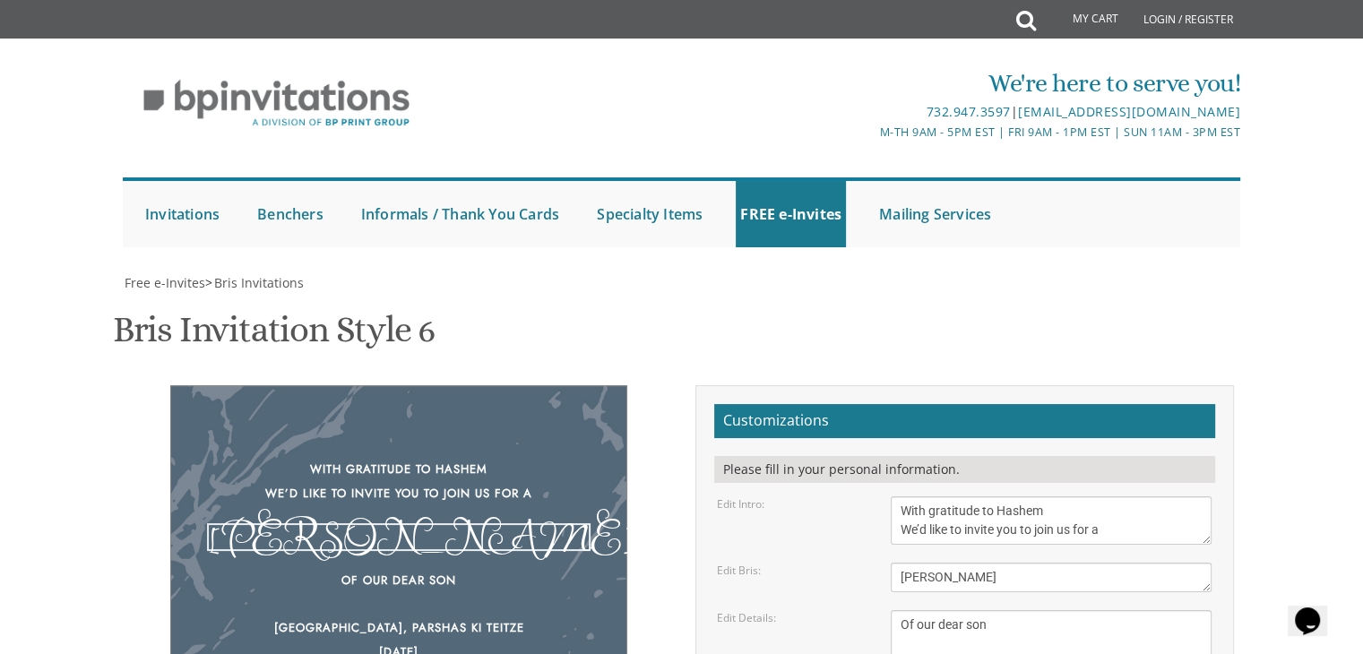
click at [1044, 563] on textarea "Bris" at bounding box center [1050, 578] width 321 height 30
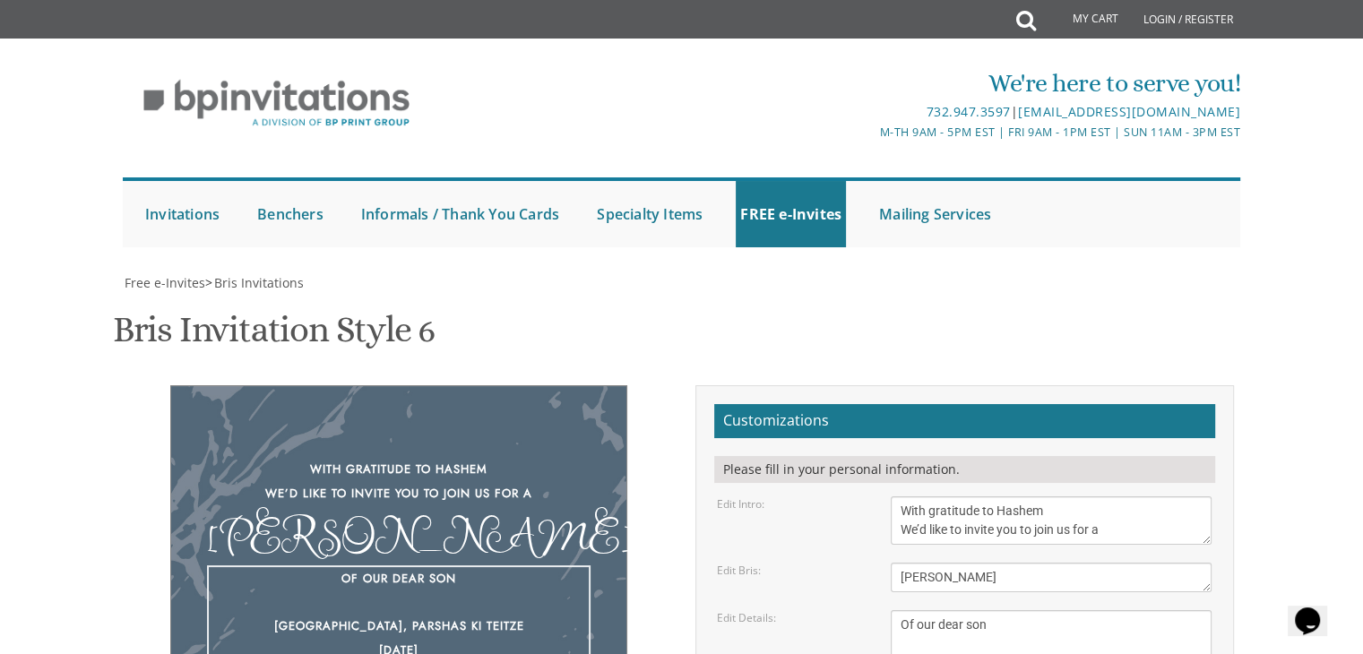
click at [902, 610] on textarea "Of our dear son/grandson This Shabbos, Parshas Bo at our home 22 Cushman Street…" at bounding box center [1050, 662] width 321 height 105
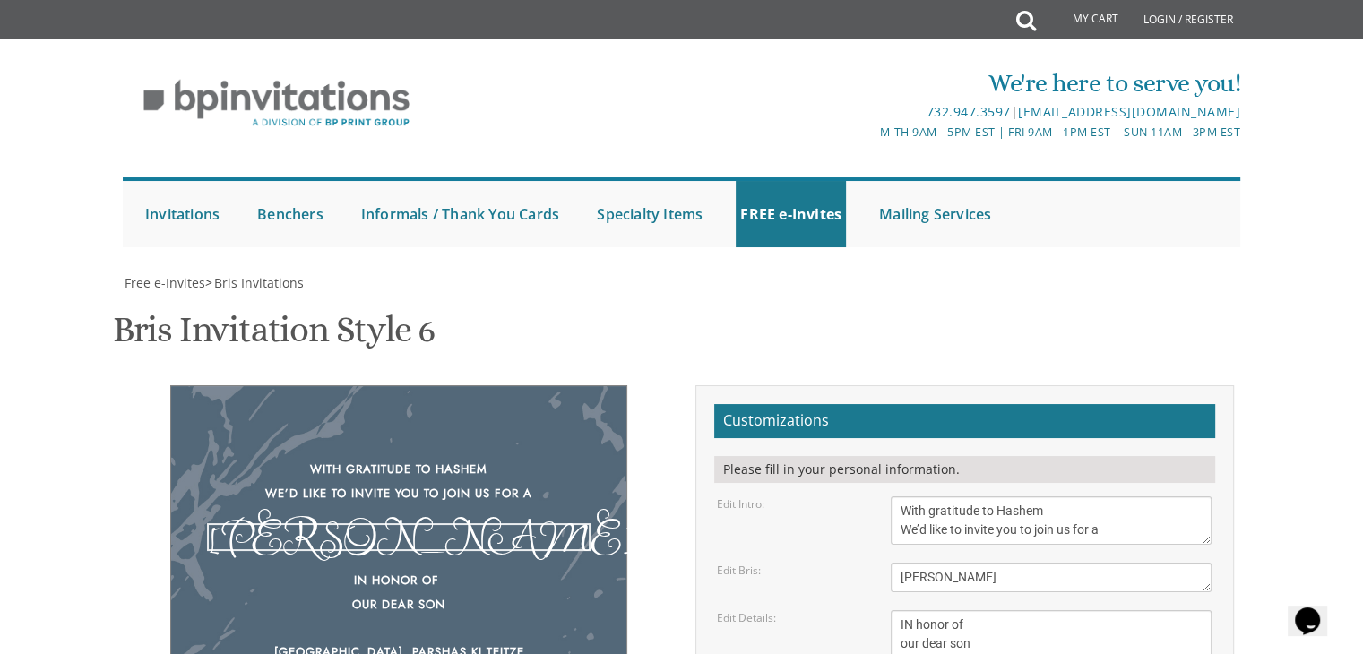
click at [987, 563] on textarea "Bris" at bounding box center [1050, 578] width 321 height 30
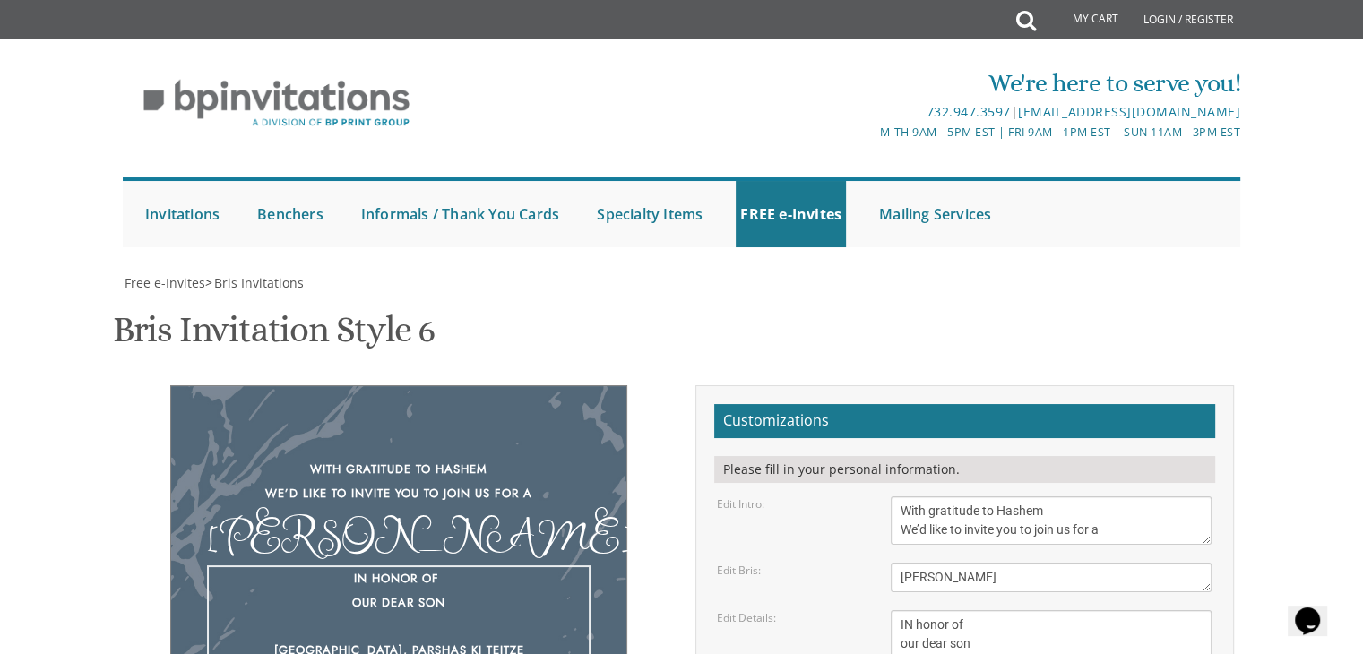
click at [994, 610] on textarea "Of our dear son/grandson This Shabbos, Parshas Bo at our home 22 Cushman Street…" at bounding box center [1050, 662] width 321 height 105
click at [996, 610] on textarea "Of our dear son/grandson This Shabbos, Parshas Bo at our home 22 Cushman Street…" at bounding box center [1050, 662] width 321 height 105
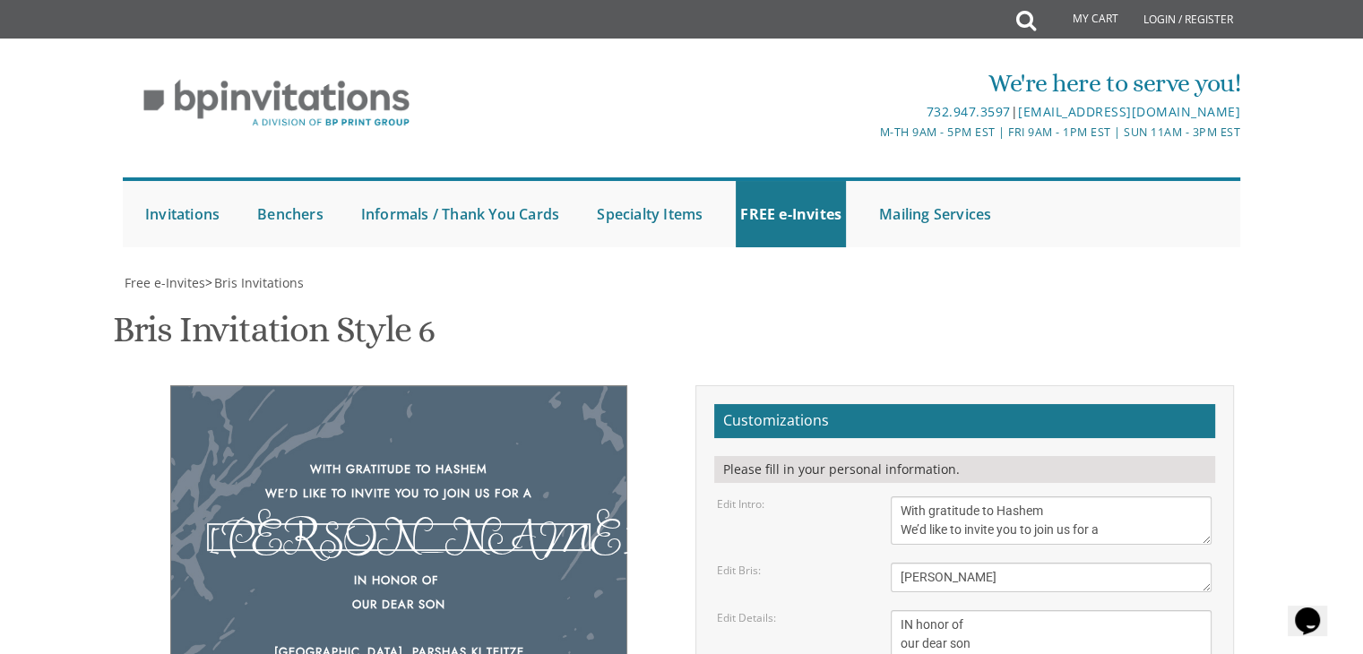
click at [996, 563] on textarea "Bris" at bounding box center [1050, 578] width 321 height 30
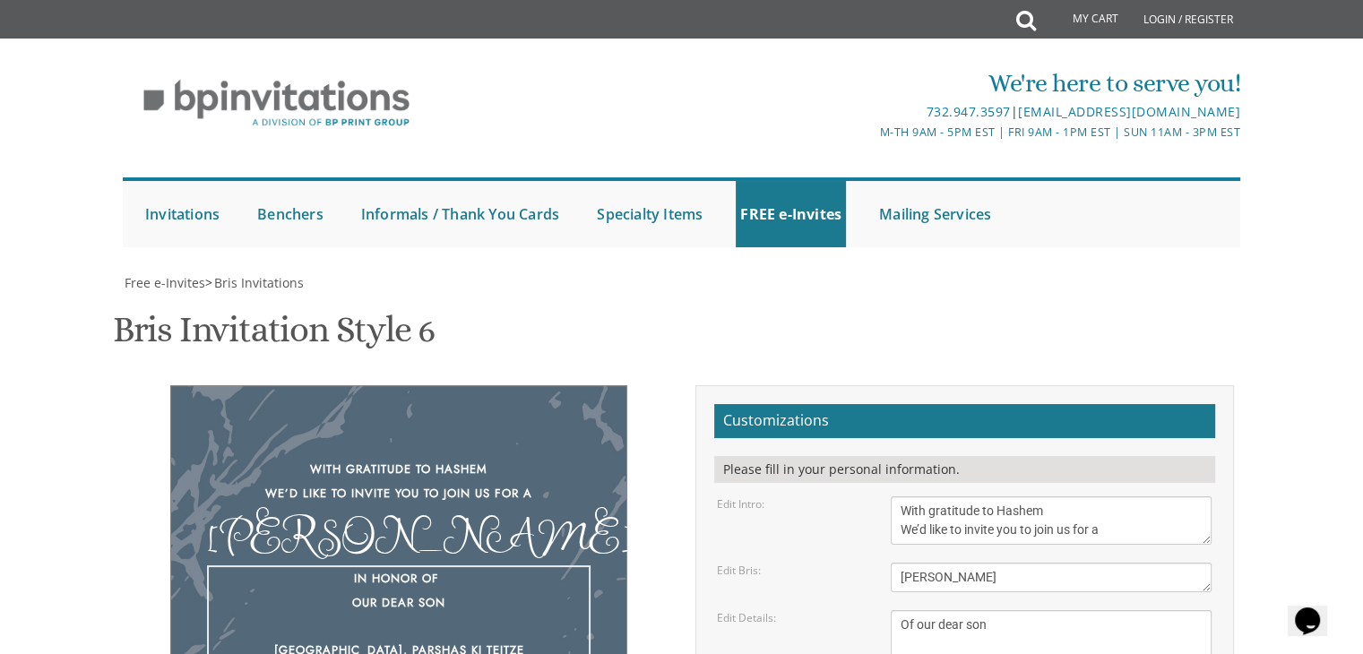
type textarea "Of our dear son Shabbos, Parshas Ki Teitze September 5th 9 Woodwind Lane"
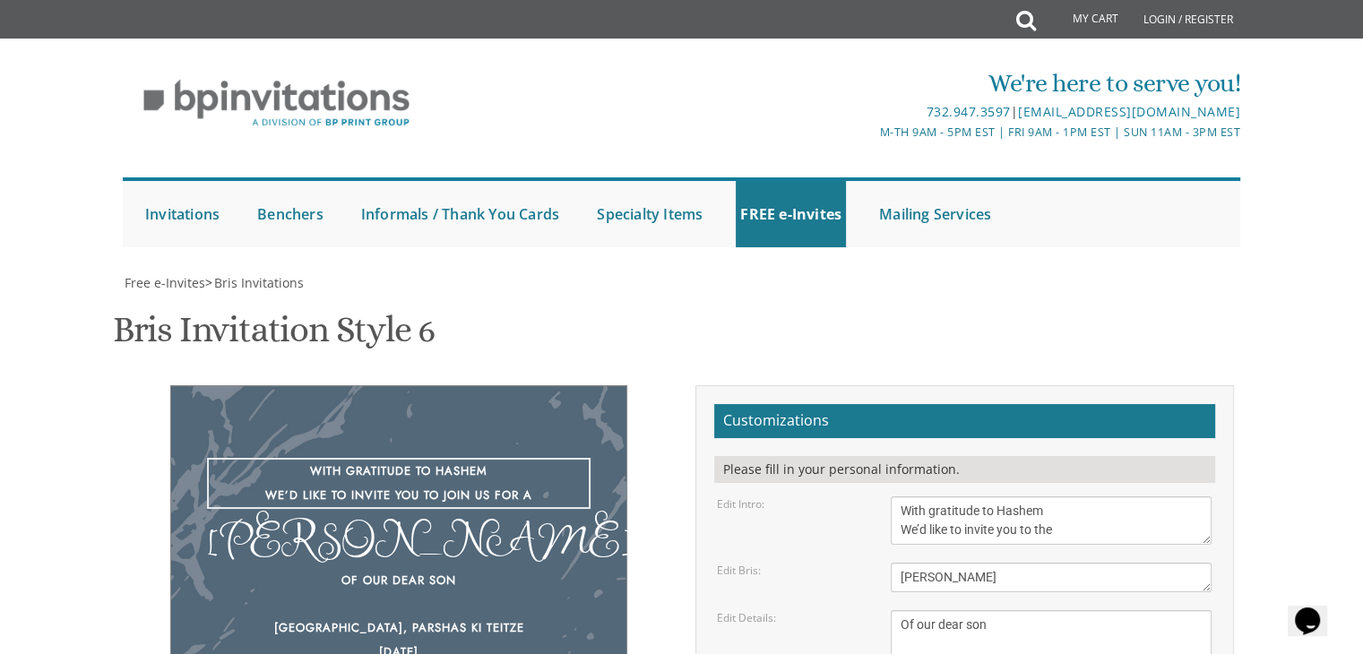
type textarea "With gratitude to Hashem We’d like to invite you to the"
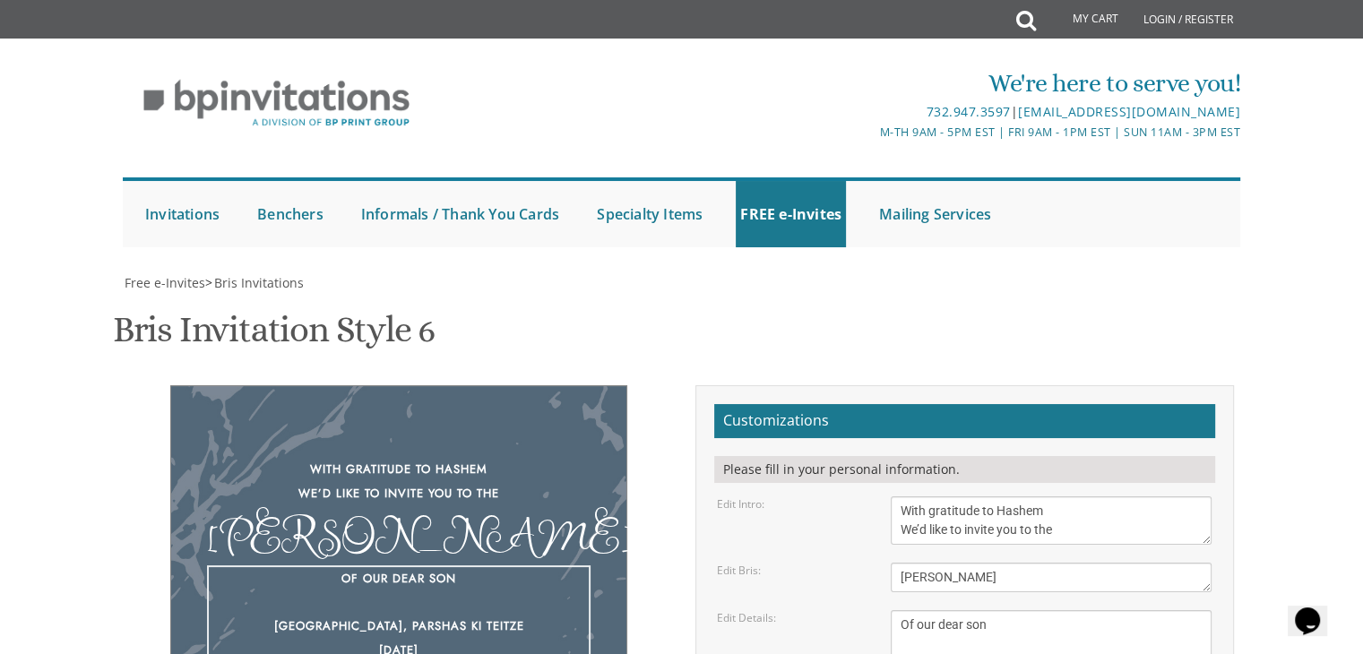
click at [928, 610] on textarea "Of our dear son/grandson This Shabbos, Parshas Bo at our home 22 Cushman Street…" at bounding box center [1050, 662] width 321 height 105
click at [900, 610] on textarea "Of our dear son/grandson This Shabbos, Parshas Bo at our home 22 Cushman Street…" at bounding box center [1050, 662] width 321 height 105
click at [985, 563] on textarea "Bris" at bounding box center [1050, 578] width 321 height 30
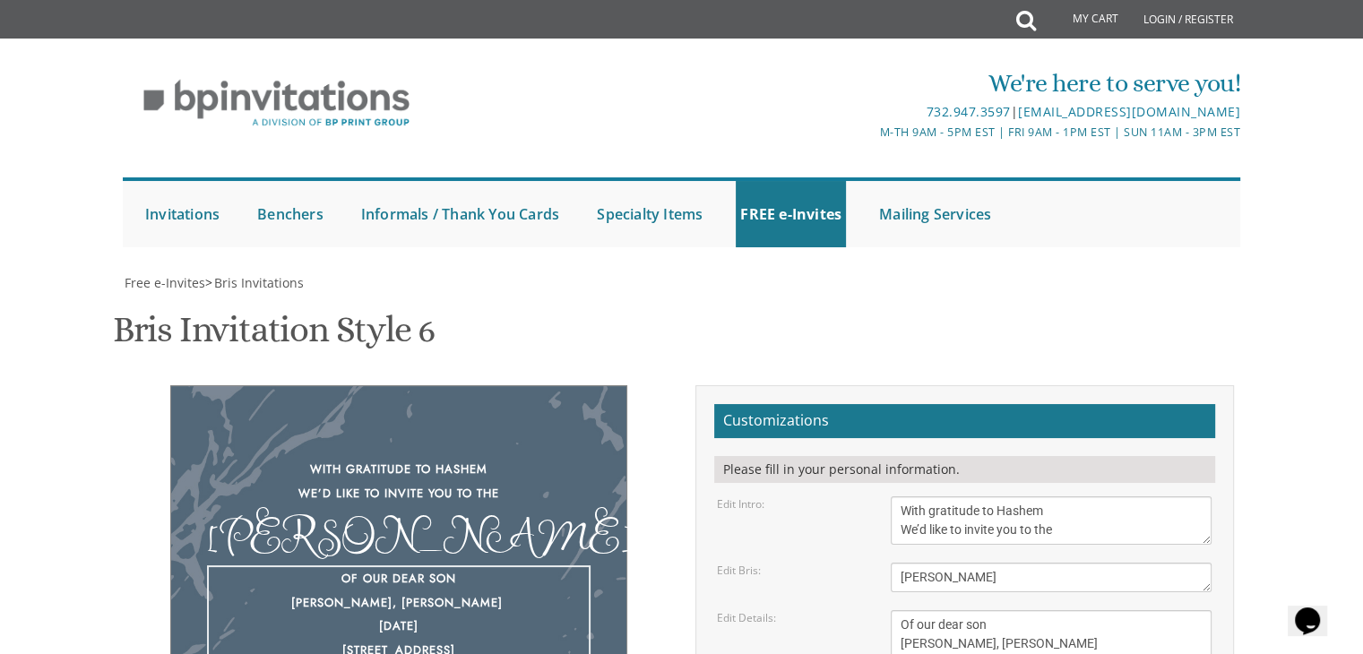
click at [901, 610] on textarea "Of our dear son/grandson This Shabbos, Parshas Bo at our home 22 Cushman Street…" at bounding box center [1050, 662] width 321 height 105
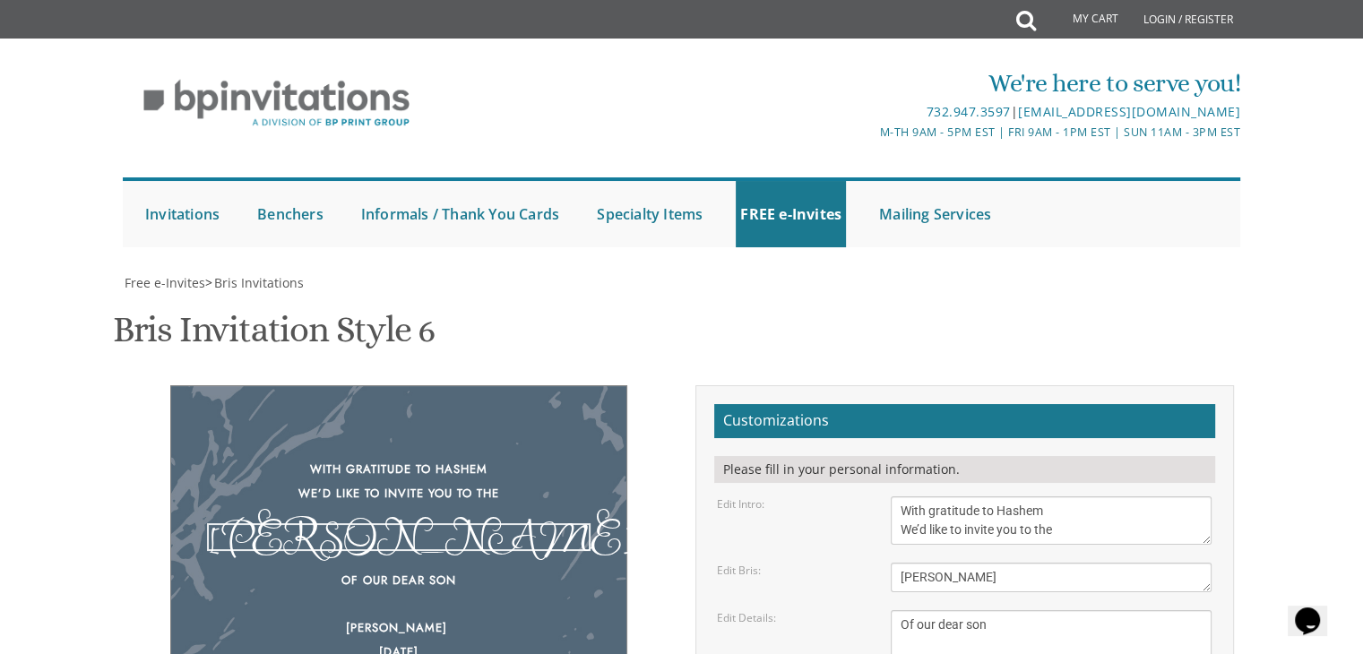
click at [976, 563] on textarea "Bris" at bounding box center [1050, 578] width 321 height 30
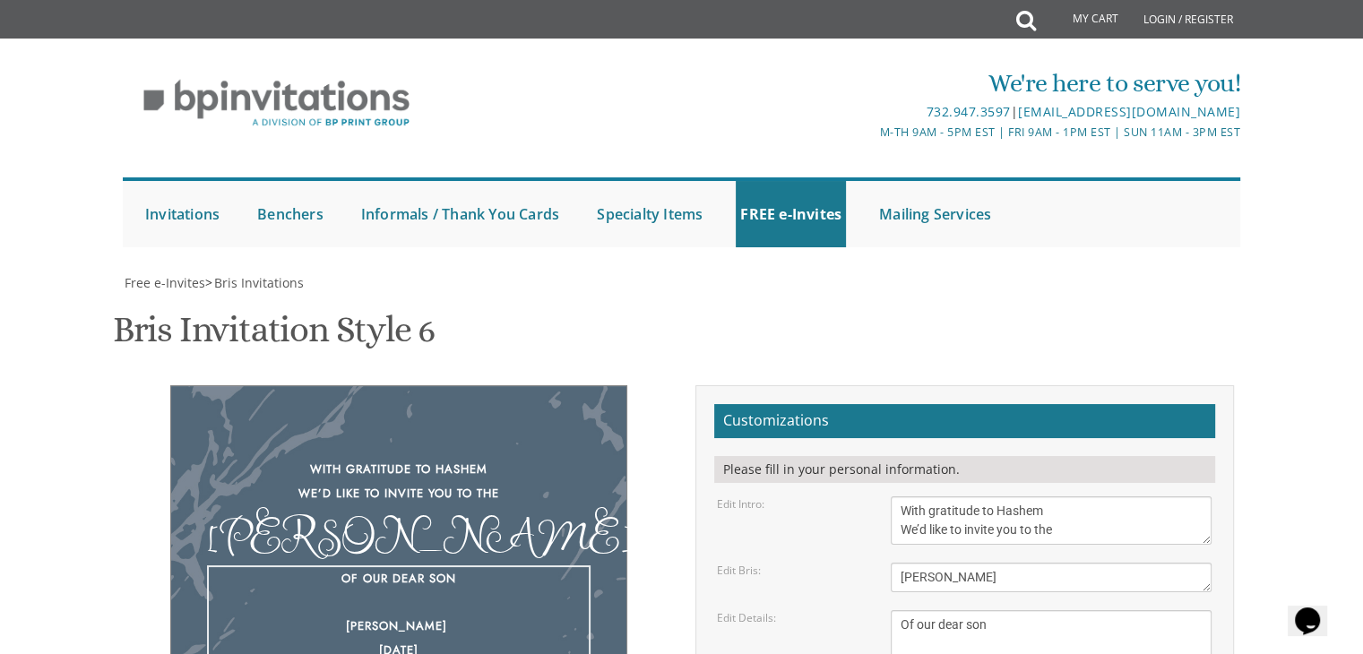
click at [1052, 610] on textarea "Of our dear son/grandson This Shabbos, Parshas Bo at our home 22 Cushman Street…" at bounding box center [1050, 662] width 321 height 105
type textarea "Of our dear son Shabbos, Parshas September 5th 9 Woodwind Lane"
click at [885, 404] on h2 "Customizations" at bounding box center [964, 421] width 501 height 34
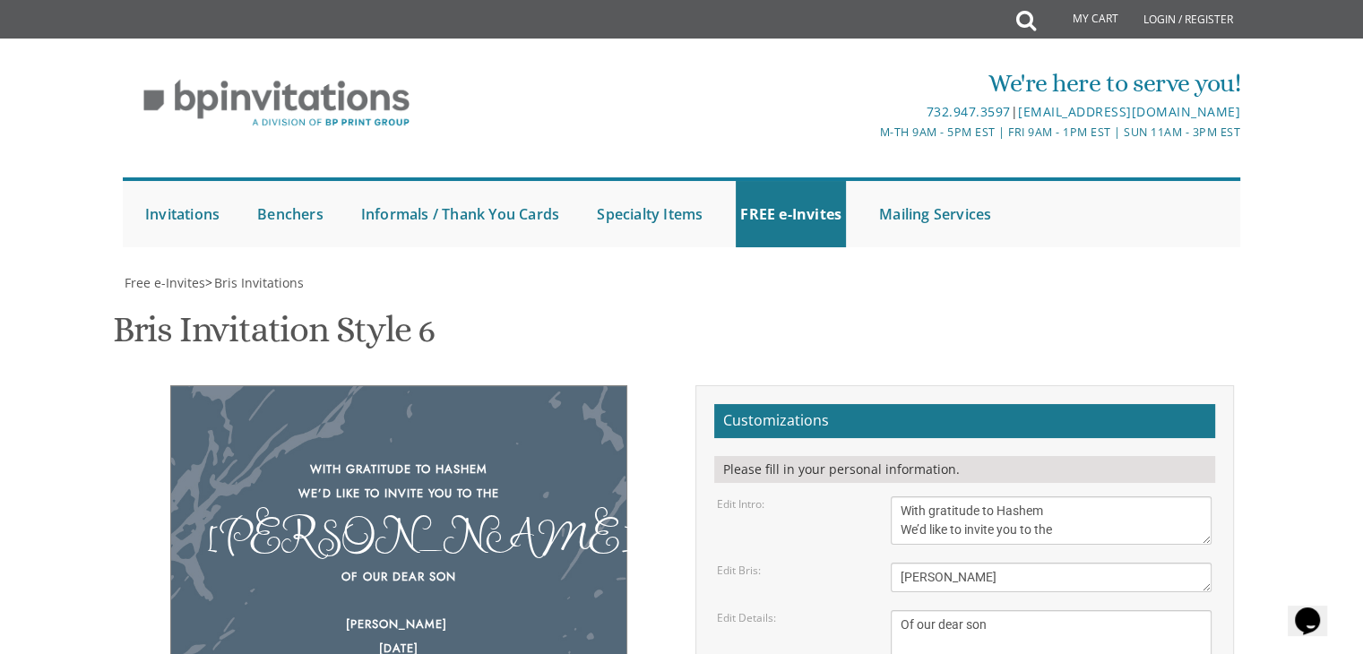
type input "ygrohman@gmail.com"
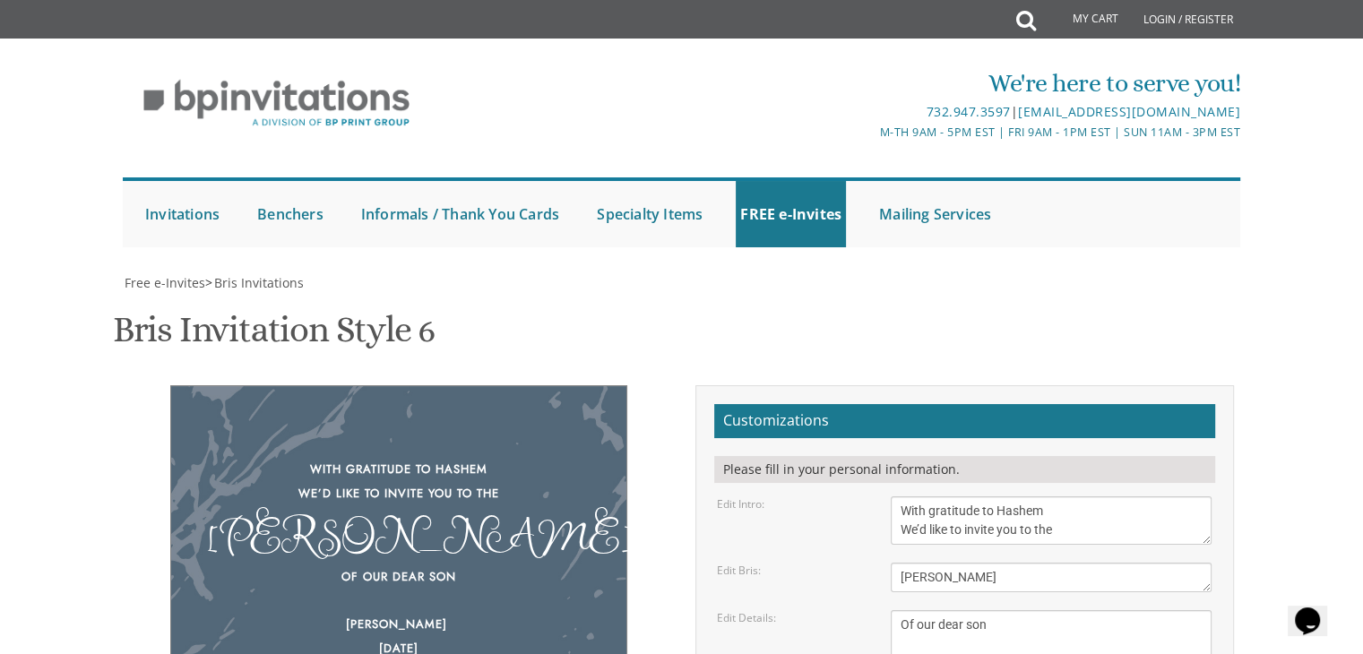
click at [1003, 610] on textarea "Of our dear son/grandson This Shabbos, Parshas Bo at our home 22 Cushman Street…" at bounding box center [1050, 662] width 321 height 105
click at [926, 610] on textarea "Of our dear son/grandson This Shabbos, Parshas Bo at our home 22 Cushman Street…" at bounding box center [1050, 662] width 321 height 105
click at [1006, 610] on textarea "Of our dear son/grandson This Shabbos, Parshas Bo at our home 22 Cushman Street…" at bounding box center [1050, 662] width 321 height 105
click at [1003, 610] on textarea "Of our dear son/grandson This Shabbos, Parshas Bo at our home 22 Cushman Street…" at bounding box center [1050, 662] width 321 height 105
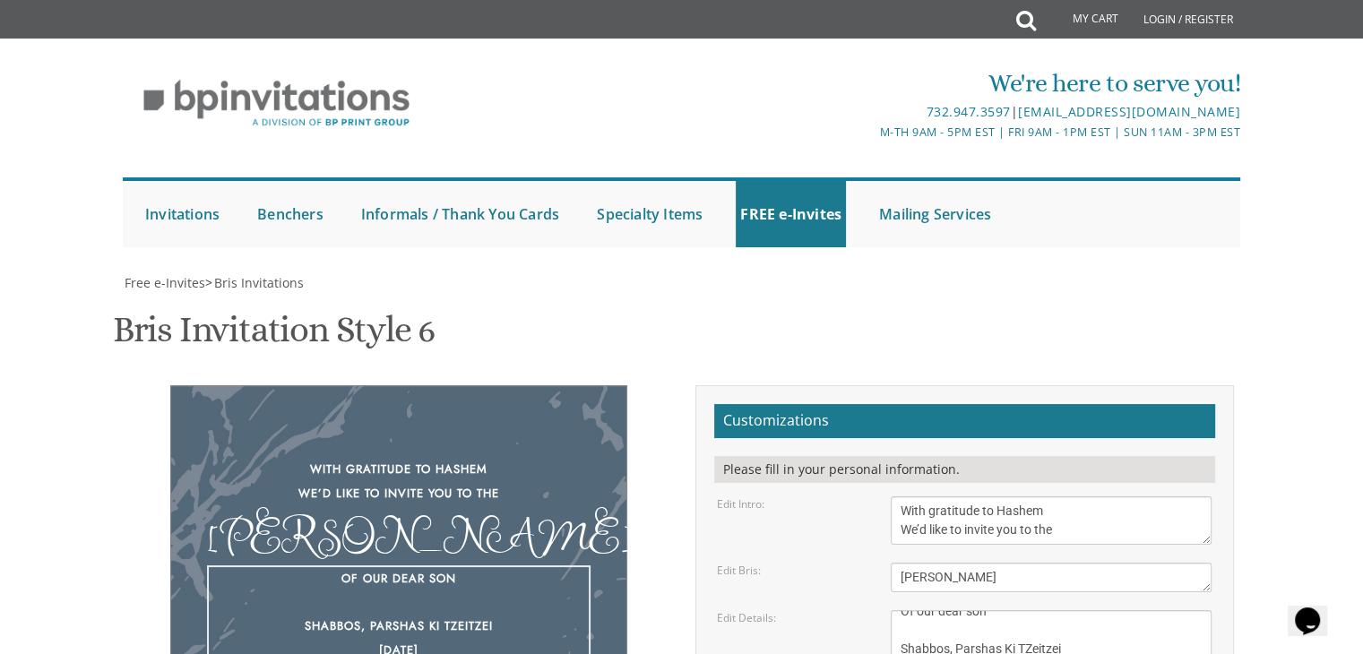
click at [1023, 610] on textarea "Of our dear son/grandson This Shabbos, Parshas Bo at our home 22 Cushman Street…" at bounding box center [1050, 662] width 321 height 105
click at [1006, 610] on textarea "Of our dear son/grandson This Shabbos, Parshas Bo at our home 22 Cushman Street…" at bounding box center [1050, 662] width 321 height 105
click at [970, 610] on textarea "Of our dear son/grandson This Shabbos, Parshas Bo at our home 22 Cushman Street…" at bounding box center [1050, 662] width 321 height 105
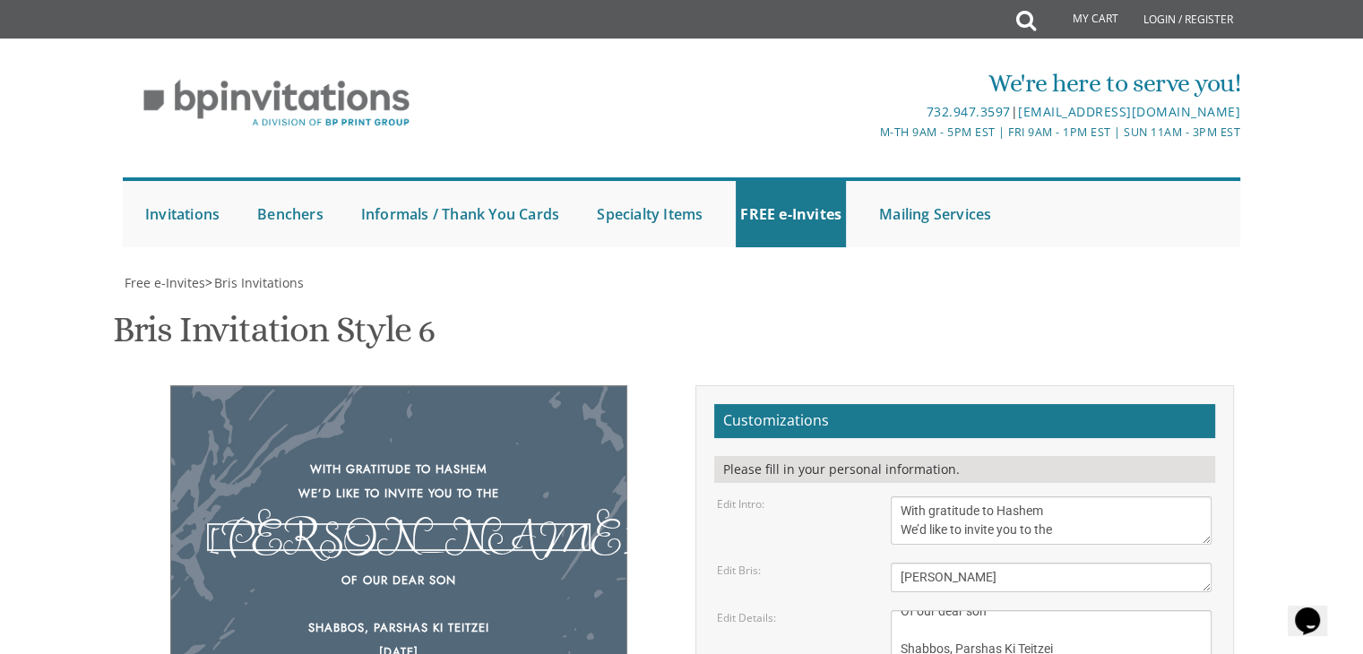
click at [978, 563] on textarea "Bris" at bounding box center [1050, 578] width 321 height 30
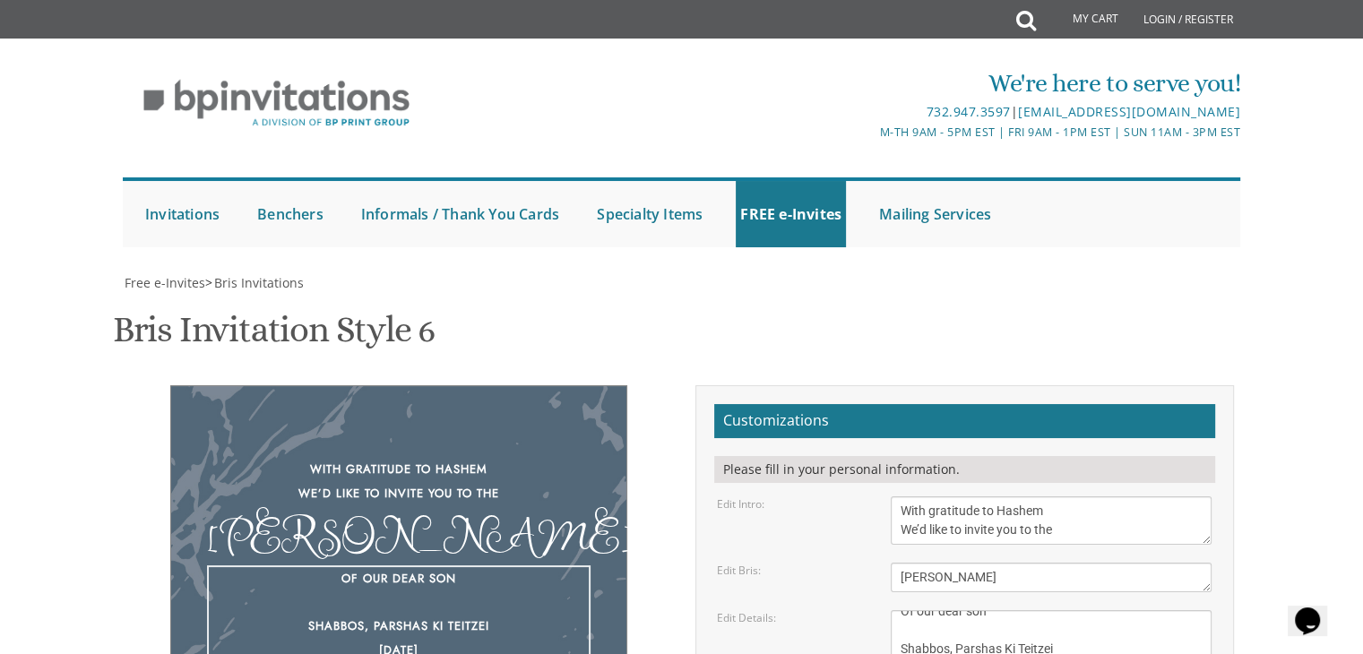
click at [1018, 610] on textarea "Of our dear son/grandson This Shabbos, Parshas Bo at our home 22 Cushman Street…" at bounding box center [1050, 662] width 321 height 105
click at [967, 610] on textarea "Of our dear son/grandson This Shabbos, Parshas Bo at our home 22 Cushman Street…" at bounding box center [1050, 662] width 321 height 105
click at [932, 610] on textarea "Of our dear son/grandson This Shabbos, Parshas Bo at our home 22 Cushman Street…" at bounding box center [1050, 662] width 321 height 105
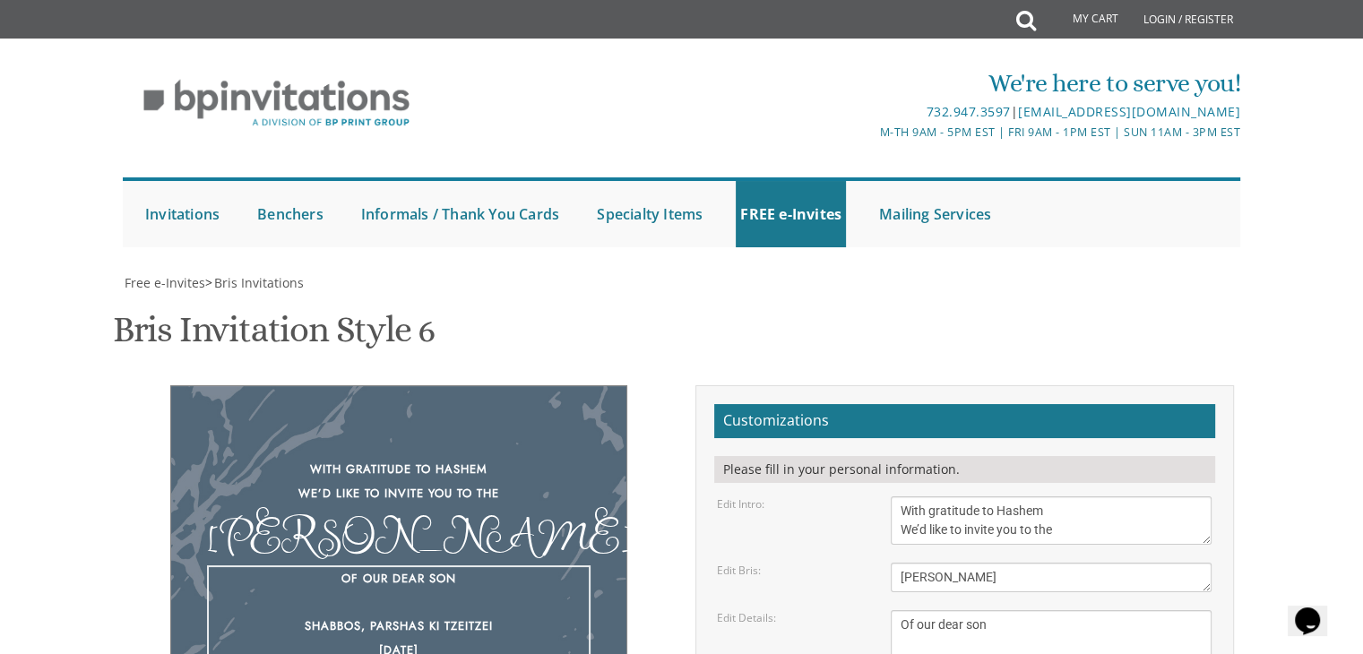
type textarea "Of our dear son Shabbos, Parshas Ki Tzeitzei September 5th 9 Woodwind Lane 9:00…"
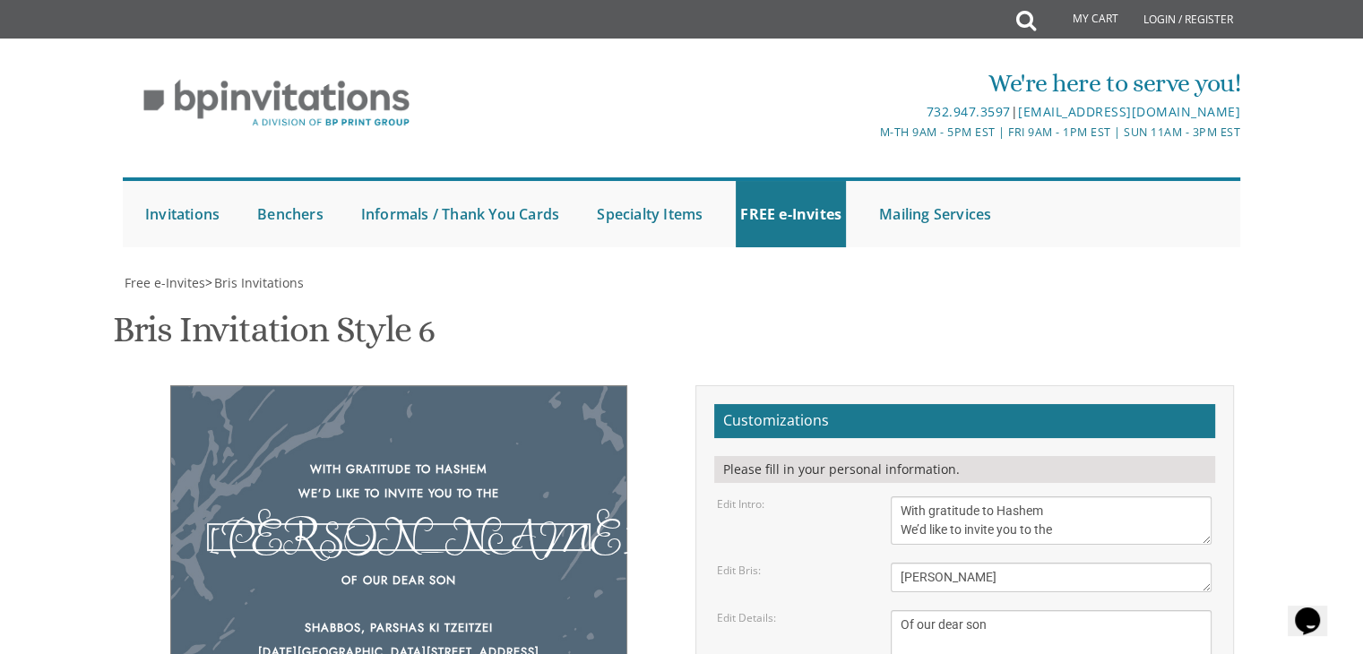
click at [945, 563] on textarea "Bris" at bounding box center [1050, 578] width 321 height 30
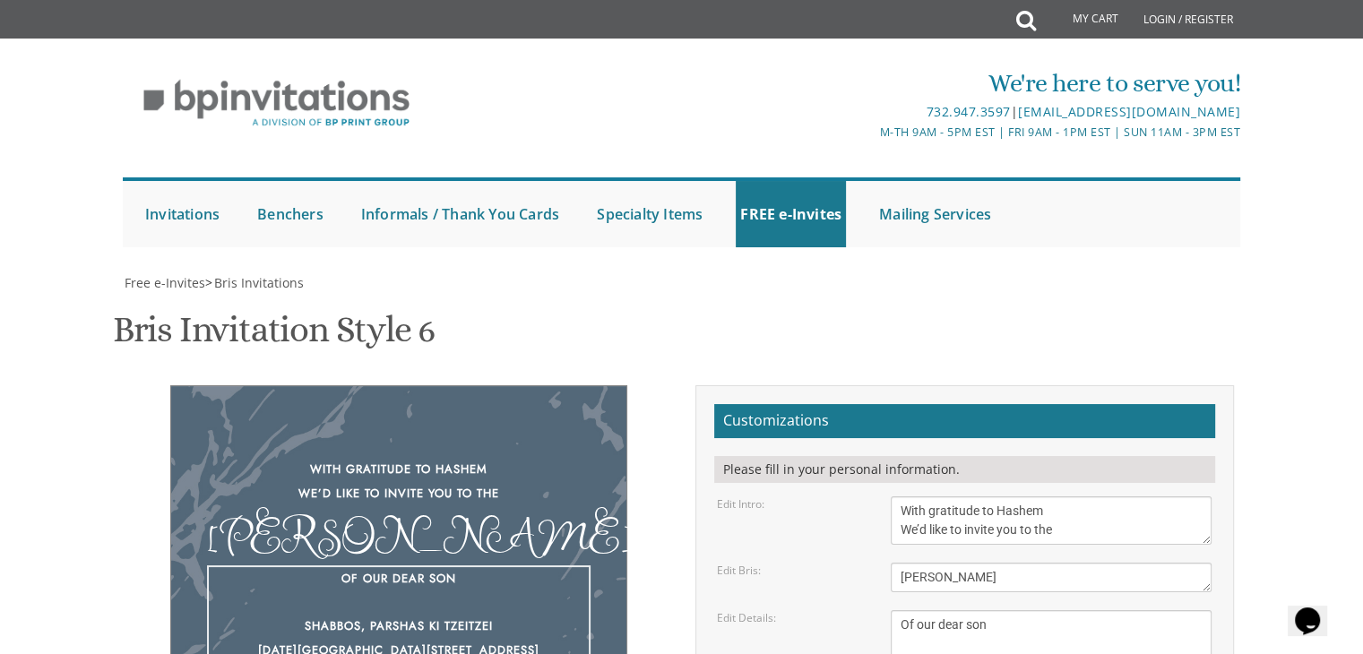
click at [964, 610] on textarea "Of our dear son/grandson This Shabbos, Parshas Bo at our home 22 Cushman Street…" at bounding box center [1050, 662] width 321 height 105
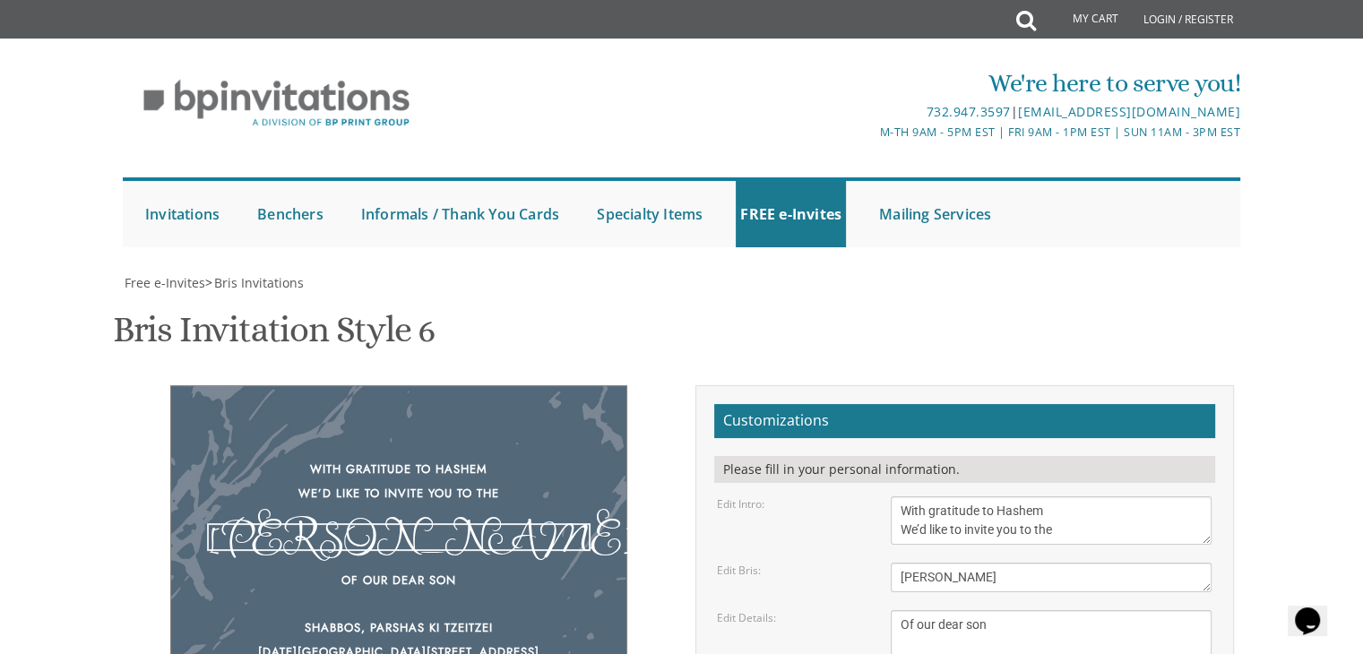
click at [939, 563] on textarea "Bris" at bounding box center [1050, 578] width 321 height 30
type textarea "Shalom Zachor"
click at [942, 610] on textarea "Of our dear son/grandson This Shabbos, Parshas Bo at our home 22 Cushman Street…" at bounding box center [1050, 662] width 321 height 105
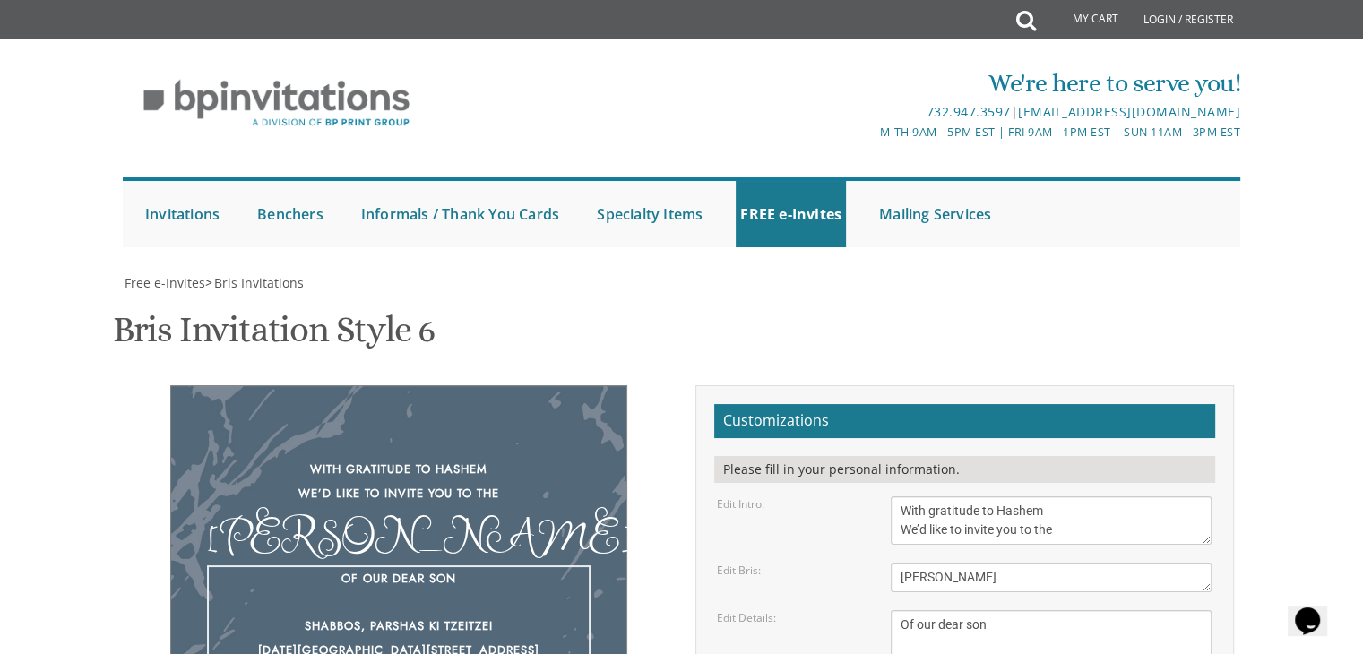
click at [1081, 456] on div "Please fill in your personal information." at bounding box center [964, 469] width 501 height 27
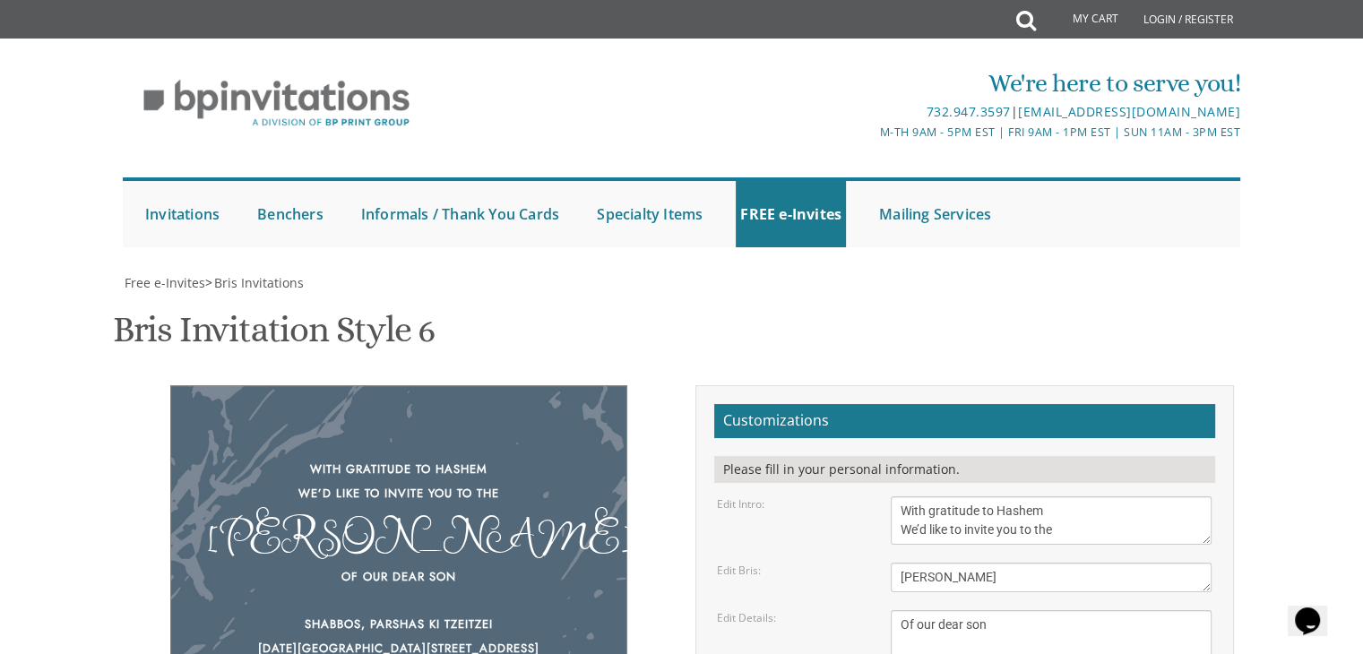
scroll to position [421, 0]
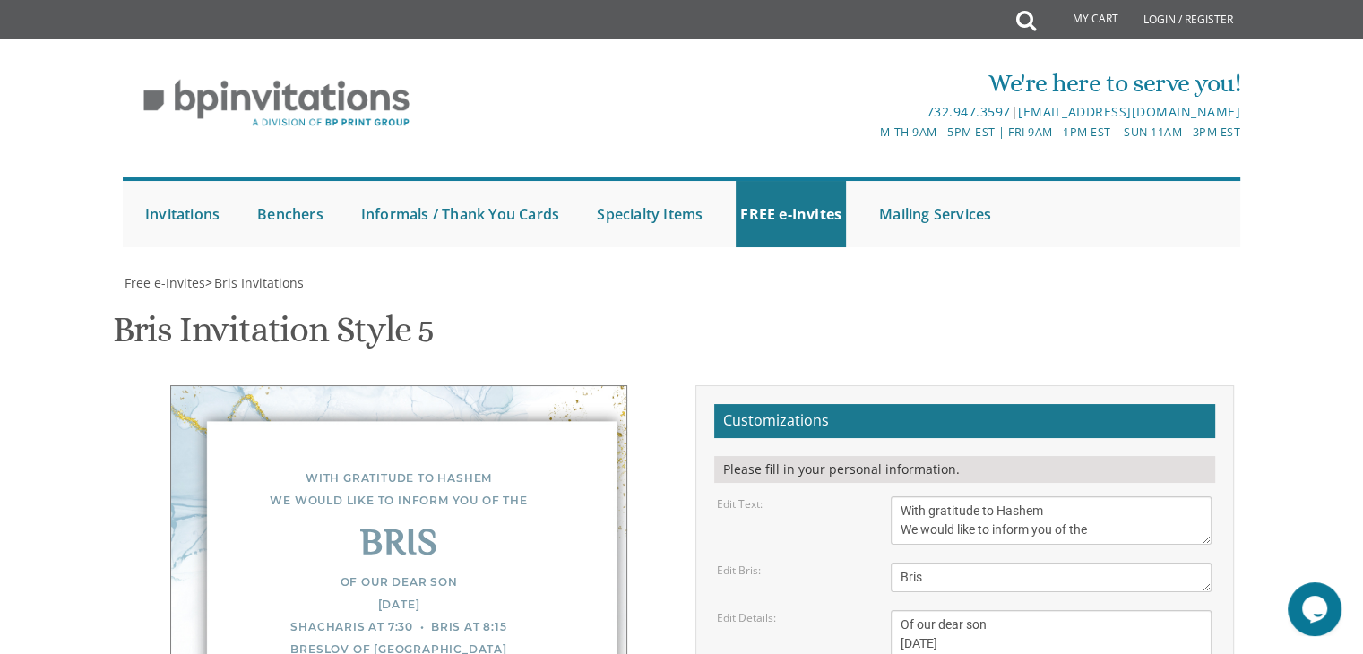
drag, startPoint x: 905, startPoint y: 397, endPoint x: 1066, endPoint y: 446, distance: 168.6
type textarea "Y"
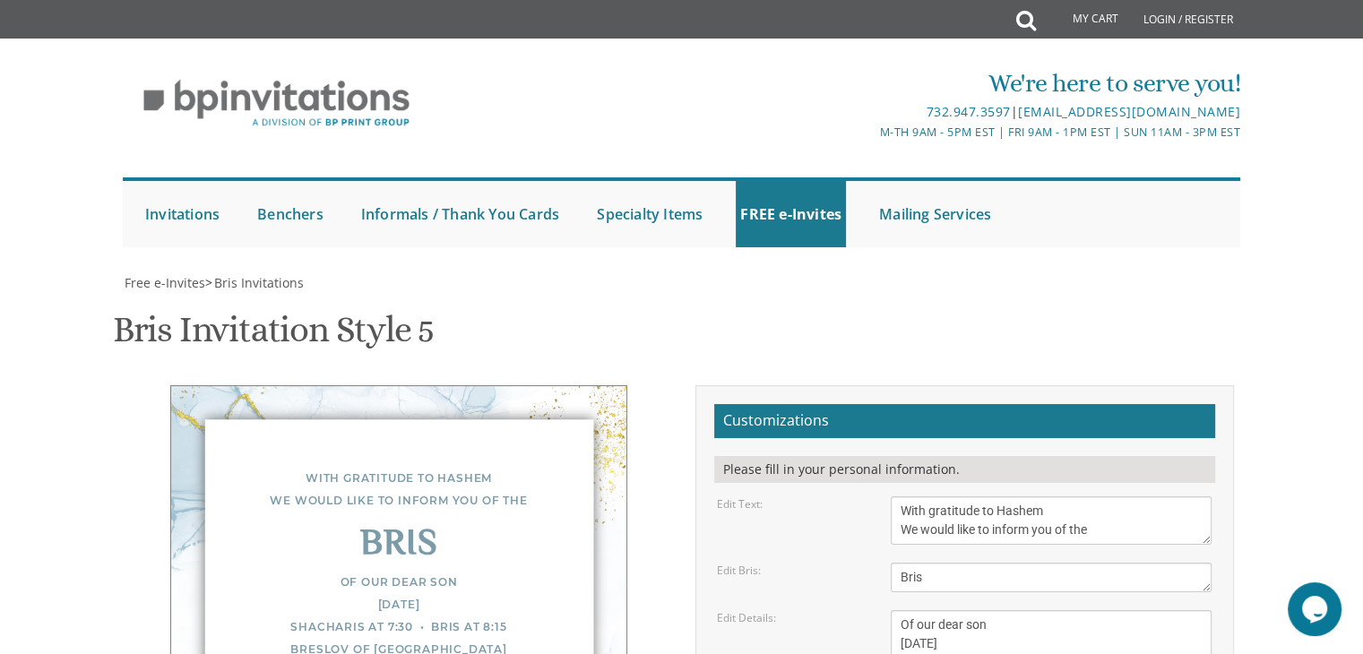
scroll to position [31, 0]
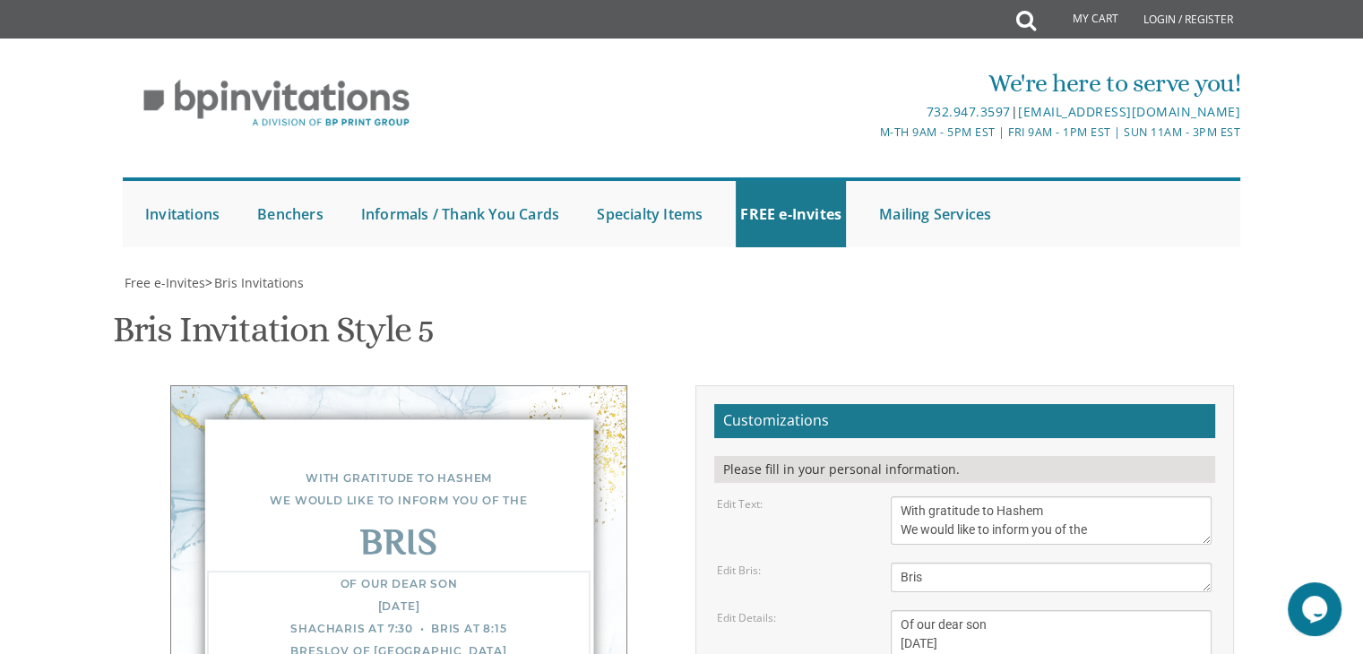
click at [775, 370] on textarea "Of our dear son/grandson [DATE] Shacharis at 7:00 • Bris at 7:45 Bais Medrash […" at bounding box center [1050, 662] width 321 height 105
type textarea "[PERSON_NAME] and [PERSON_NAME]"
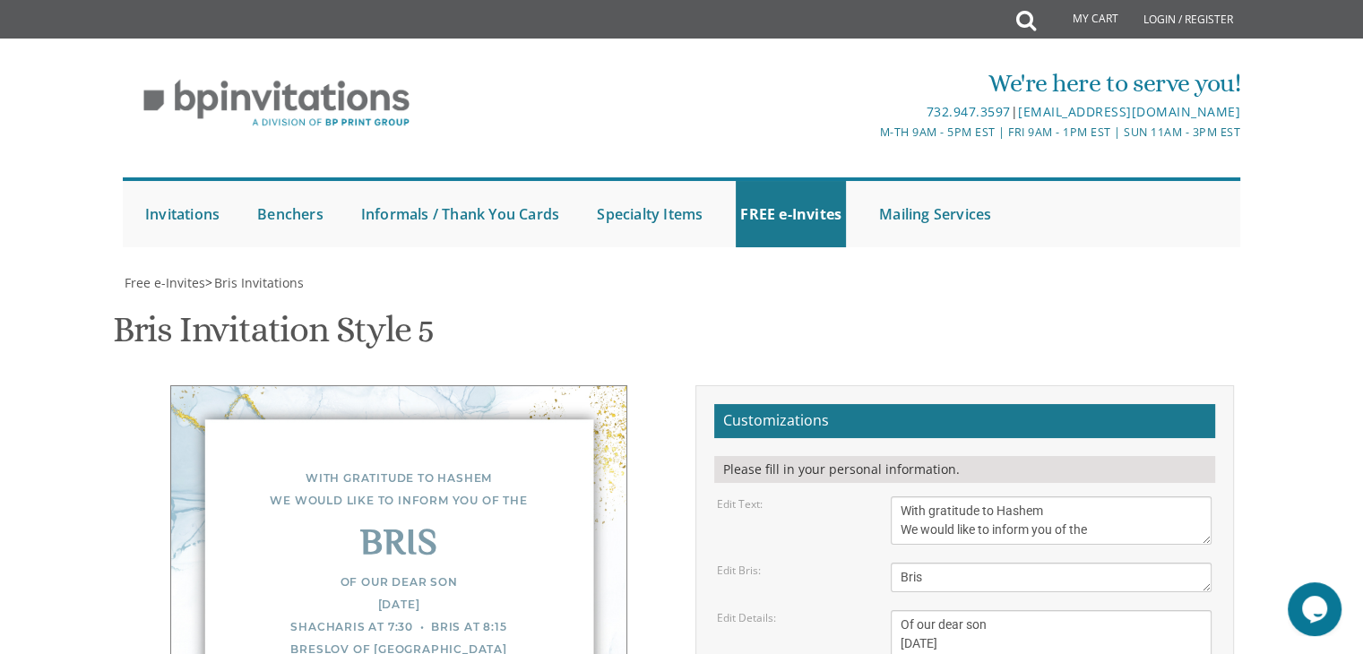
scroll to position [268, 0]
click at [775, 370] on textarea "Of our dear son/grandson [DATE] Shacharis at 7:00 • Bris at 7:45 Bais Medrash […" at bounding box center [1050, 662] width 321 height 105
type textarea "Of our dear son [DATE] Shacharis at 7:30 • Bris at 8:15 Breslov of [GEOGRAPHIC_…"
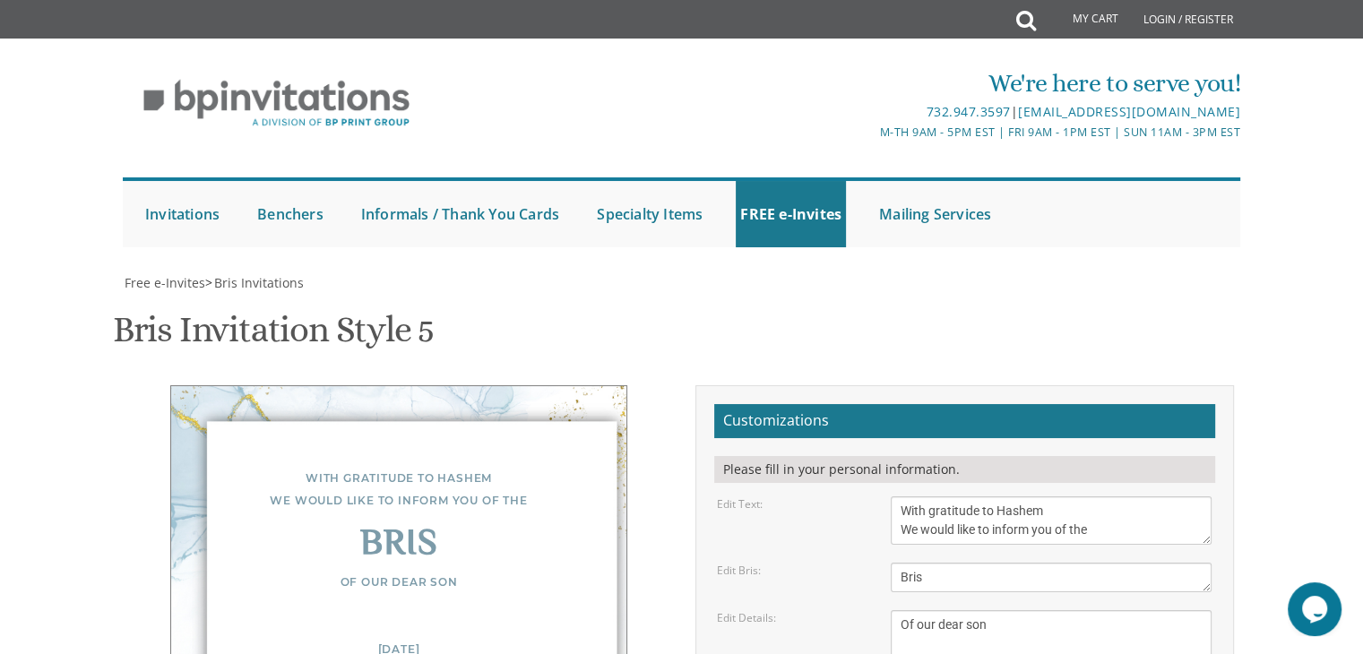
click at [775, 370] on textarea "Bris" at bounding box center [1050, 578] width 321 height 30
type textarea "[PERSON_NAME] and [PERSON_NAME]"
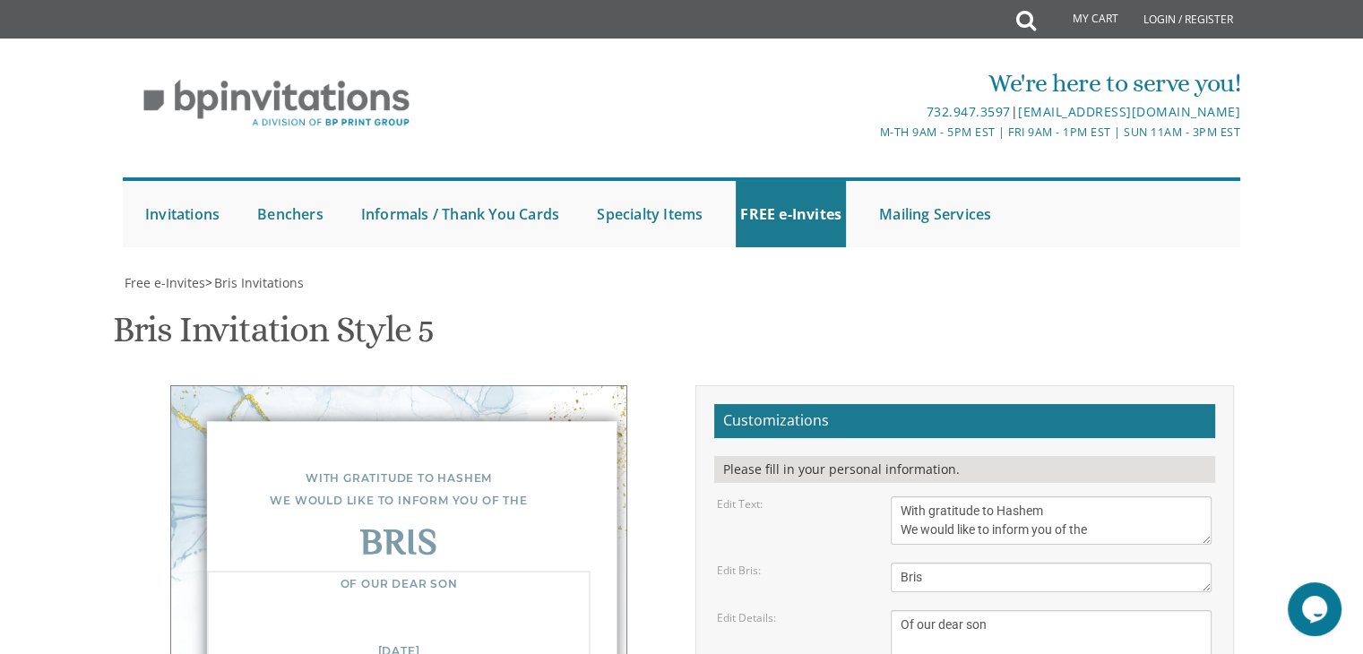
click at [775, 370] on textarea "Of our dear son/grandson [DATE] Shacharis at 7:00 • Bris at 7:45 Bais Medrash […" at bounding box center [1050, 662] width 321 height 105
type textarea "Of our dear son [DATE] Shacharis at 7:30 • Bris at 8:15 Breslov of [GEOGRAPHIC_…"
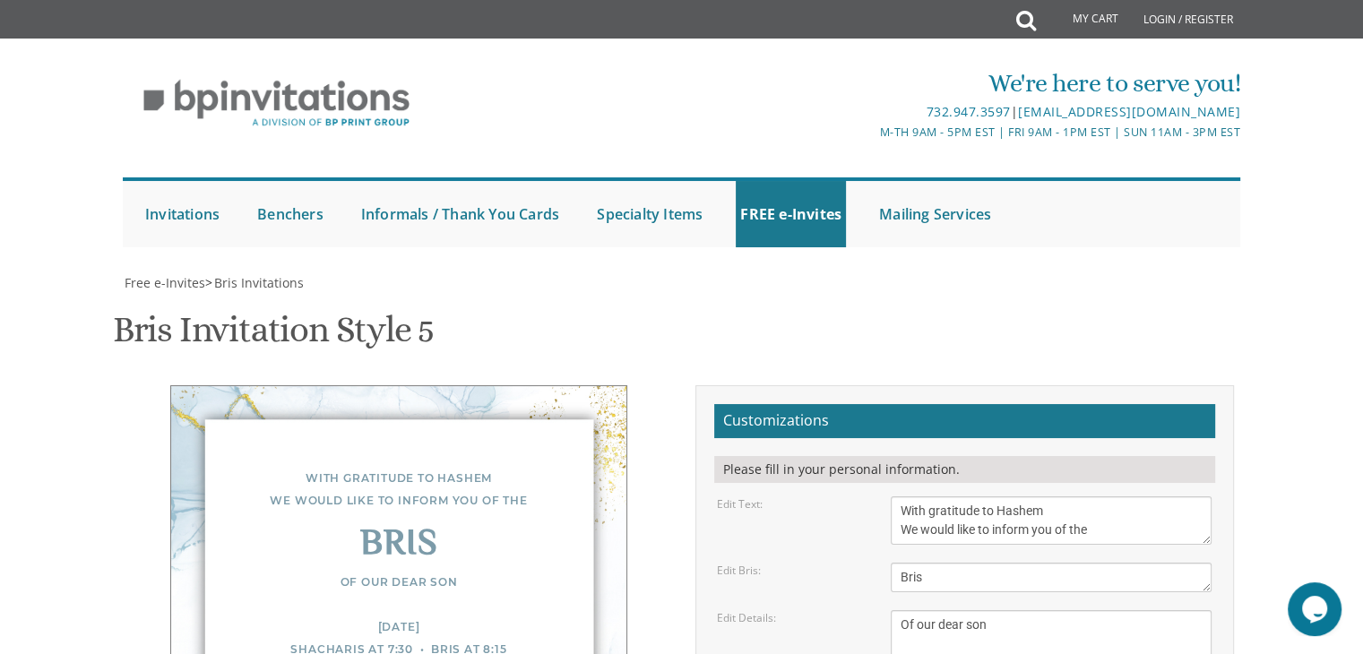
type textarea "[PERSON_NAME] and [PERSON_NAME]"
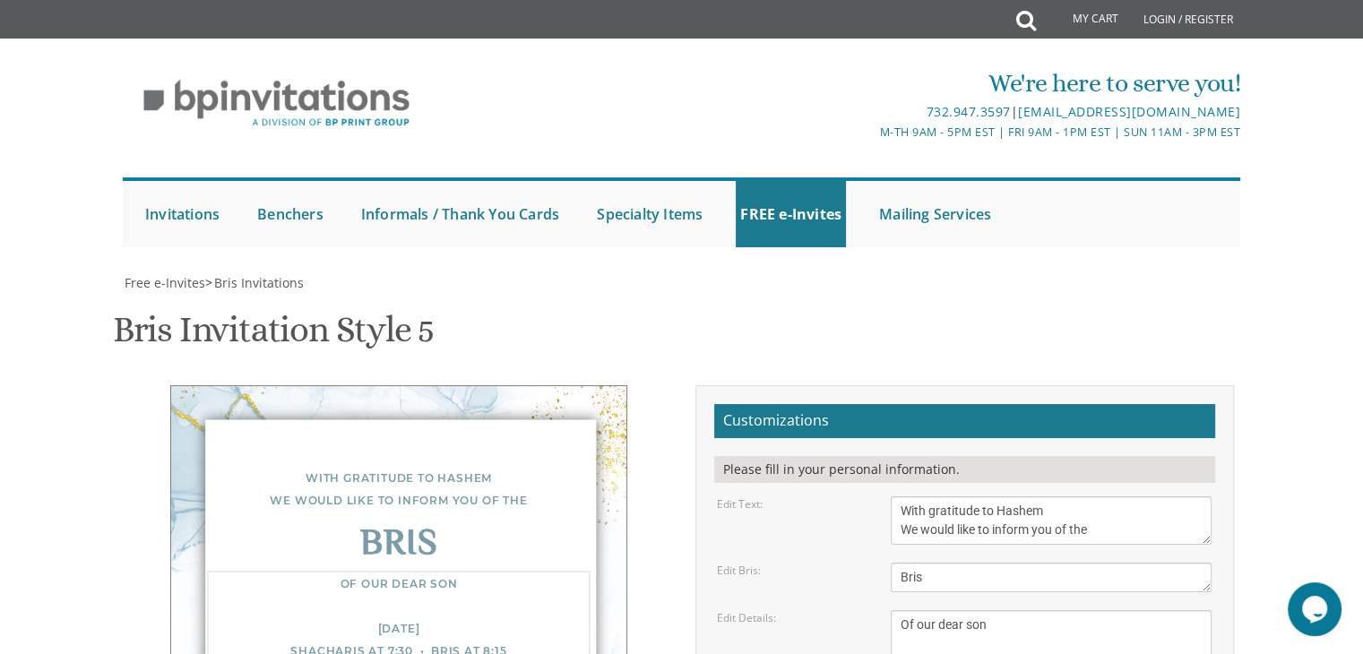
click at [775, 370] on textarea "Of our dear son/grandson [DATE] Shacharis at 7:00 • Bris at 7:45 Bais Medrash […" at bounding box center [1050, 662] width 321 height 105
